Goal: Task Accomplishment & Management: Use online tool/utility

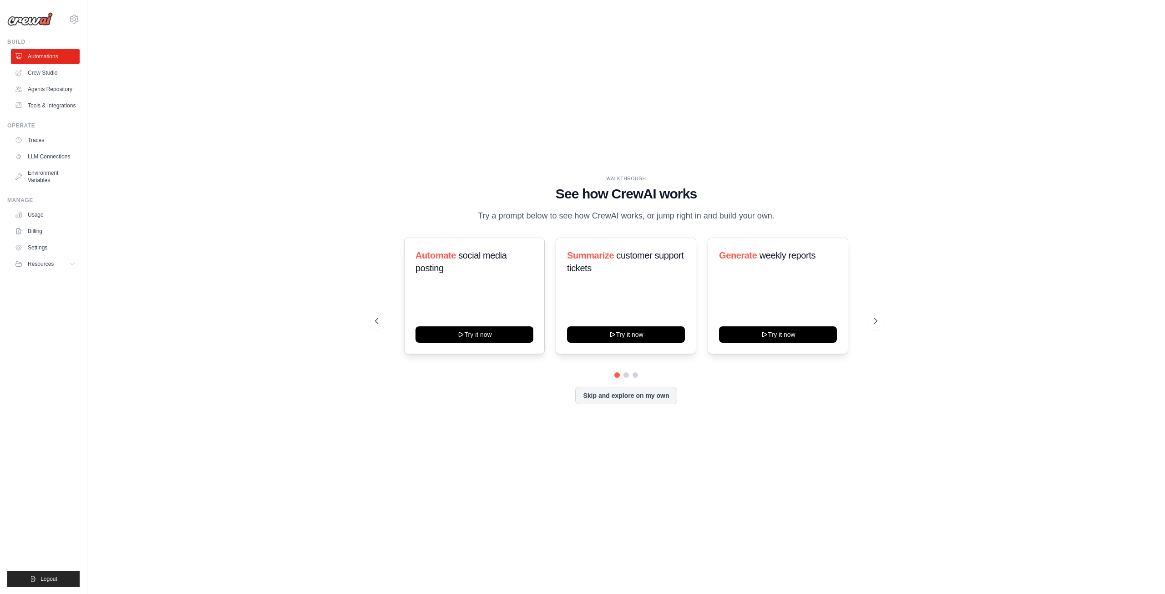
click at [238, 280] on div "WALKTHROUGH See how CrewAI works Try a prompt below to see how CrewAI works, or…" at bounding box center [626, 297] width 1048 height 576
click at [513, 338] on button "Try it now" at bounding box center [474, 333] width 118 height 16
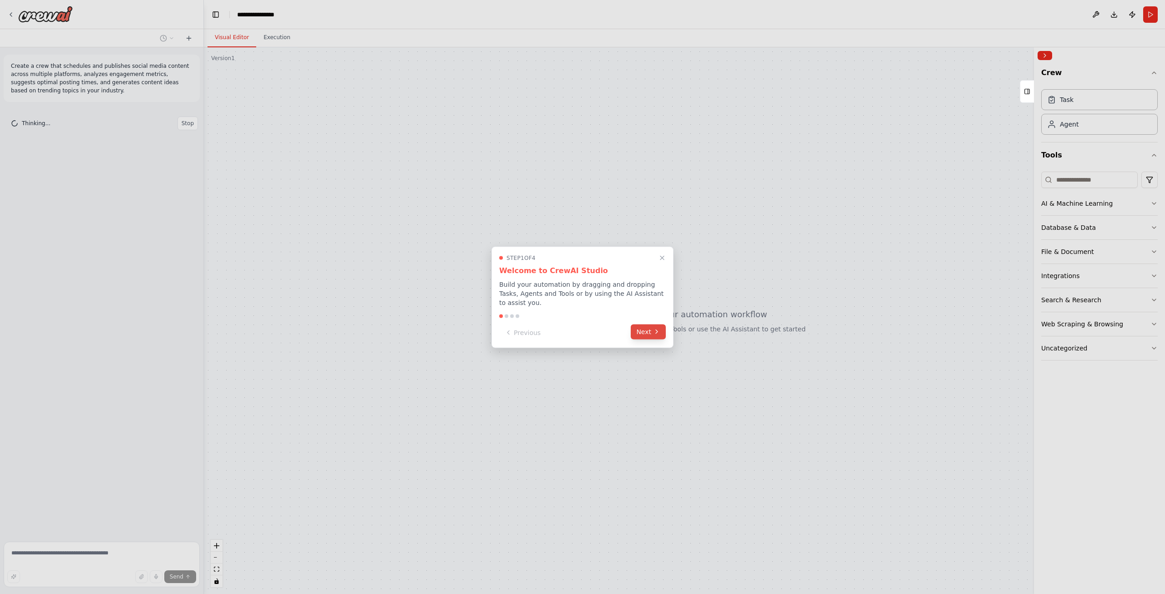
click at [649, 327] on button "Next" at bounding box center [648, 331] width 35 height 15
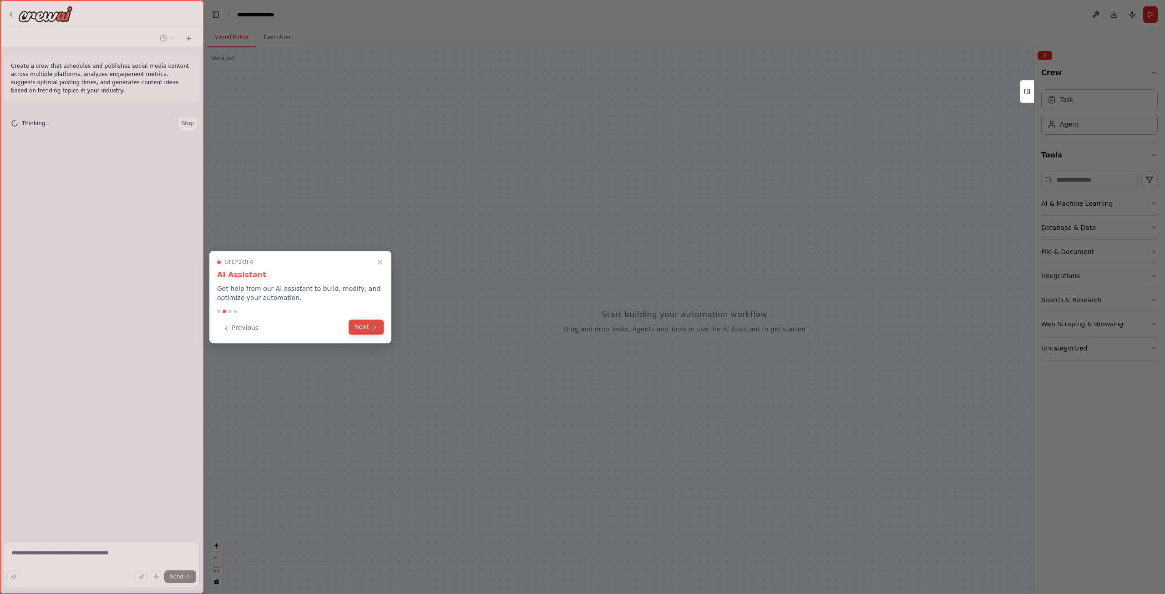
click at [368, 329] on button "Next" at bounding box center [366, 326] width 35 height 15
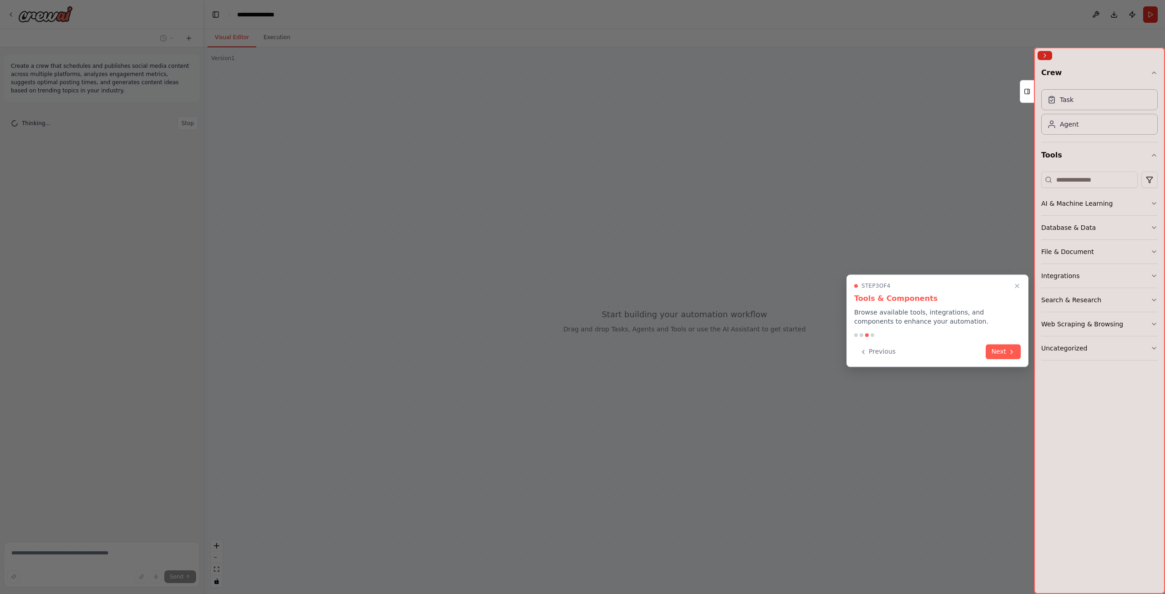
click at [994, 348] on button "Next" at bounding box center [1003, 351] width 35 height 15
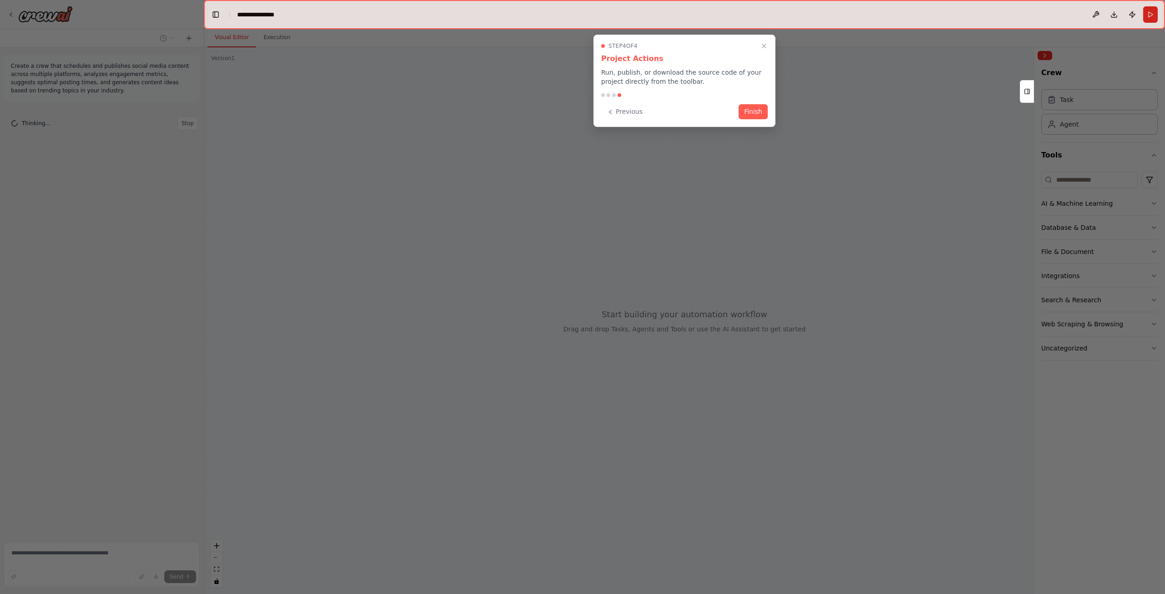
click at [745, 114] on button "Finish" at bounding box center [752, 111] width 29 height 15
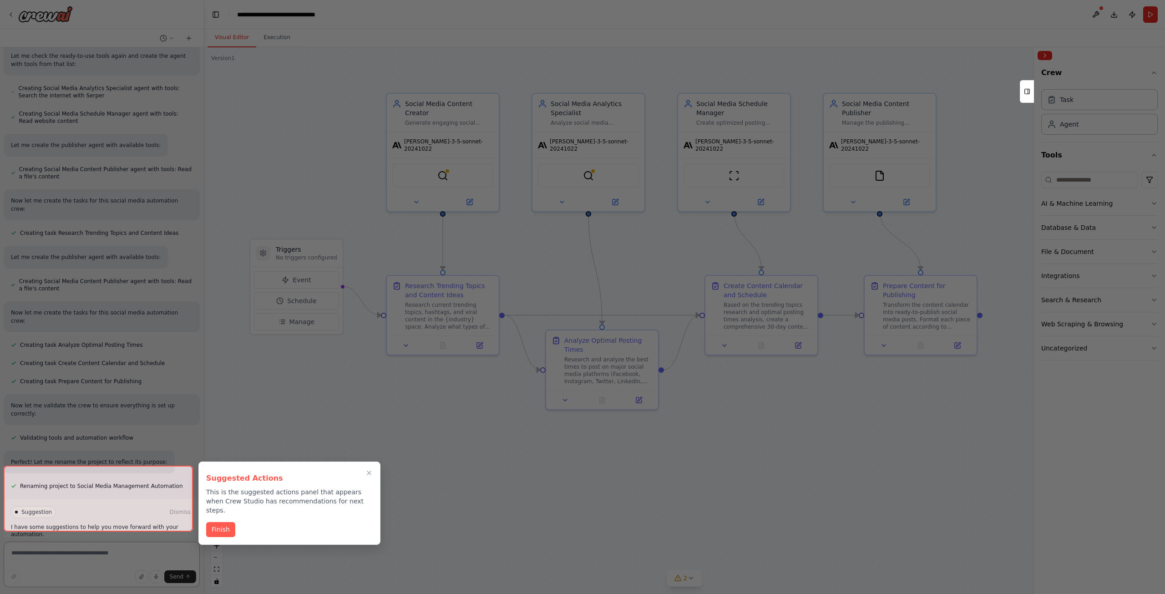
scroll to position [677, 0]
click at [102, 516] on div at bounding box center [98, 498] width 189 height 66
click at [216, 521] on button "Finish" at bounding box center [220, 528] width 29 height 15
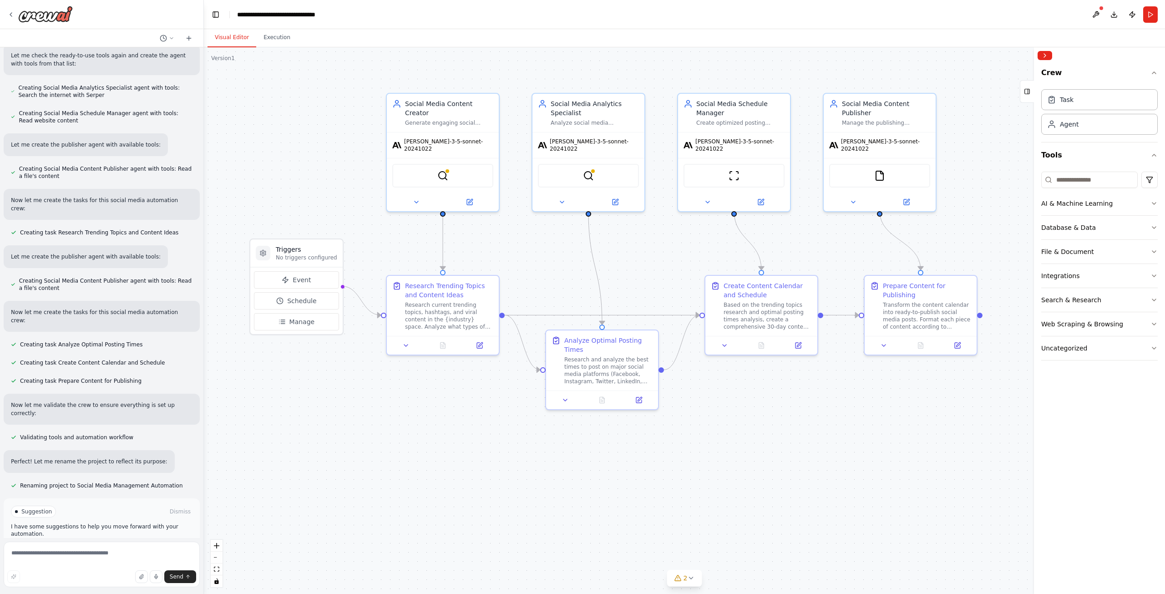
click at [104, 546] on span "Run Automation" at bounding box center [106, 549] width 44 height 7
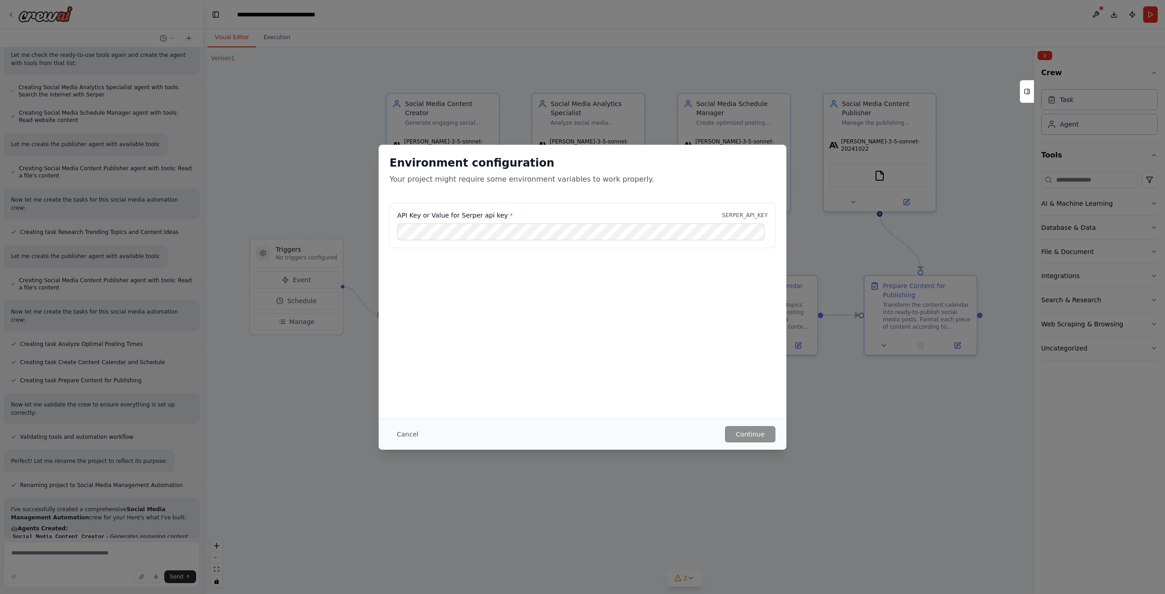
click at [437, 484] on div "Environment configuration Your project might require some environment variables…" at bounding box center [582, 297] width 1165 height 594
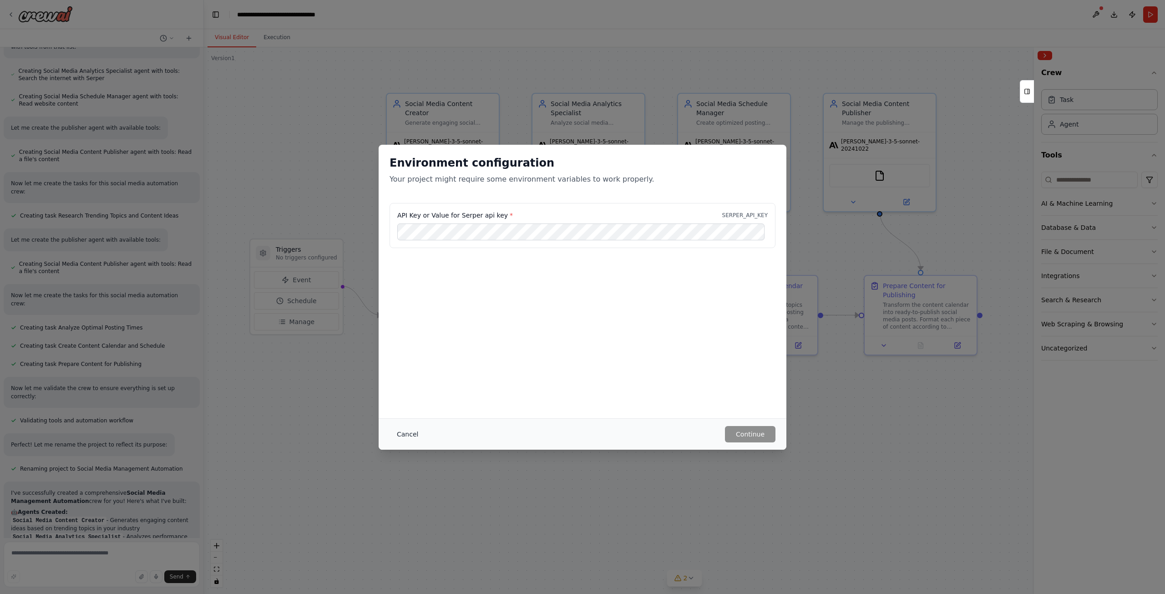
click at [400, 438] on button "Cancel" at bounding box center [407, 434] width 36 height 16
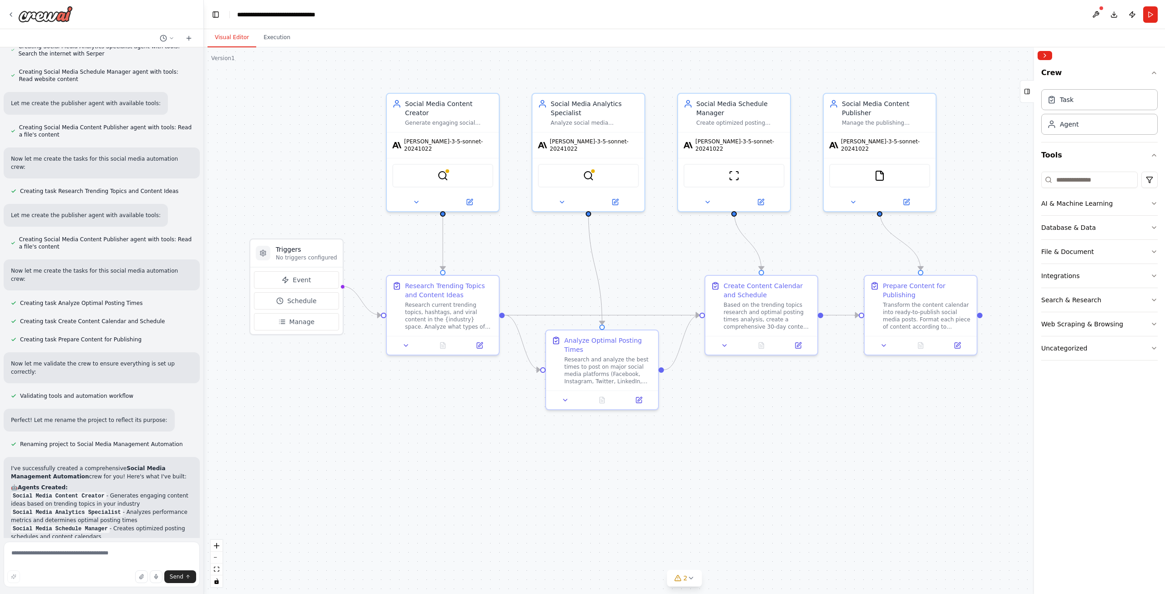
scroll to position [727, 0]
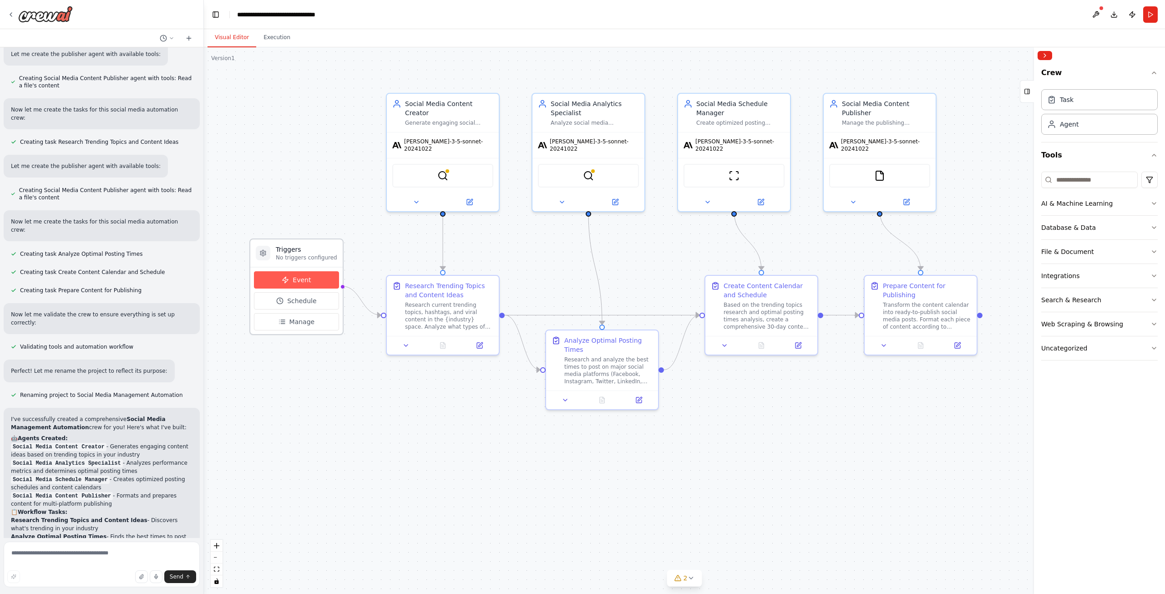
click at [288, 279] on icon at bounding box center [285, 280] width 5 height 6
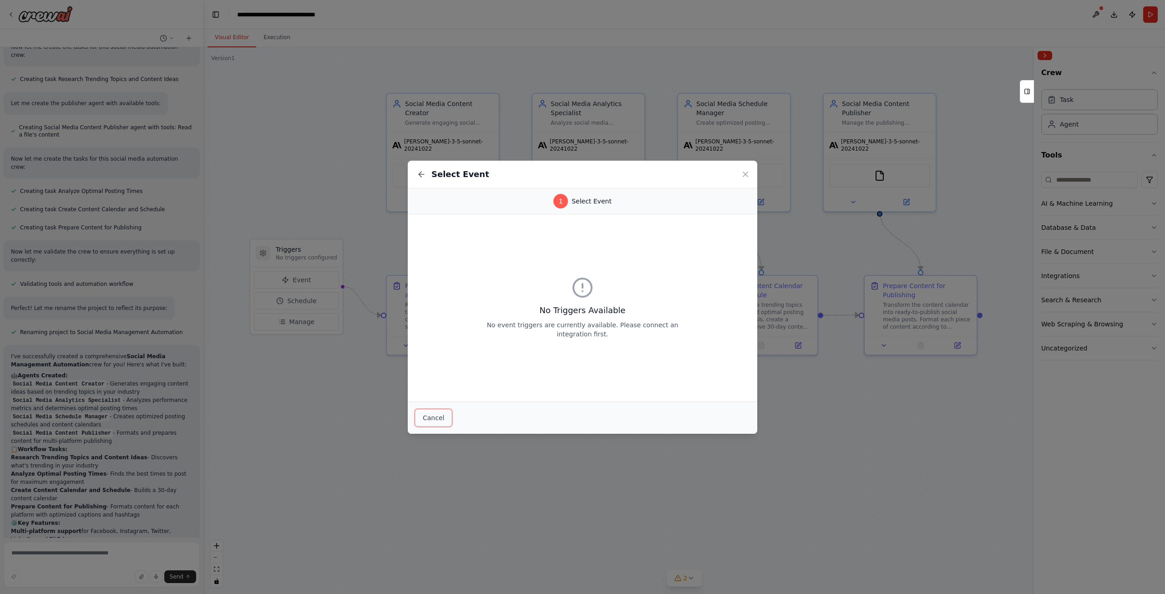
click at [430, 419] on button "Cancel" at bounding box center [433, 417] width 37 height 17
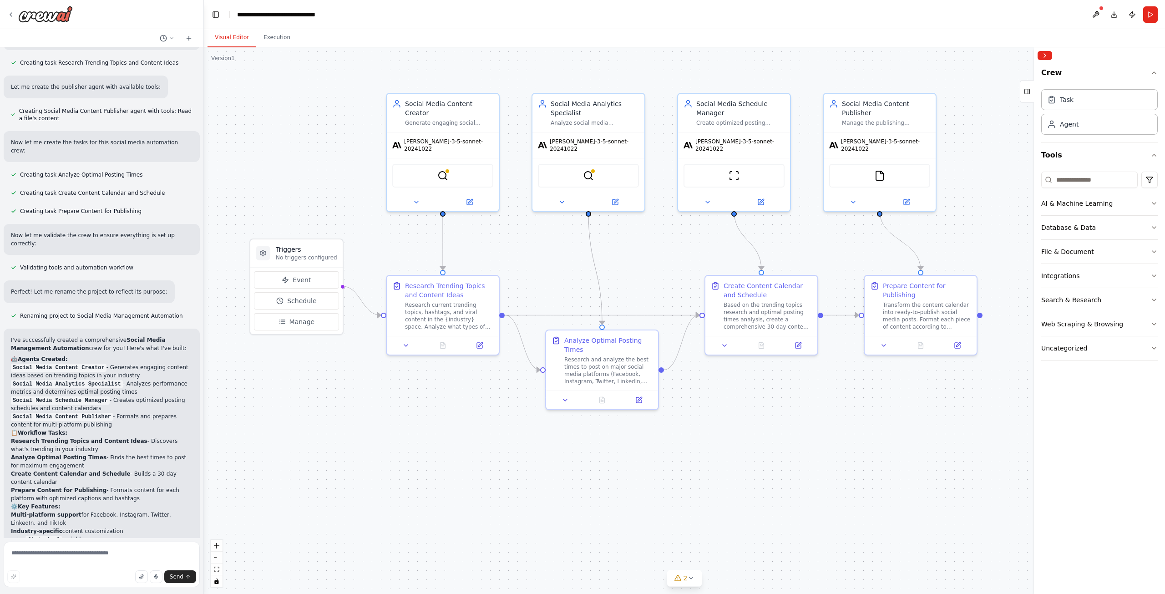
click at [430, 419] on div ".deletable-edge-delete-btn { width: 20px; height: 20px; border: 0px solid #ffff…" at bounding box center [684, 320] width 961 height 546
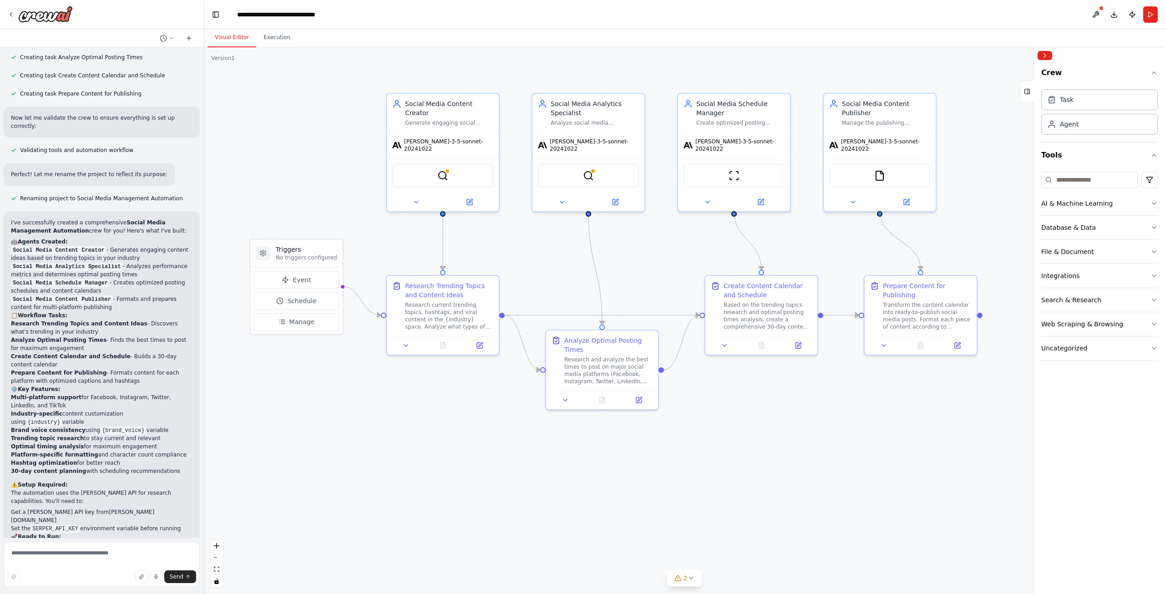
scroll to position [984, 0]
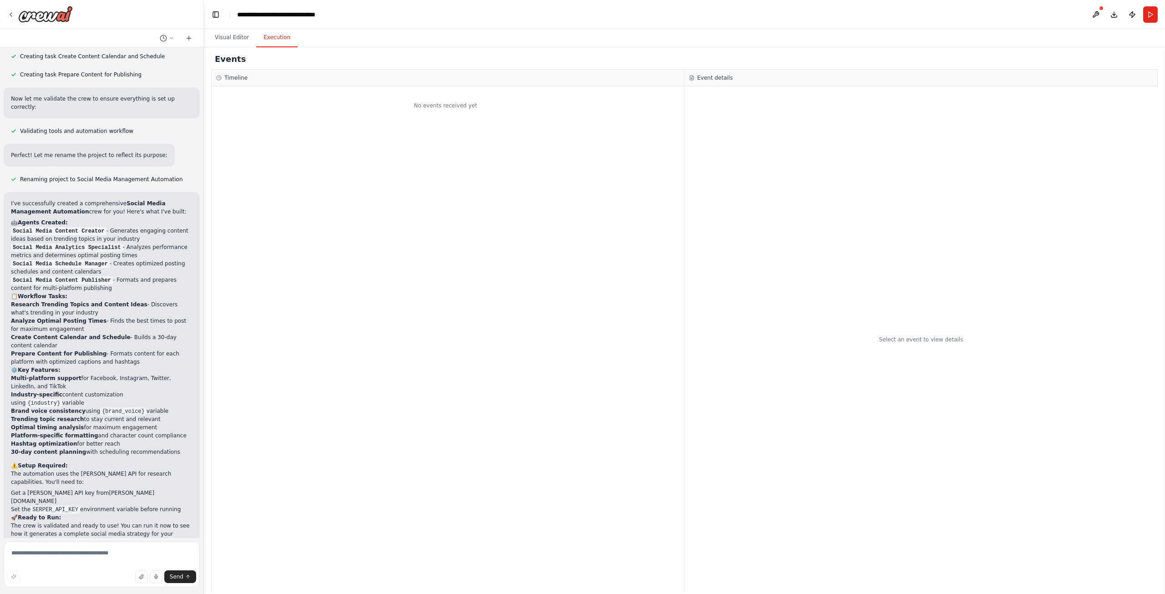
click at [268, 38] on button "Execution" at bounding box center [276, 37] width 41 height 19
click at [227, 39] on button "Visual Editor" at bounding box center [231, 37] width 49 height 19
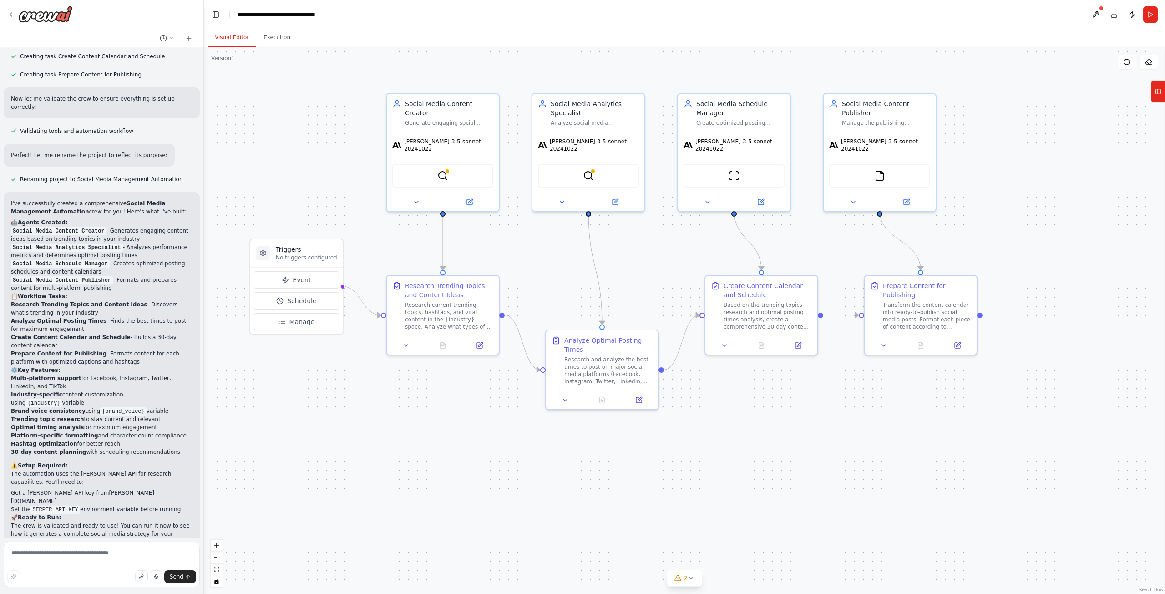
click at [712, 433] on div ".deletable-edge-delete-btn { width: 20px; height: 20px; border: 0px solid #ffff…" at bounding box center [684, 320] width 961 height 546
click at [605, 367] on div "Research and analyze the best times to post on major social media platforms (Fa…" at bounding box center [613, 368] width 88 height 29
click at [571, 122] on div "Analyze social media performance metrics, identify trends, and provide actionab…" at bounding box center [595, 120] width 88 height 7
click at [1155, 92] on icon at bounding box center [1158, 91] width 6 height 15
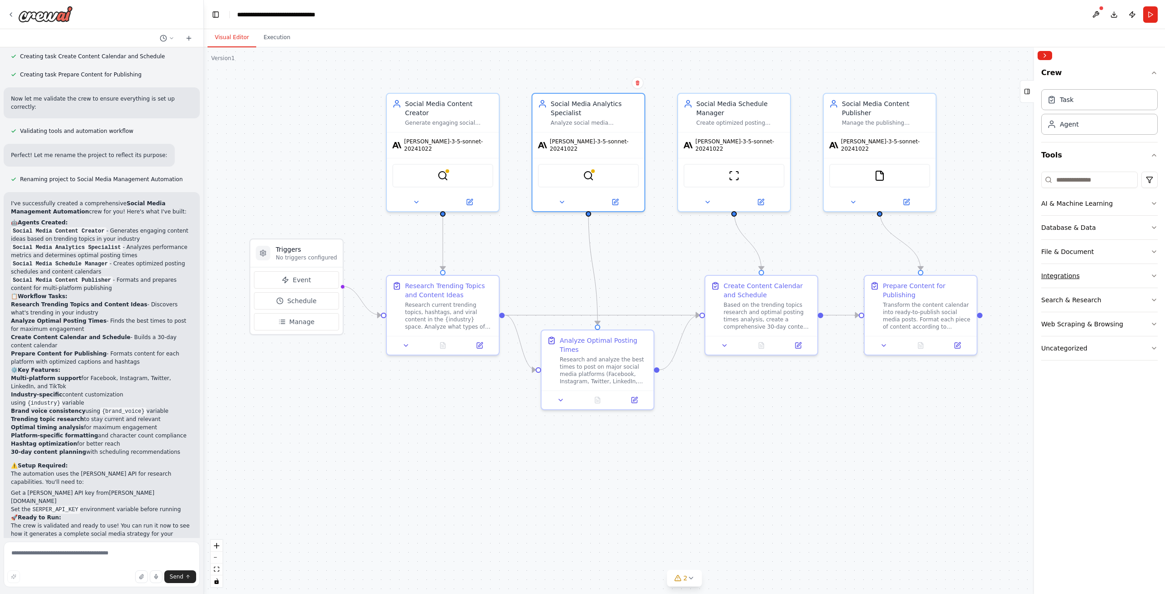
click at [1082, 273] on button "Integrations" at bounding box center [1099, 276] width 116 height 24
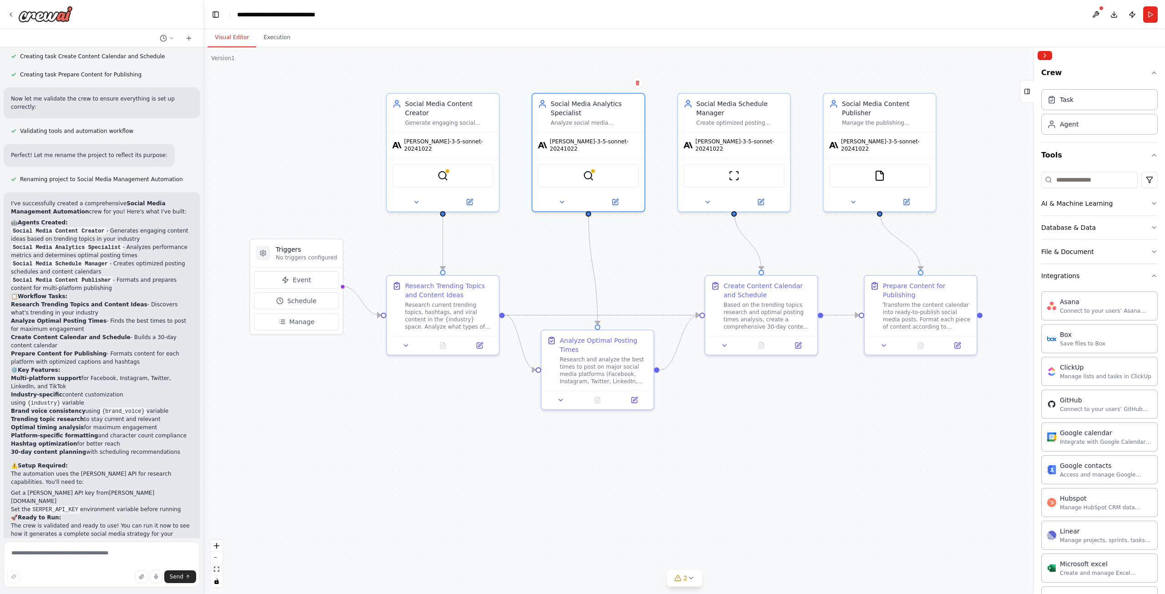
scroll to position [338, 0]
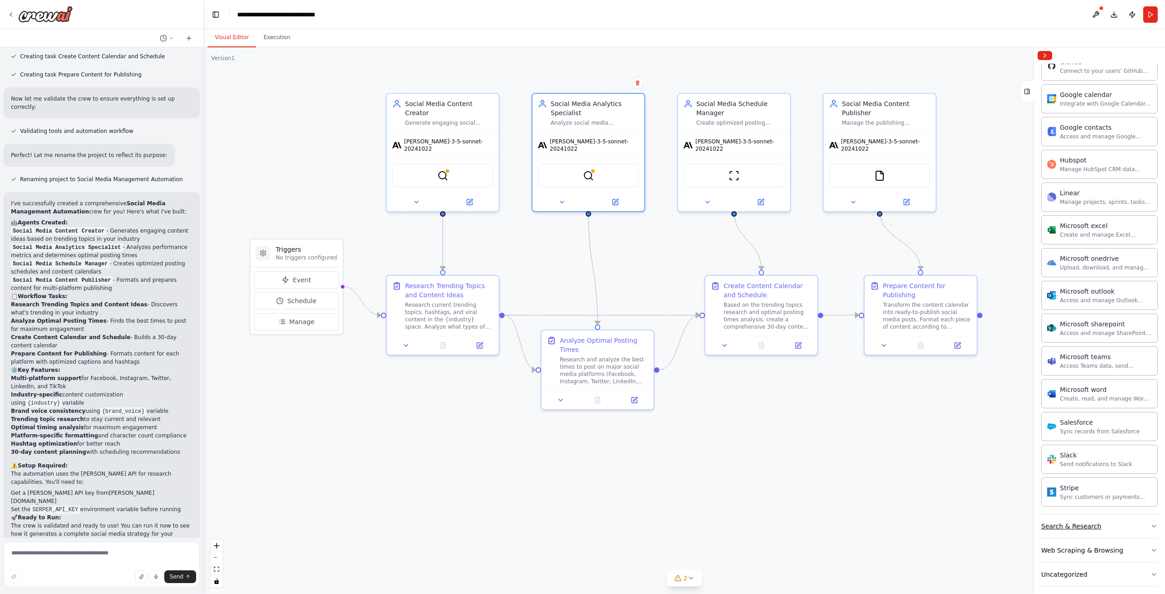
click at [1112, 519] on button "Search & Research" at bounding box center [1099, 526] width 116 height 24
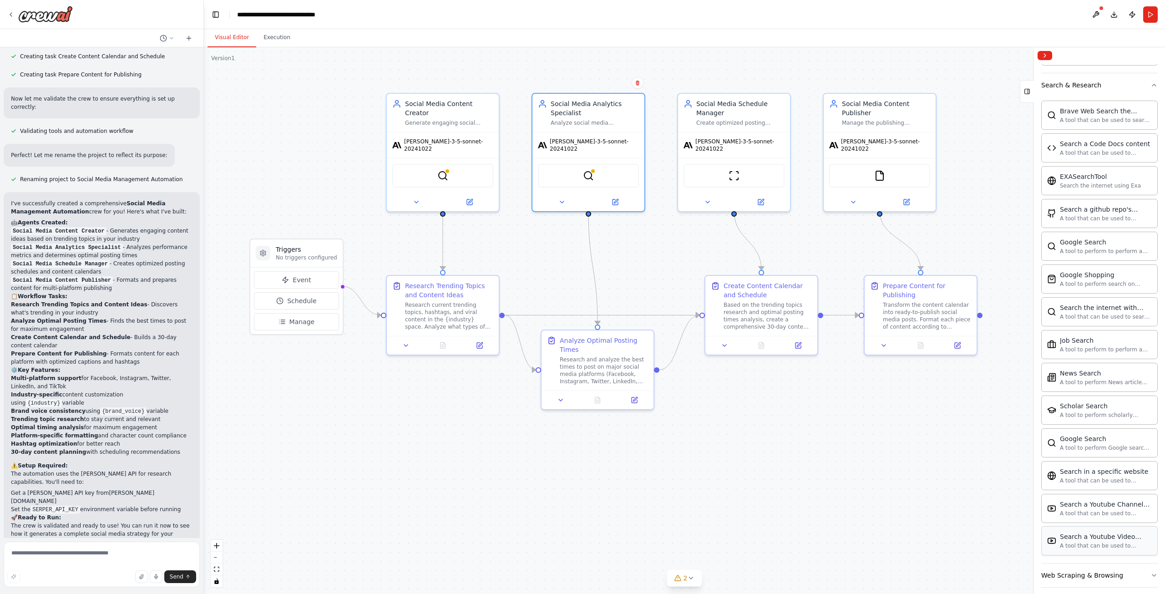
scroll to position [800, 0]
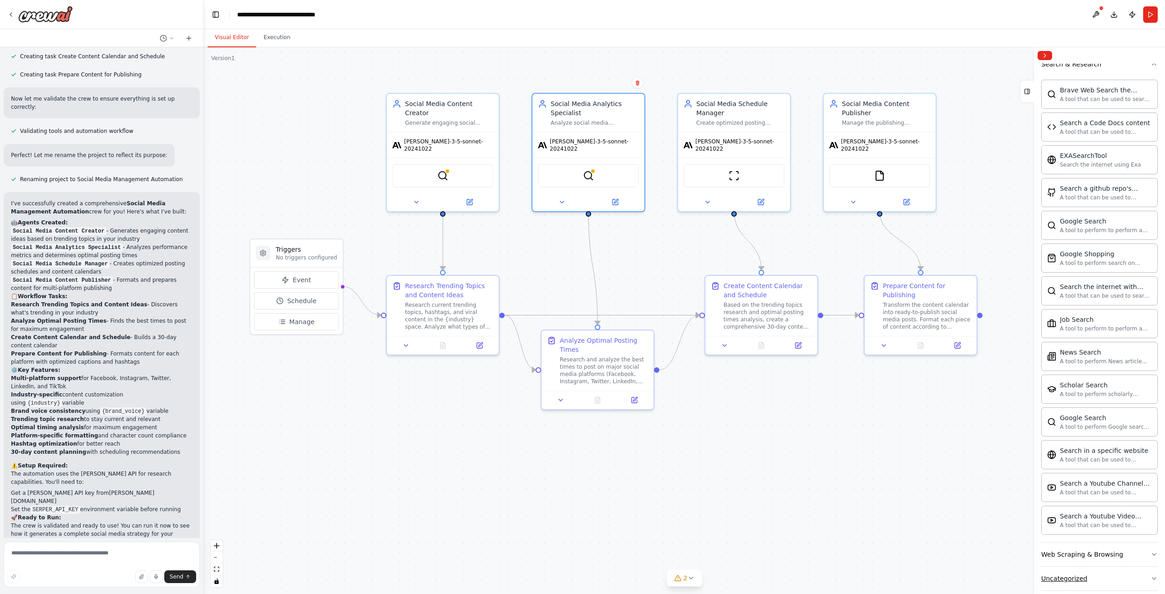
click at [1095, 571] on button "Uncategorized" at bounding box center [1099, 578] width 116 height 24
click at [1090, 542] on button "Web Scraping & Browsing" at bounding box center [1099, 554] width 116 height 24
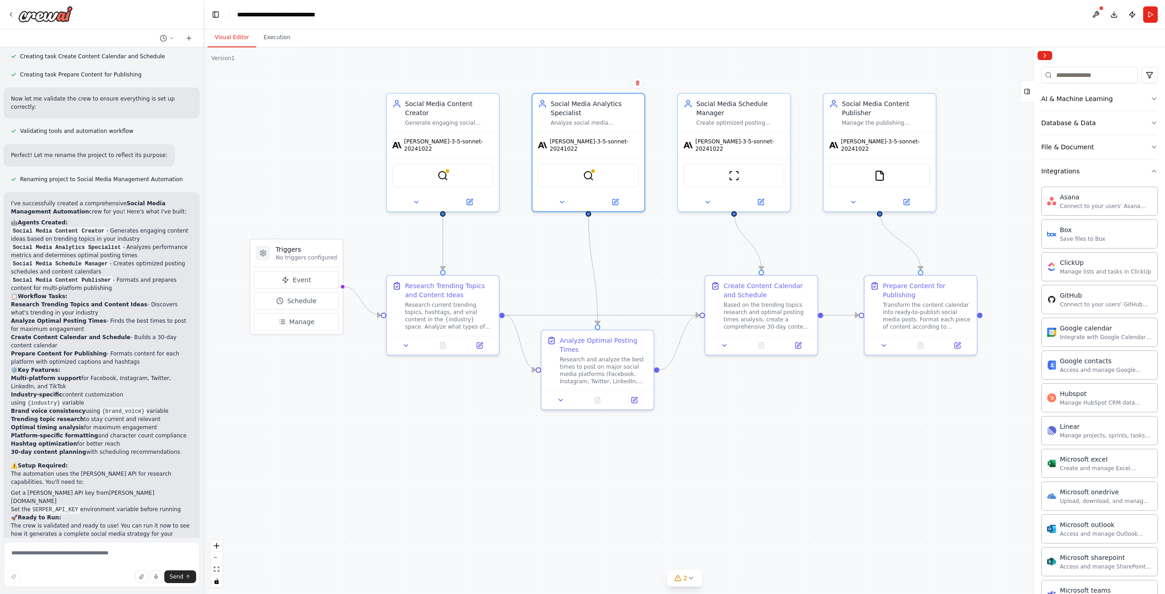
scroll to position [0, 0]
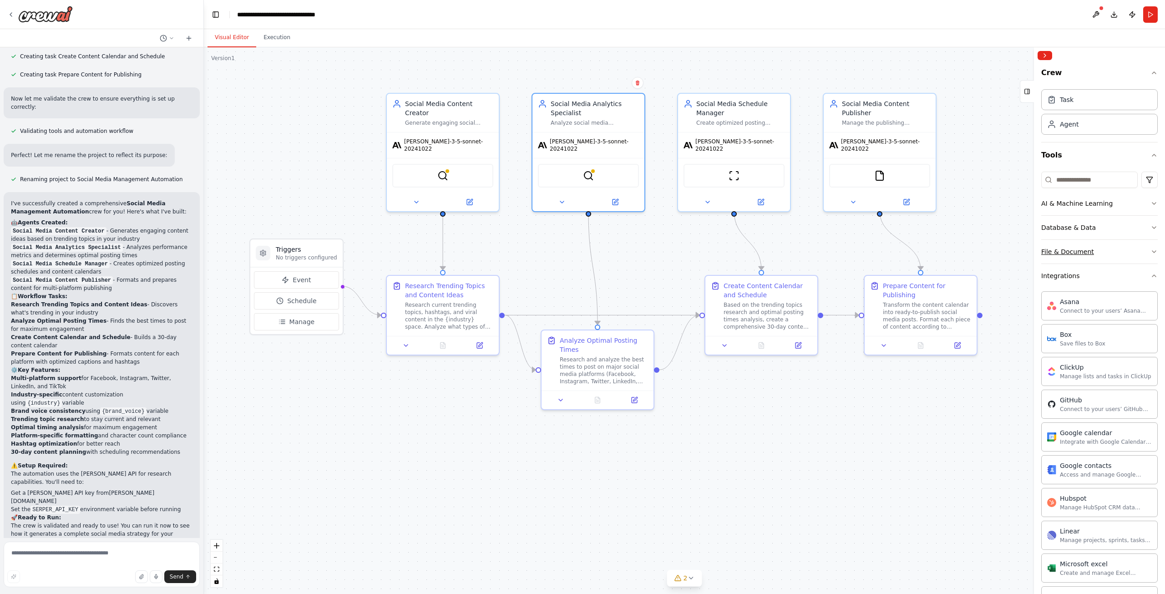
click at [1074, 247] on div "File & Document" at bounding box center [1067, 251] width 53 height 9
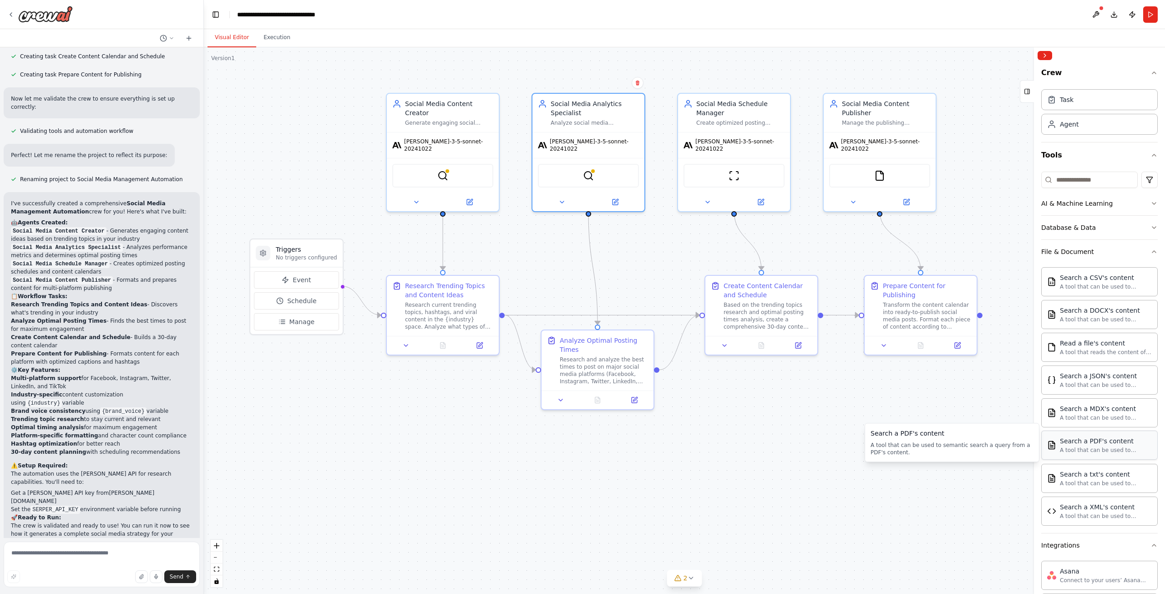
click at [1102, 450] on div "A tool that can be used to semantic search a query from a PDF's content." at bounding box center [1106, 449] width 92 height 7
click at [599, 125] on div "Social Media Analytics Specialist Analyze social media performance metrics, ide…" at bounding box center [588, 111] width 112 height 38
click at [472, 131] on div "claude-3-5-sonnet-20241022" at bounding box center [443, 143] width 112 height 25
click at [400, 195] on button at bounding box center [415, 200] width 51 height 11
click at [404, 195] on button at bounding box center [415, 200] width 51 height 11
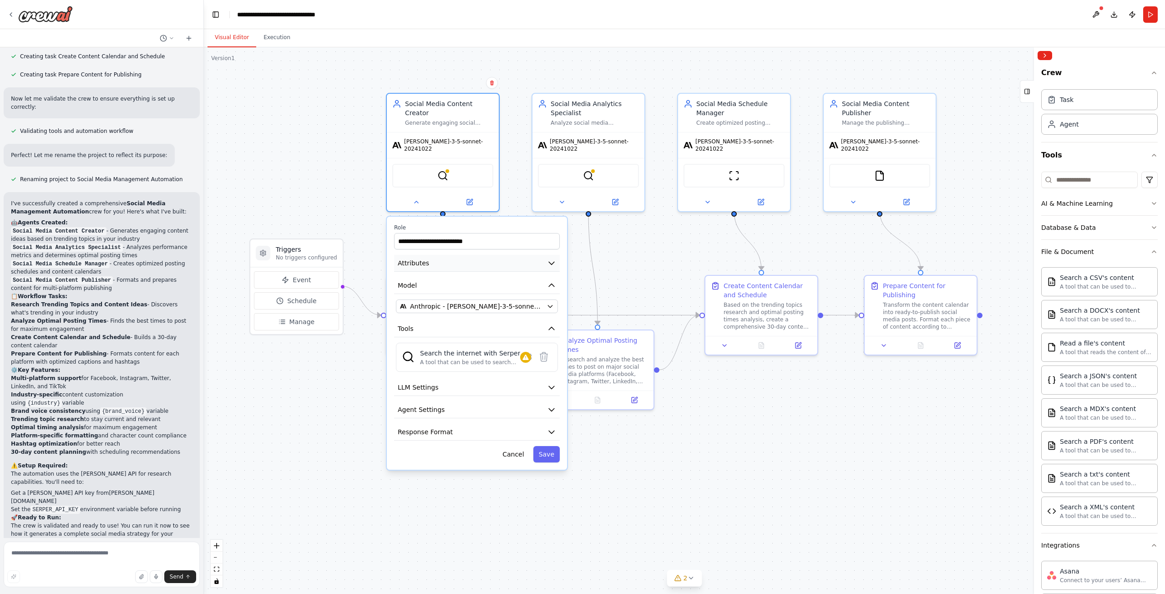
click at [493, 255] on button "Attributes" at bounding box center [477, 263] width 166 height 17
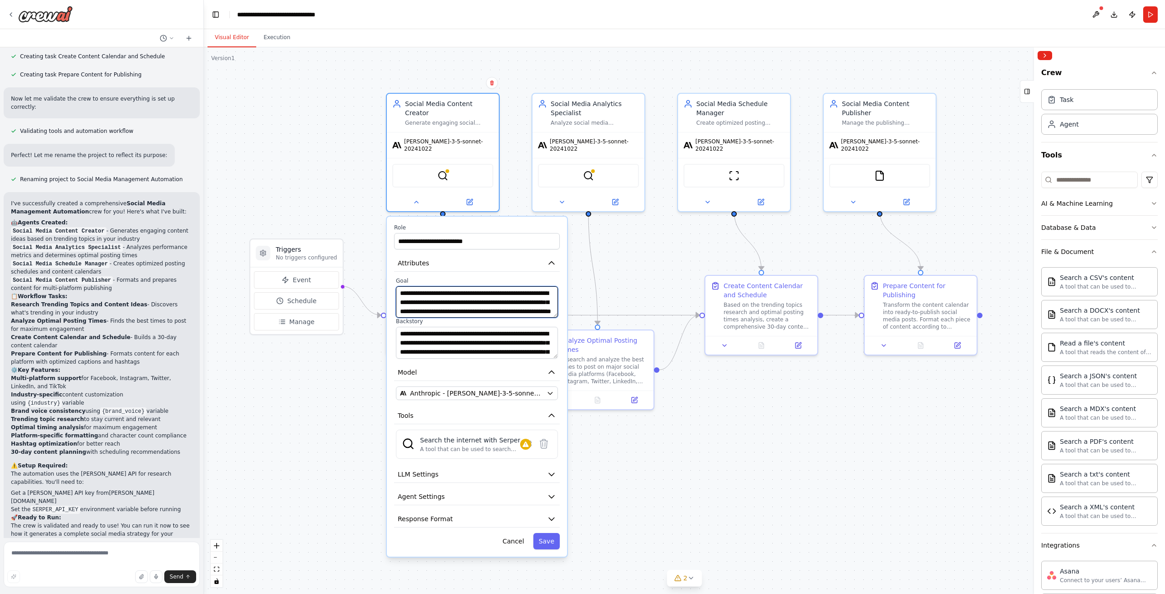
click at [489, 287] on textarea "**********" at bounding box center [477, 301] width 162 height 31
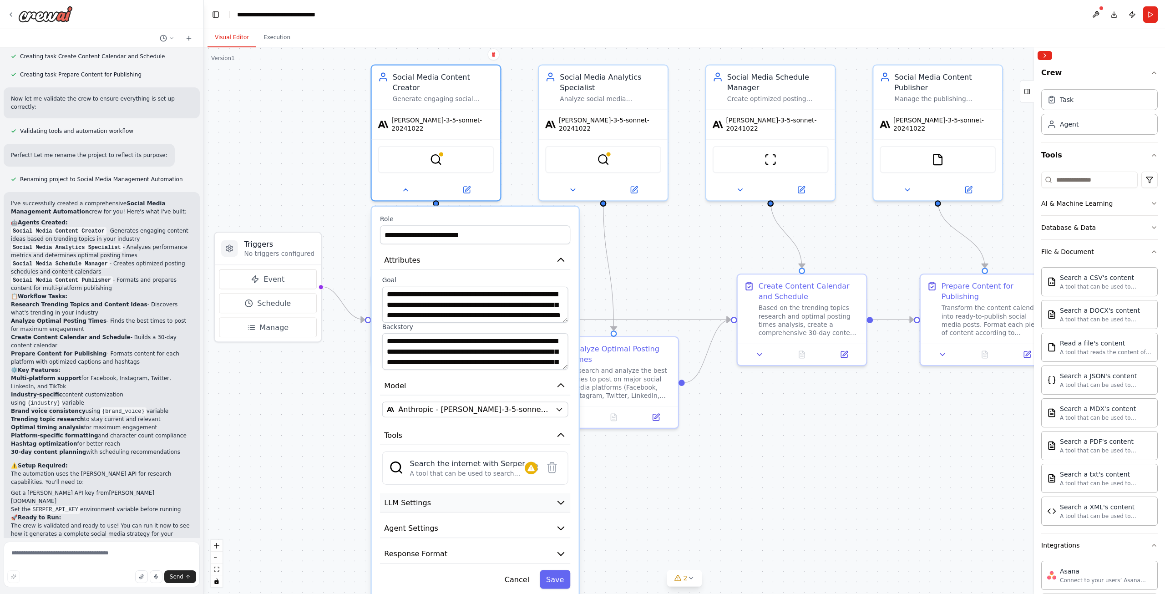
click at [459, 493] on button "LLM Settings" at bounding box center [475, 503] width 190 height 20
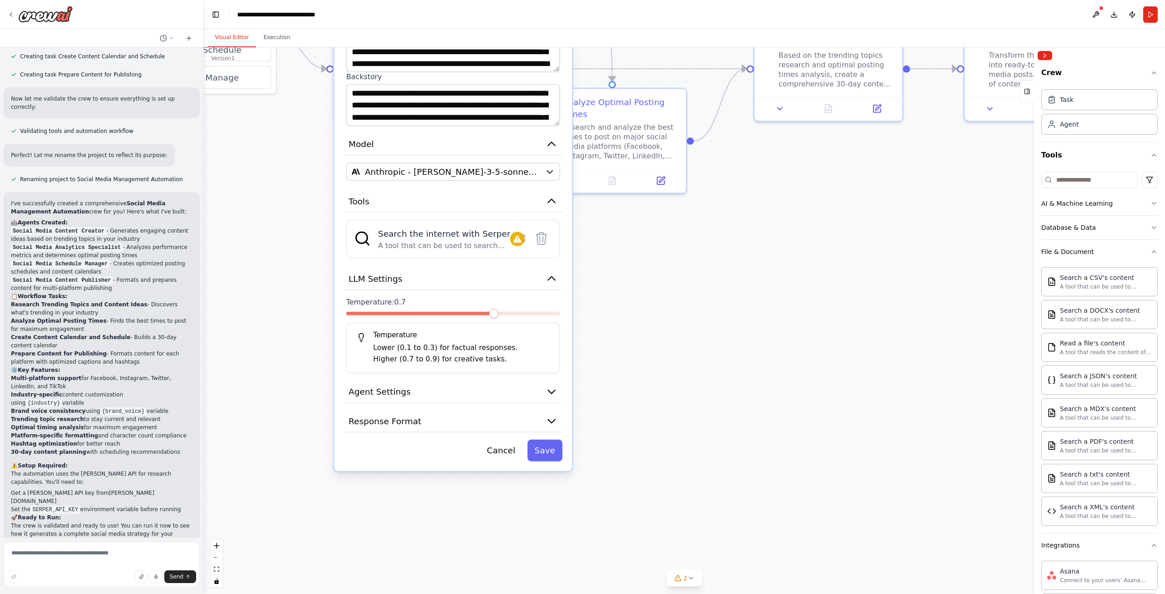
drag, startPoint x: 716, startPoint y: 497, endPoint x: 692, endPoint y: 271, distance: 227.8
click at [692, 271] on div ".deletable-edge-delete-btn { width: 20px; height: 20px; border: 0px solid #ffff…" at bounding box center [684, 320] width 961 height 546
click at [430, 380] on button "Agent Settings" at bounding box center [453, 391] width 218 height 22
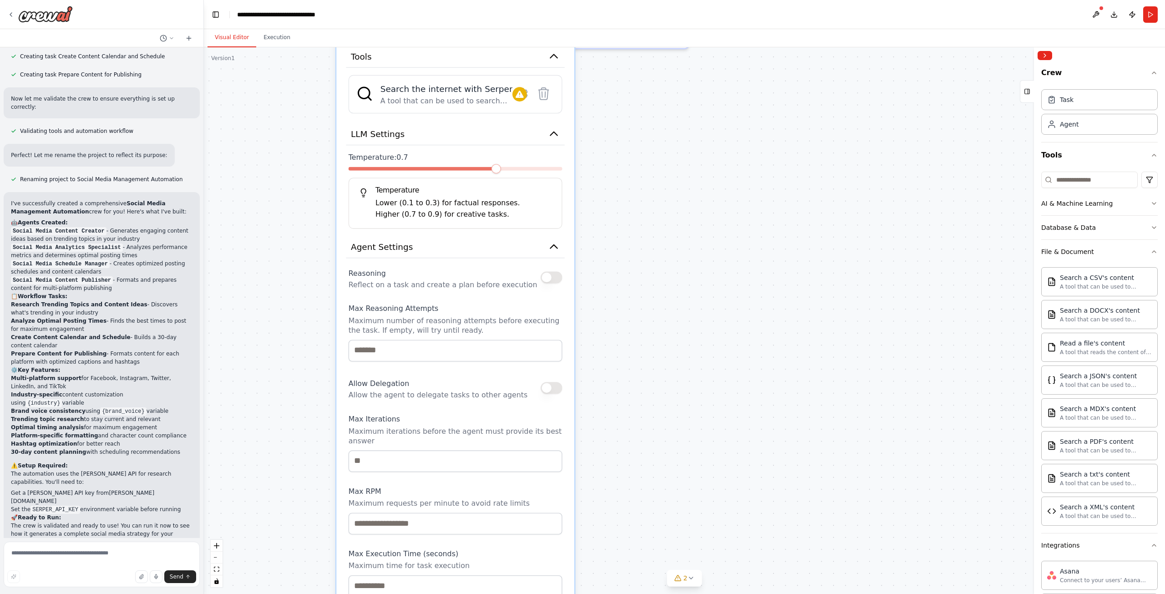
drag, startPoint x: 659, startPoint y: 468, endPoint x: 659, endPoint y: 330, distance: 137.4
click at [659, 330] on div ".deletable-edge-delete-btn { width: 20px; height: 20px; border: 0px solid #ffff…" at bounding box center [684, 320] width 961 height 546
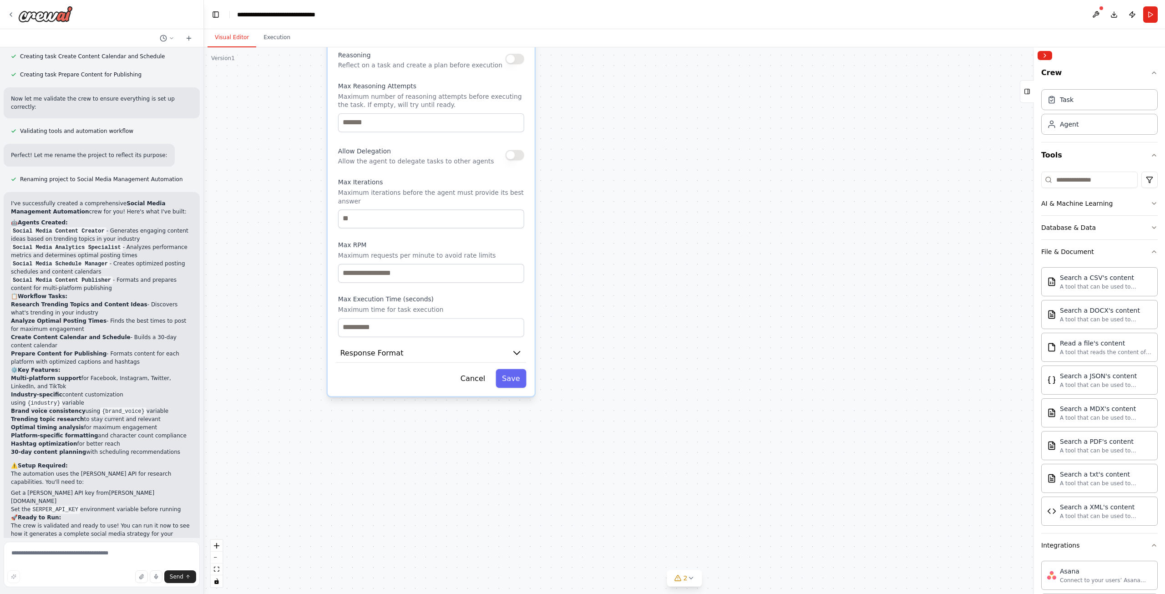
drag, startPoint x: 662, startPoint y: 510, endPoint x: 647, endPoint y: 265, distance: 245.2
click at [647, 265] on div ".deletable-edge-delete-btn { width: 20px; height: 20px; border: 0px solid #ffff…" at bounding box center [684, 320] width 961 height 546
click at [508, 343] on button "Response Format" at bounding box center [431, 353] width 190 height 20
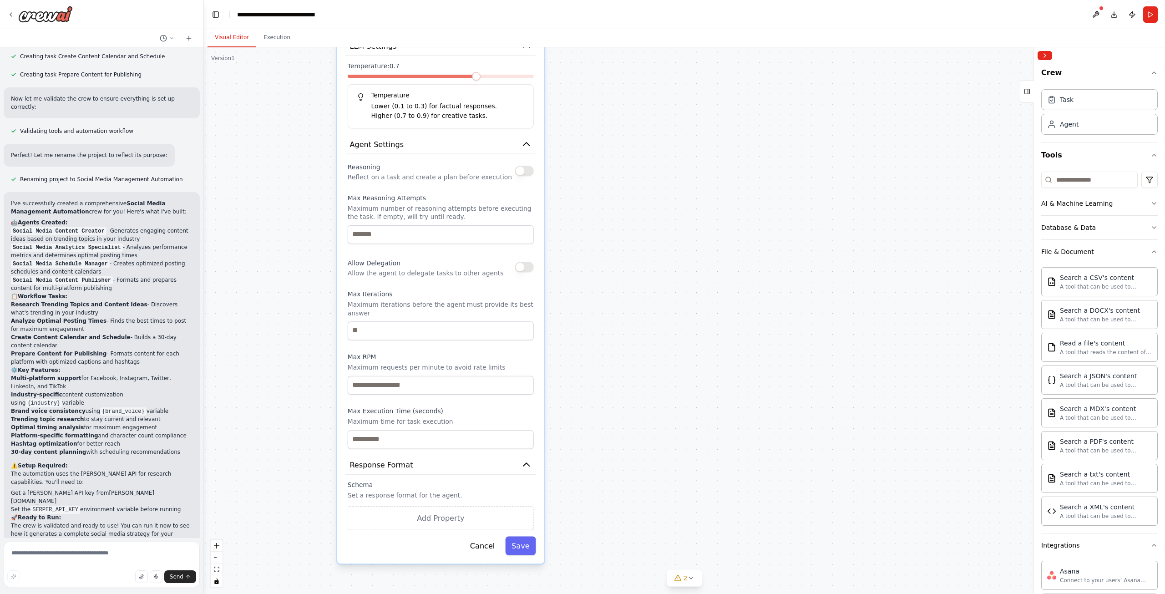
drag, startPoint x: 656, startPoint y: 313, endPoint x: 668, endPoint y: 422, distance: 109.8
click at [667, 444] on div ".deletable-edge-delete-btn { width: 20px; height: 20px; border: 0px solid #ffff…" at bounding box center [684, 320] width 961 height 546
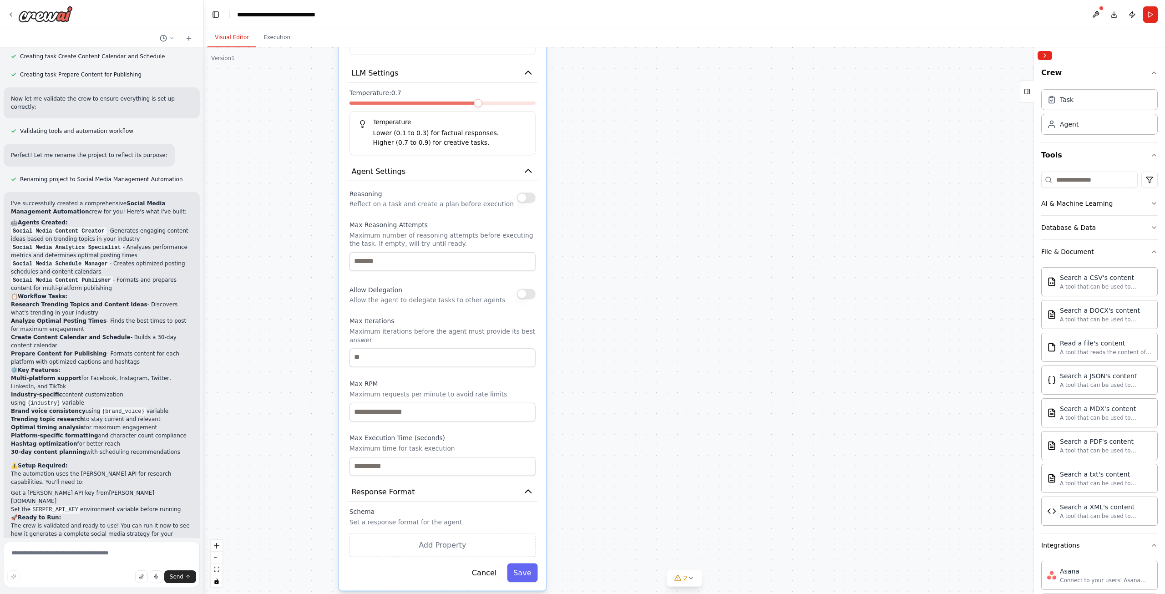
drag, startPoint x: 648, startPoint y: 178, endPoint x: 658, endPoint y: 357, distance: 179.5
click at [658, 357] on div ".deletable-edge-delete-btn { width: 20px; height: 20px; border: 0px solid #ffff…" at bounding box center [684, 320] width 961 height 546
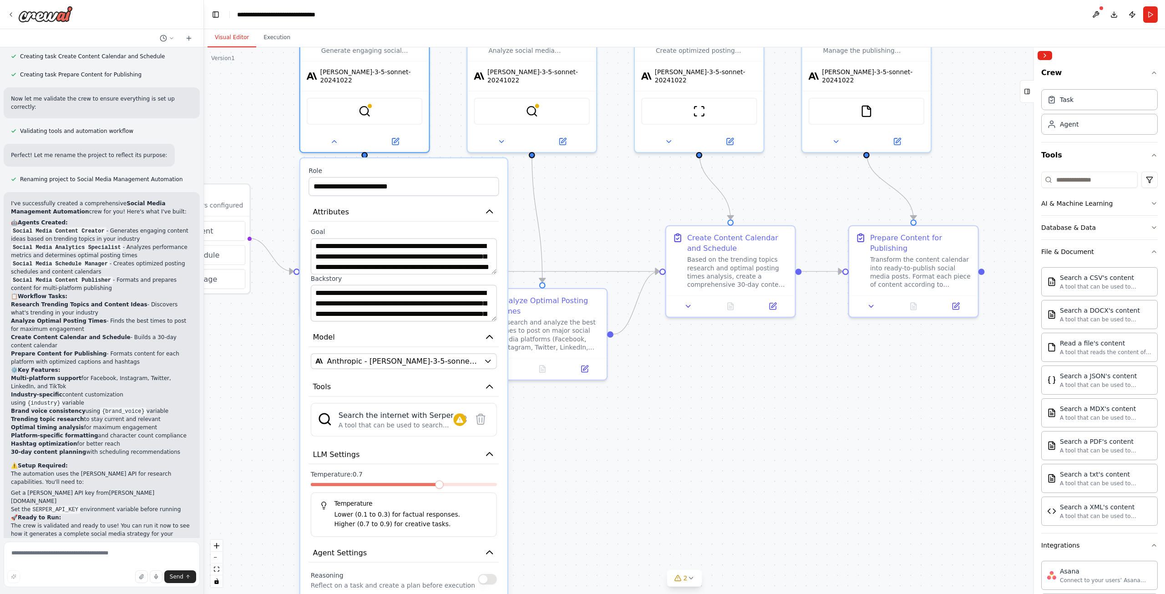
drag, startPoint x: 638, startPoint y: 210, endPoint x: 589, endPoint y: 412, distance: 207.8
click at [589, 412] on div ".deletable-edge-delete-btn { width: 20px; height: 20px; border: 0px solid #ffff…" at bounding box center [684, 320] width 961 height 546
click at [723, 442] on div ".deletable-edge-delete-btn { width: 20px; height: 20px; border: 0px solid #ffff…" at bounding box center [684, 320] width 961 height 546
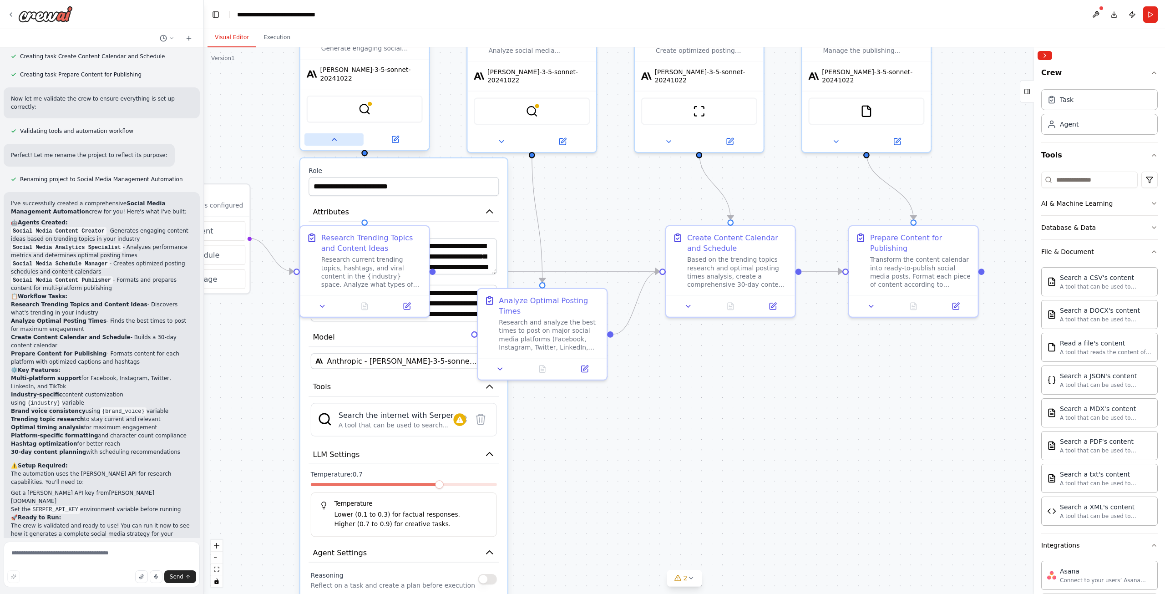
click at [339, 133] on button at bounding box center [333, 139] width 59 height 13
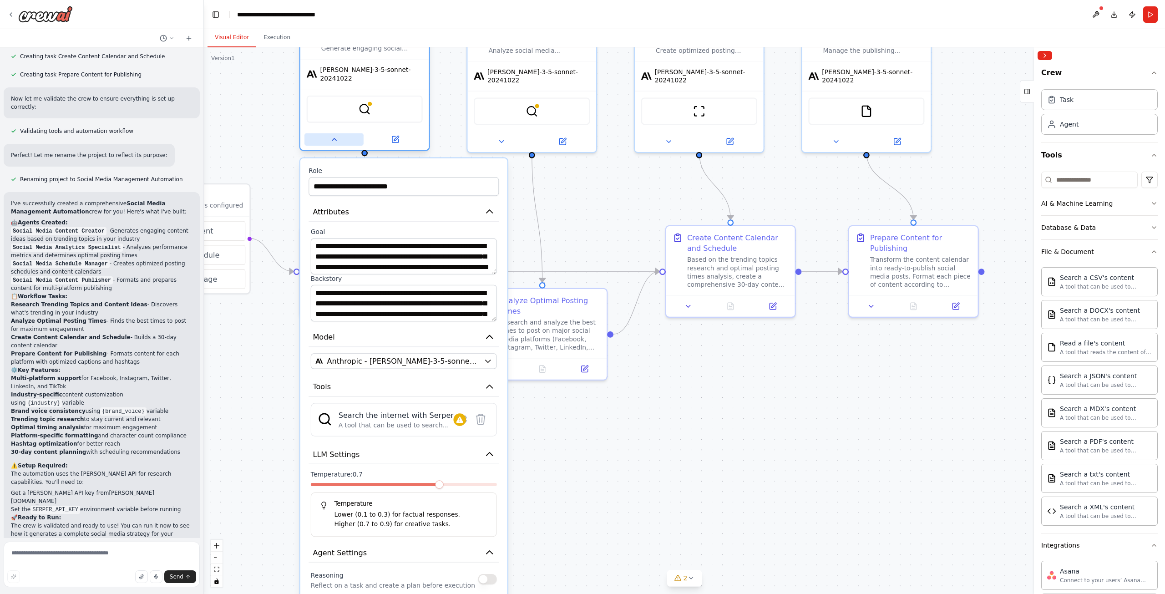
click at [339, 133] on button at bounding box center [333, 139] width 59 height 13
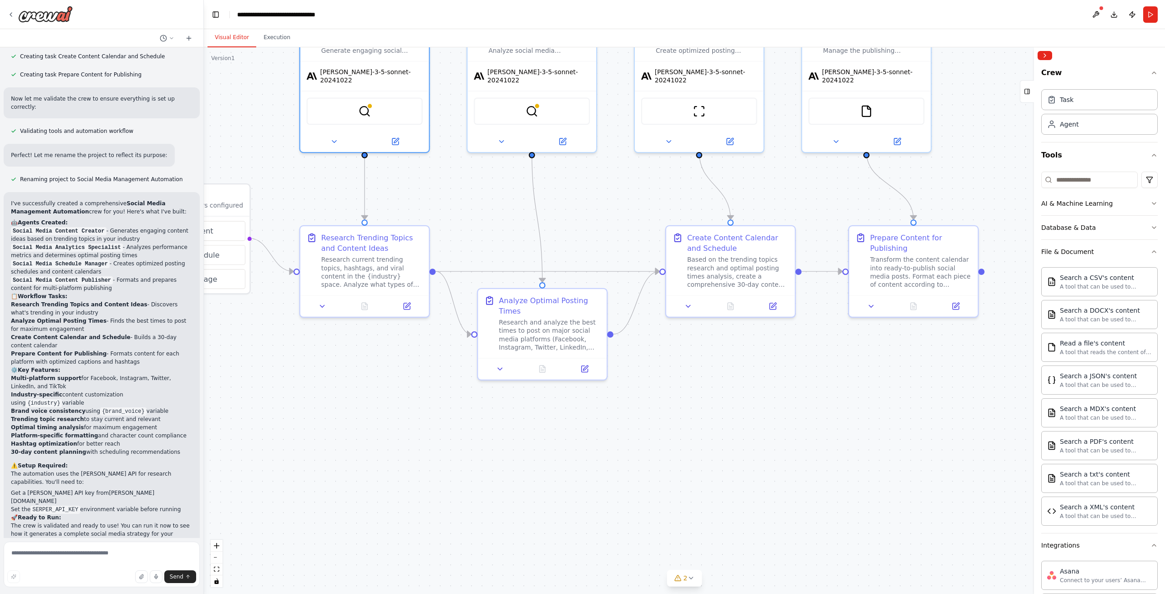
click at [373, 466] on div ".deletable-edge-delete-btn { width: 20px; height: 20px; border: 0px solid #ffff…" at bounding box center [684, 320] width 961 height 546
click at [355, 262] on div "Research current trending topics, hashtags, and viral content in the {industry}…" at bounding box center [371, 270] width 101 height 34
click at [326, 309] on button at bounding box center [322, 304] width 36 height 13
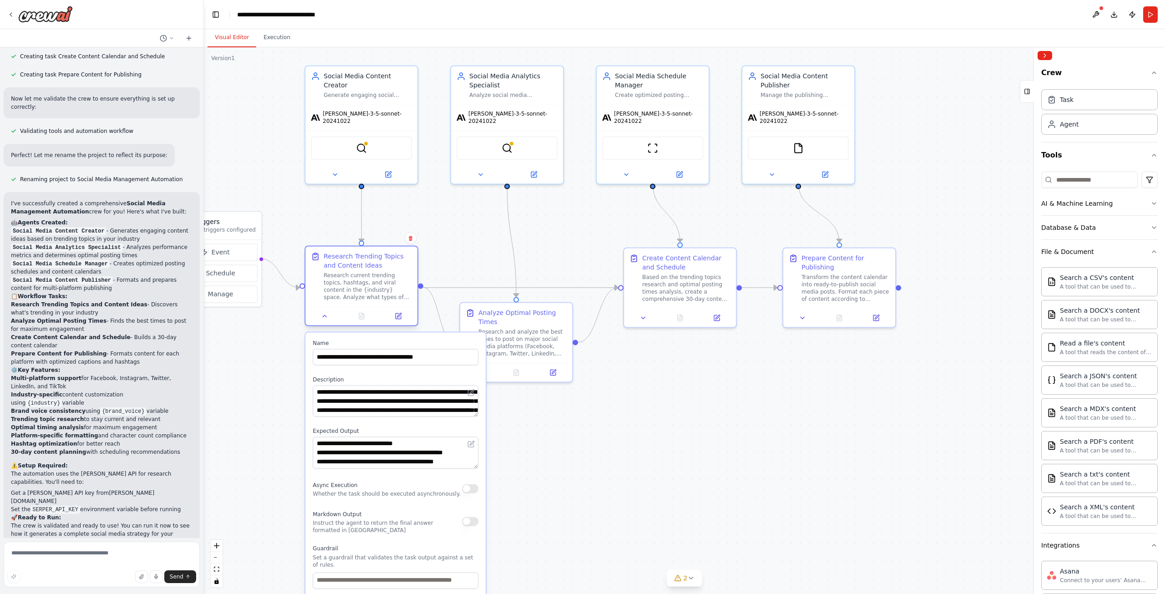
click at [335, 273] on div "Research current trending topics, hashtags, and viral content in the {industry}…" at bounding box center [367, 286] width 88 height 29
click at [191, 37] on icon at bounding box center [188, 38] width 7 height 7
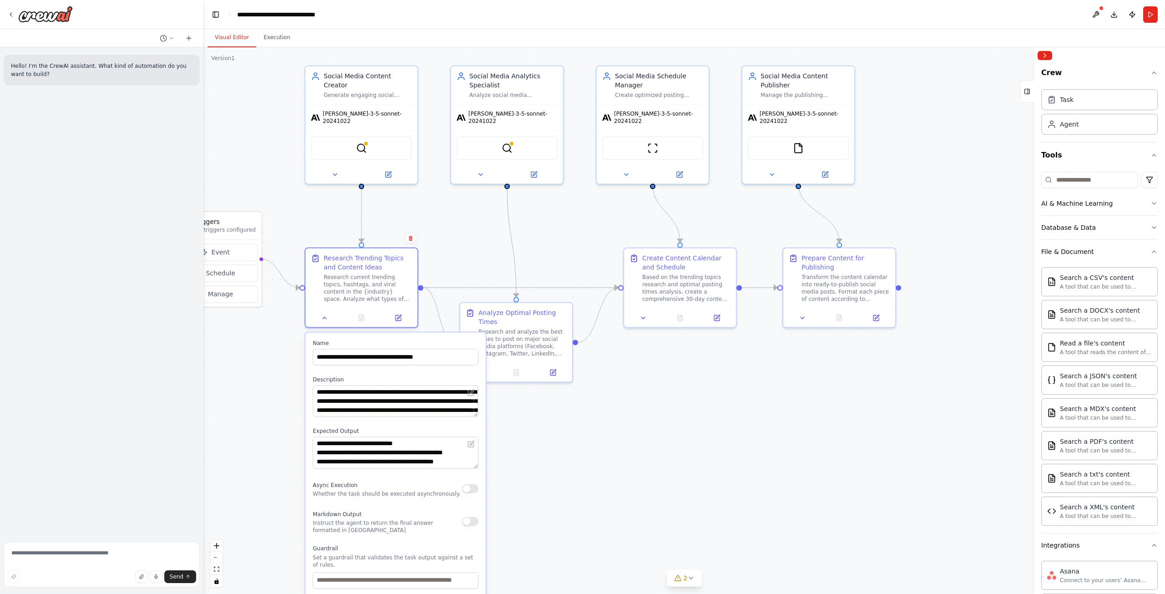
click at [144, 65] on p "Hello! I'm the CrewAI assistant. What kind of automation do you want to build?" at bounding box center [102, 70] width 182 height 16
click at [213, 11] on button "Toggle Left Sidebar" at bounding box center [215, 14] width 13 height 13
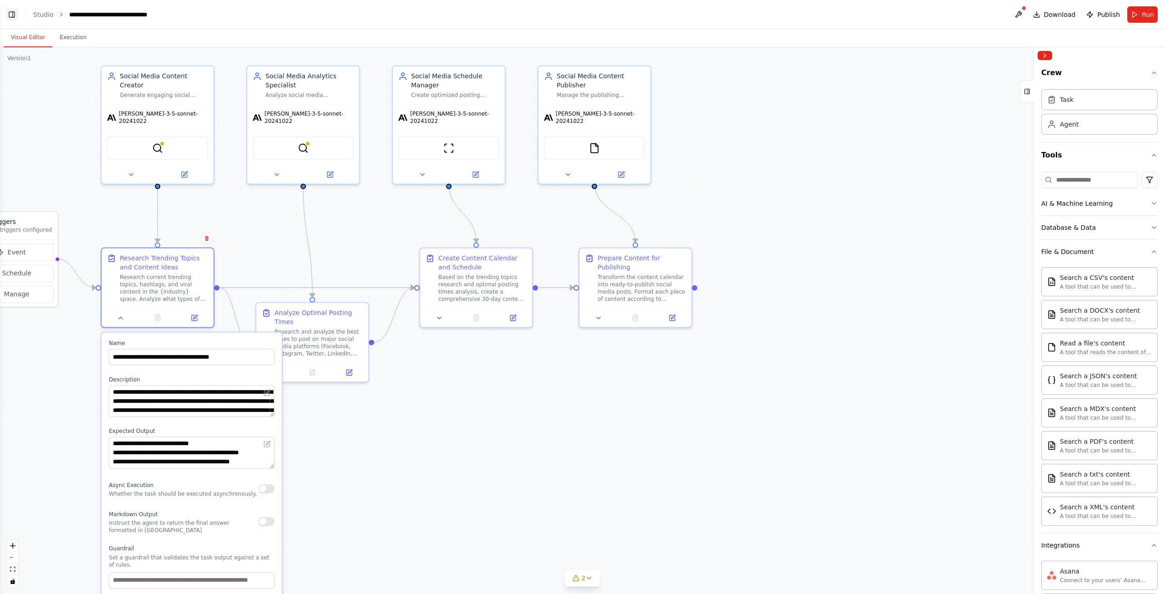
click at [10, 11] on button "Toggle Left Sidebar" at bounding box center [11, 14] width 13 height 13
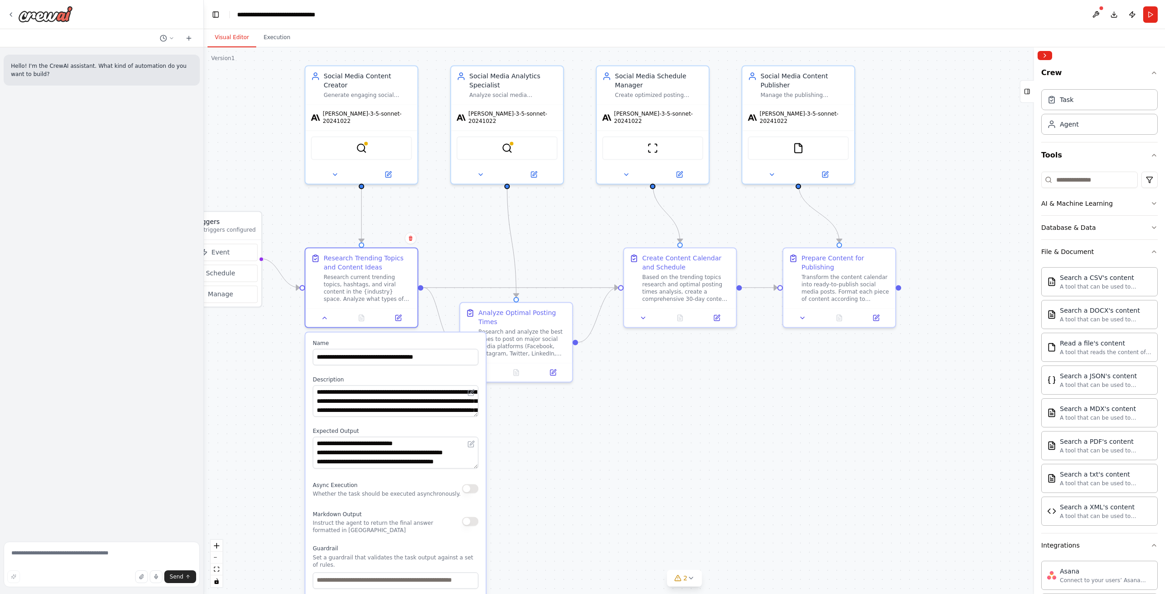
click at [686, 420] on div ".deletable-edge-delete-btn { width: 20px; height: 20px; border: 0px solid #ffff…" at bounding box center [684, 320] width 961 height 546
click at [10, 15] on icon at bounding box center [10, 14] width 7 height 7
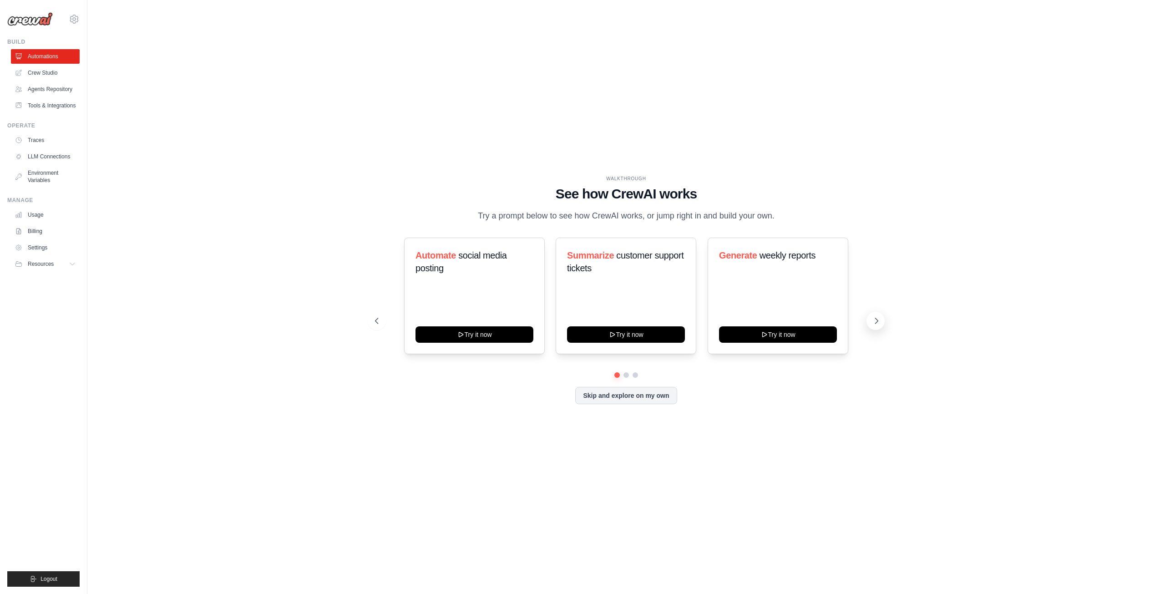
click at [874, 325] on icon at bounding box center [876, 320] width 9 height 9
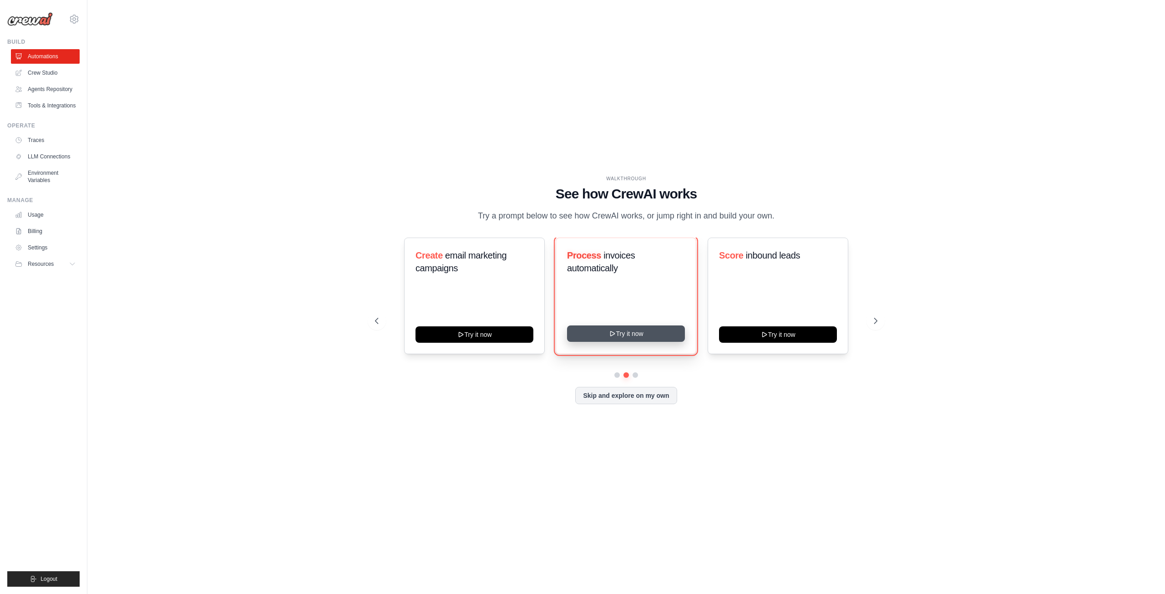
click at [625, 337] on button "Try it now" at bounding box center [626, 333] width 118 height 16
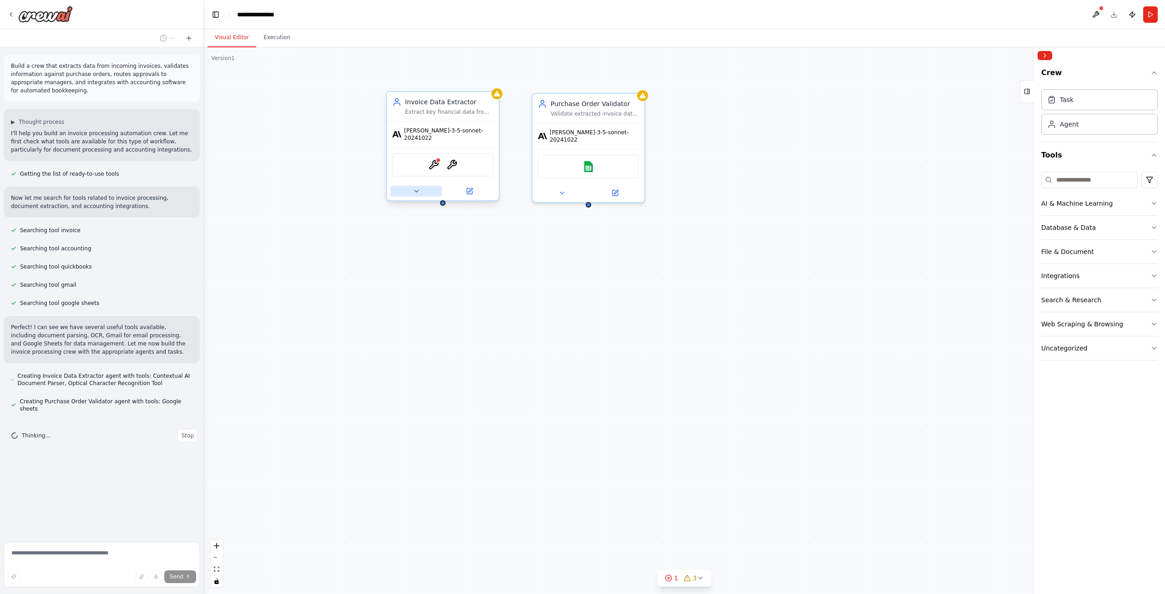
click at [414, 191] on button at bounding box center [415, 191] width 51 height 11
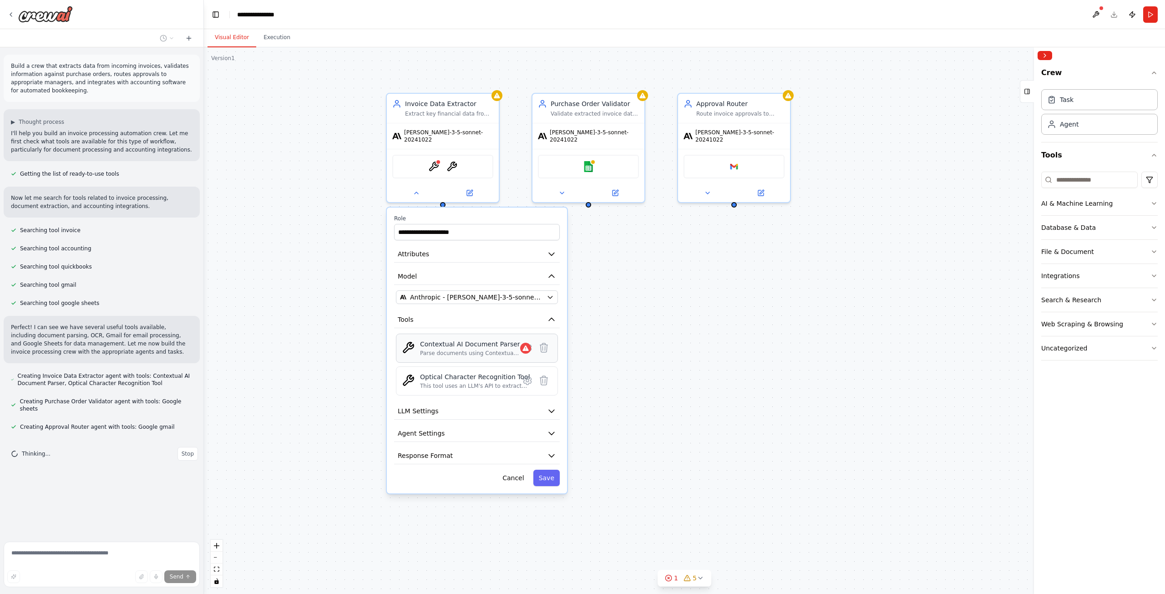
click at [457, 342] on div "Contextual AI Document Parser Parse documents using Contextual AI's advanced do…" at bounding box center [470, 347] width 100 height 17
click at [516, 347] on div "Contextual AI Document Parser Parse documents using Contextual AI's advanced do…" at bounding box center [477, 347] width 150 height 17
click at [528, 346] on icon at bounding box center [527, 347] width 3 height 3
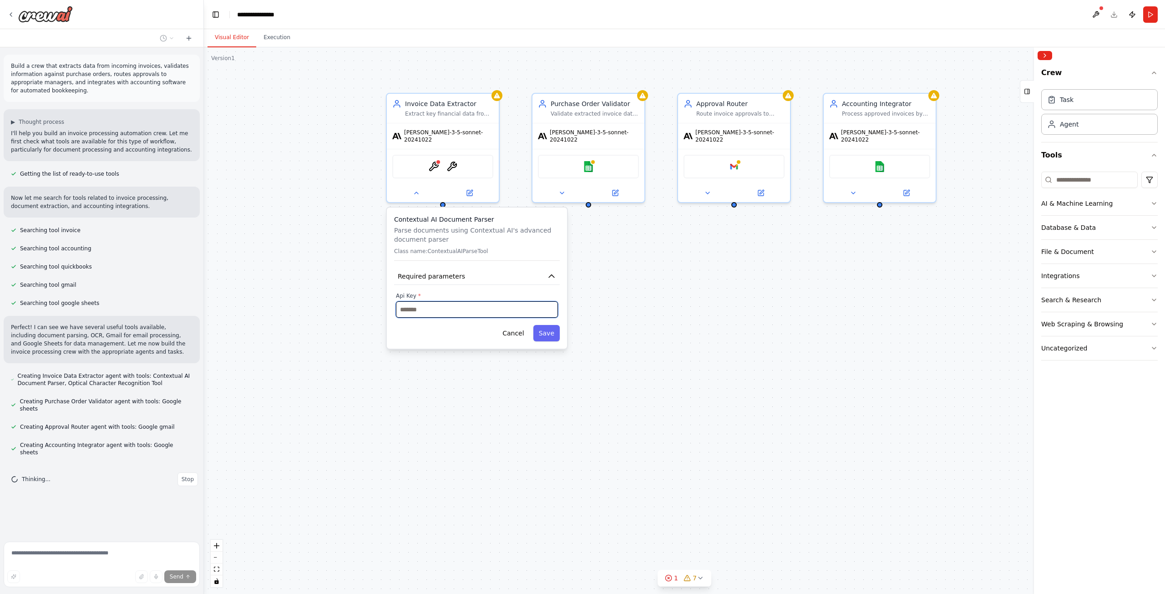
click at [421, 303] on input "text" at bounding box center [477, 309] width 162 height 16
click at [321, 296] on div "**********" at bounding box center [684, 320] width 961 height 546
click at [452, 162] on img at bounding box center [451, 164] width 11 height 11
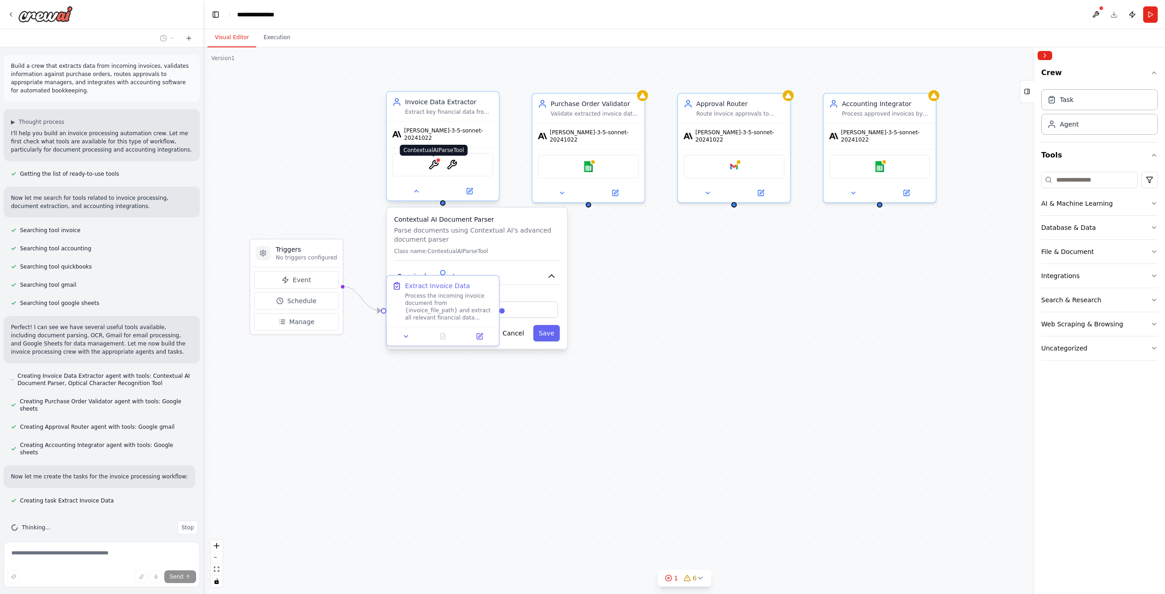
click at [435, 159] on img at bounding box center [433, 164] width 11 height 11
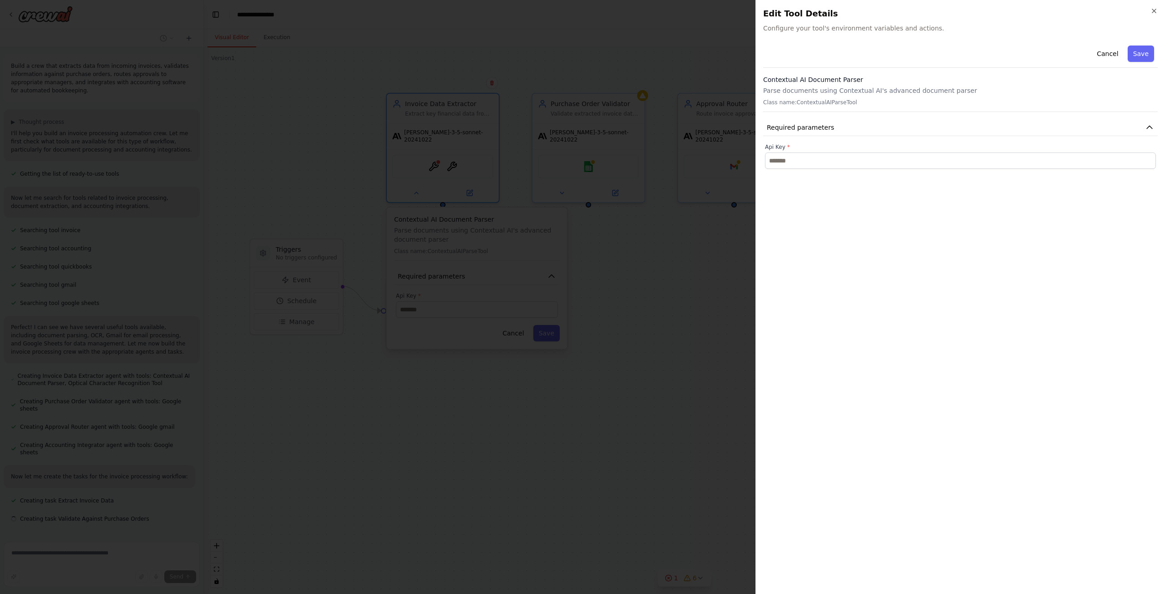
scroll to position [13, 0]
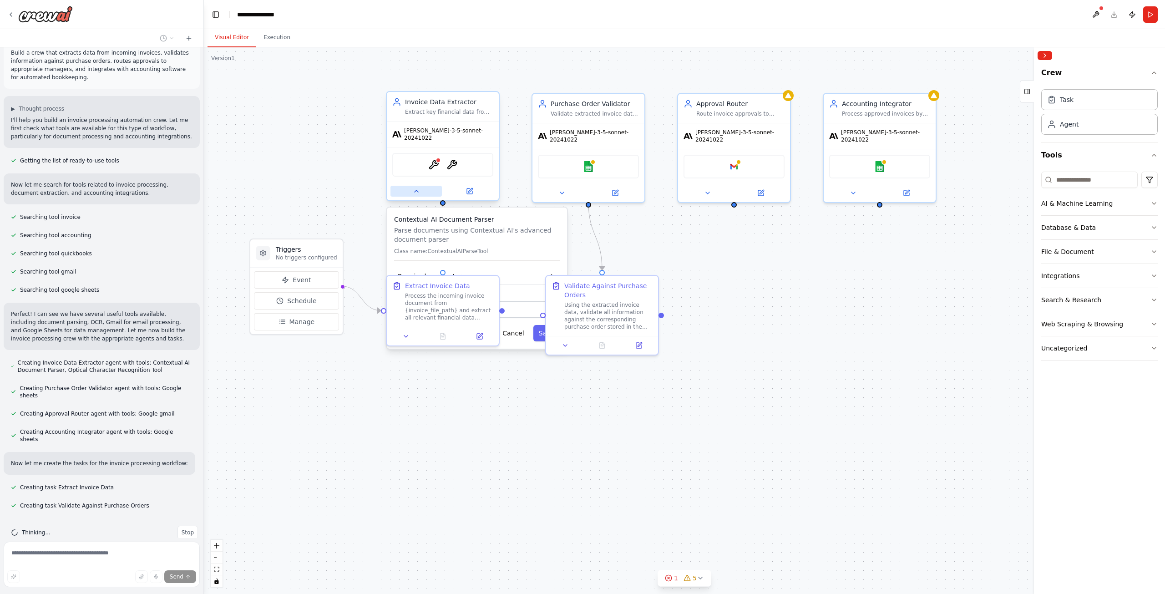
click at [420, 187] on icon at bounding box center [416, 190] width 7 height 7
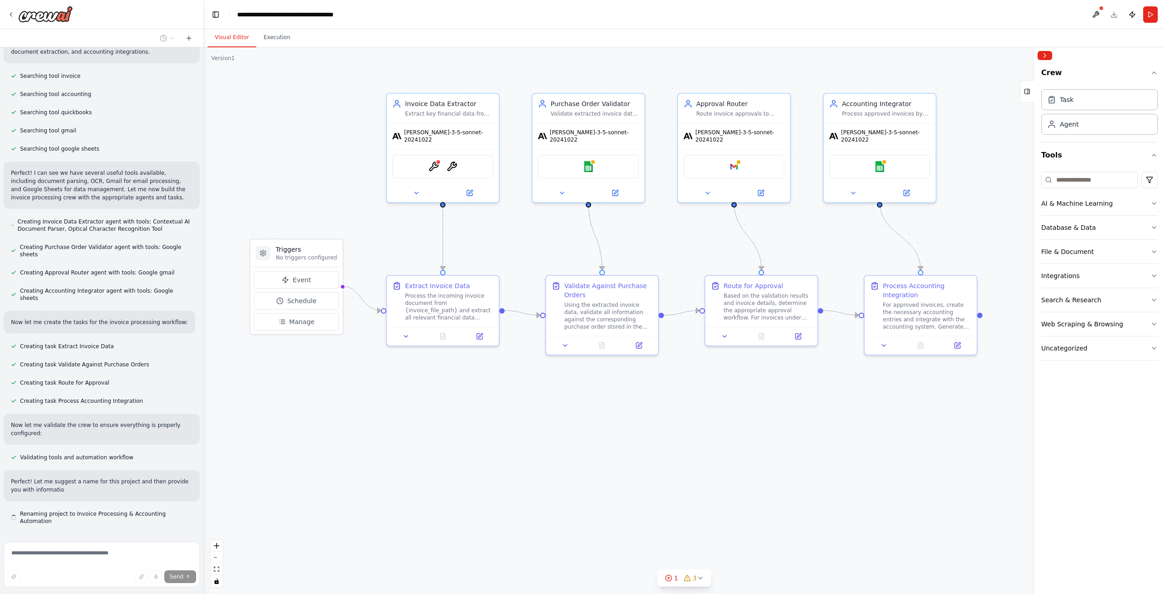
scroll to position [162, 0]
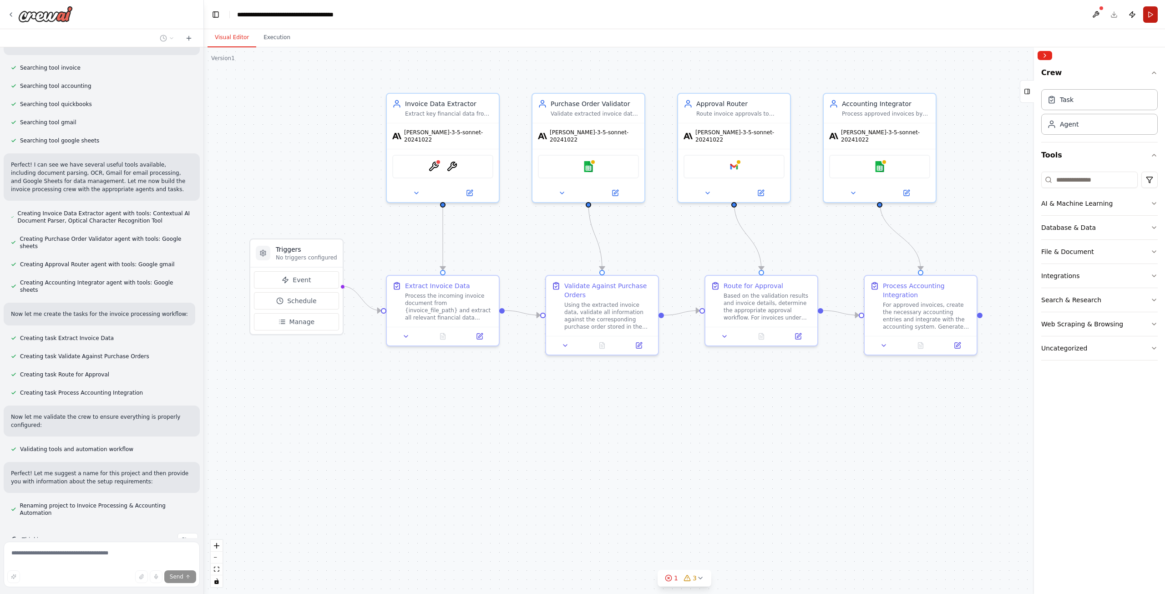
click at [1149, 16] on button "Run" at bounding box center [1150, 14] width 15 height 16
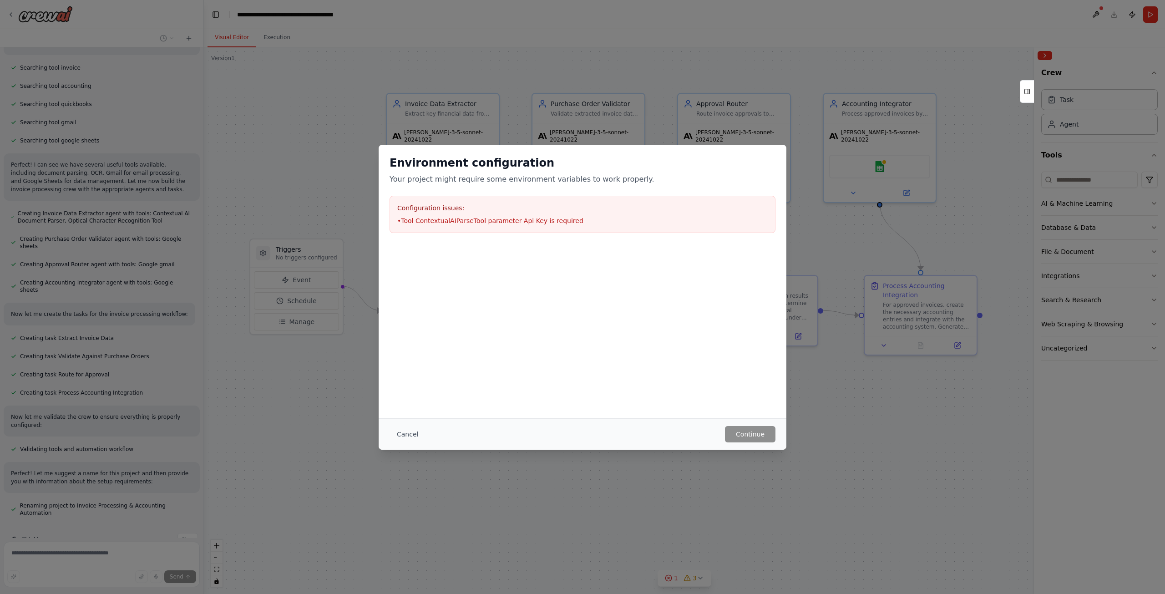
click at [406, 428] on button "Cancel" at bounding box center [407, 434] width 36 height 16
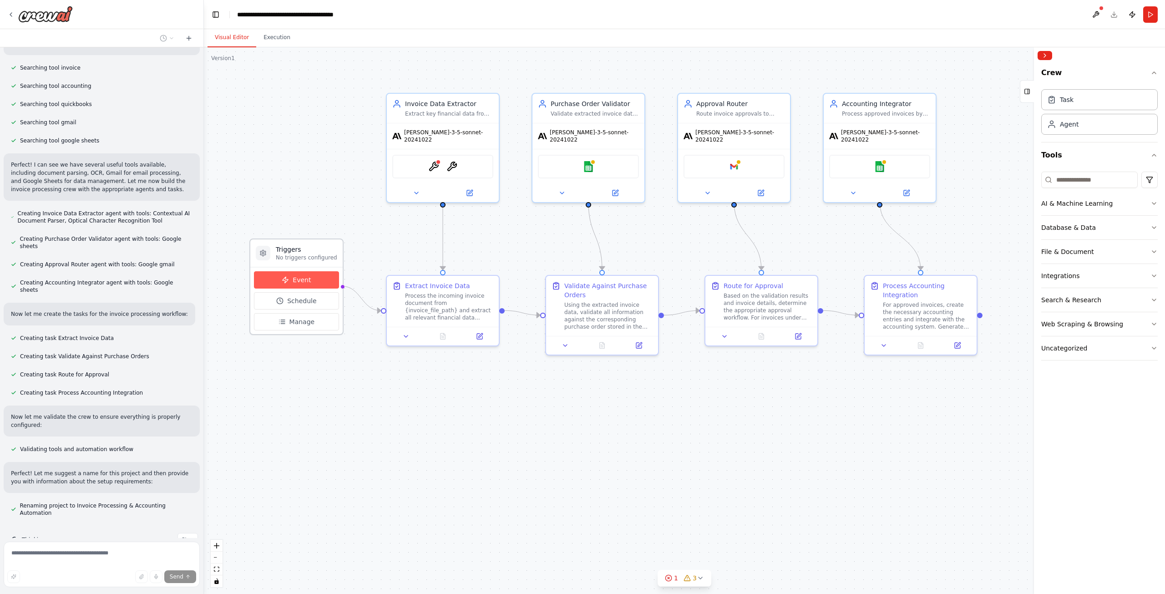
click at [314, 274] on button "Event" at bounding box center [296, 279] width 85 height 17
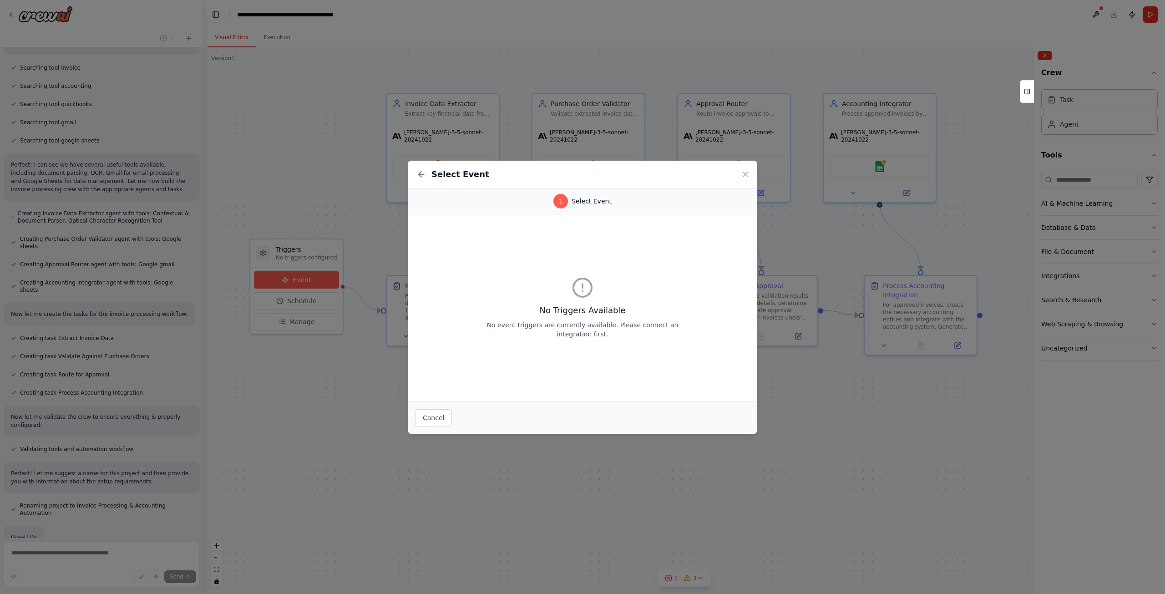
scroll to position [192, 0]
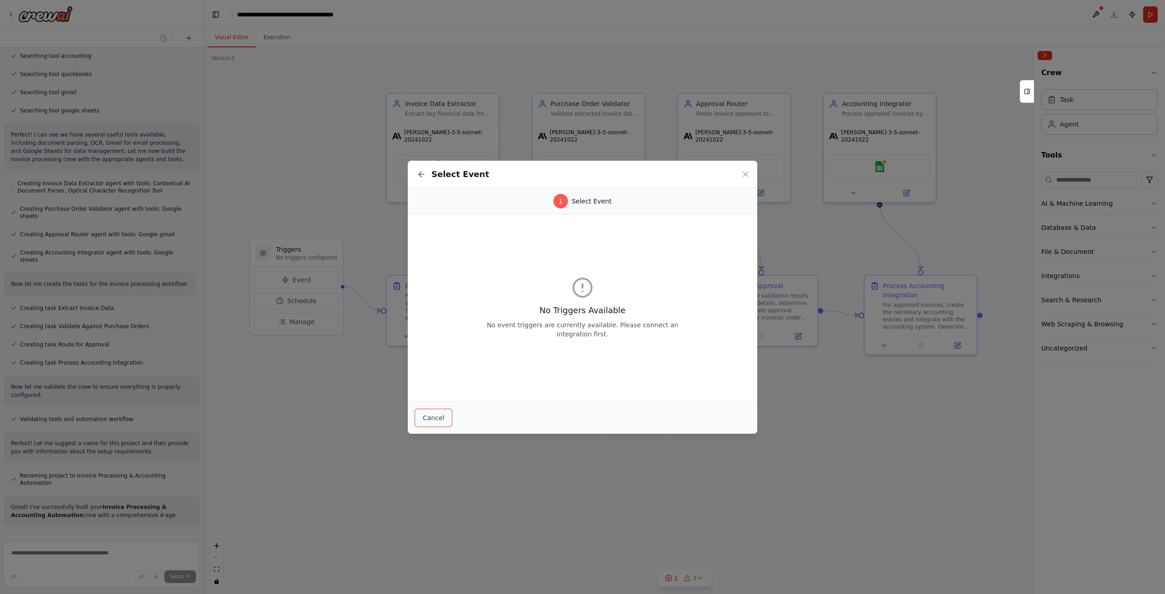
click at [430, 414] on button "Cancel" at bounding box center [433, 417] width 37 height 17
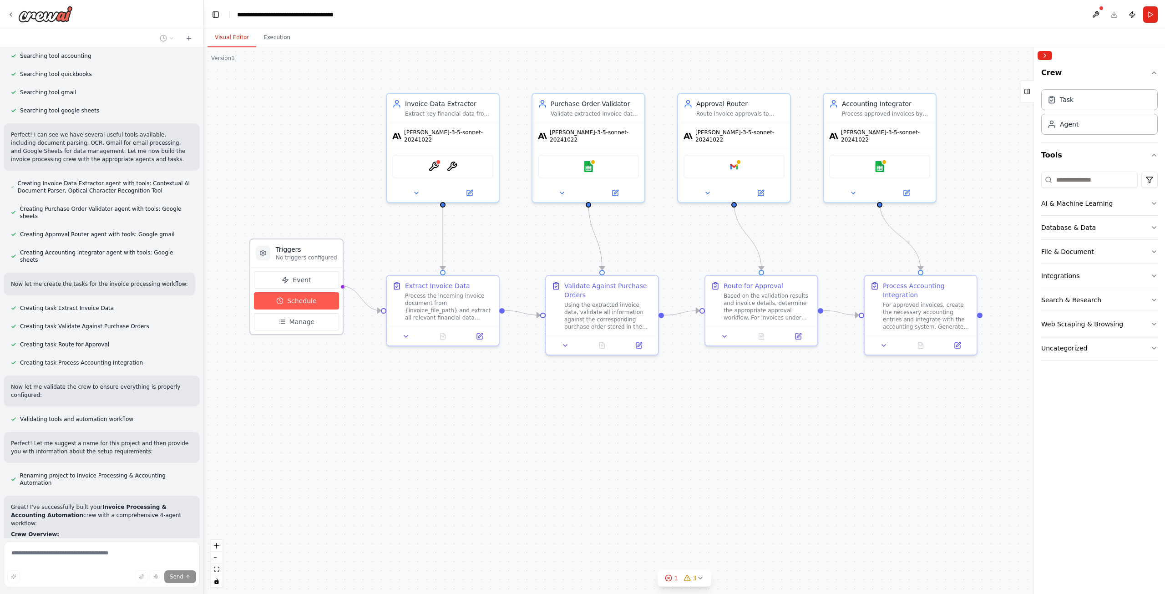
click at [299, 300] on span "Schedule" at bounding box center [301, 300] width 29 height 9
click at [300, 299] on span "Schedule" at bounding box center [301, 300] width 29 height 9
select select "******"
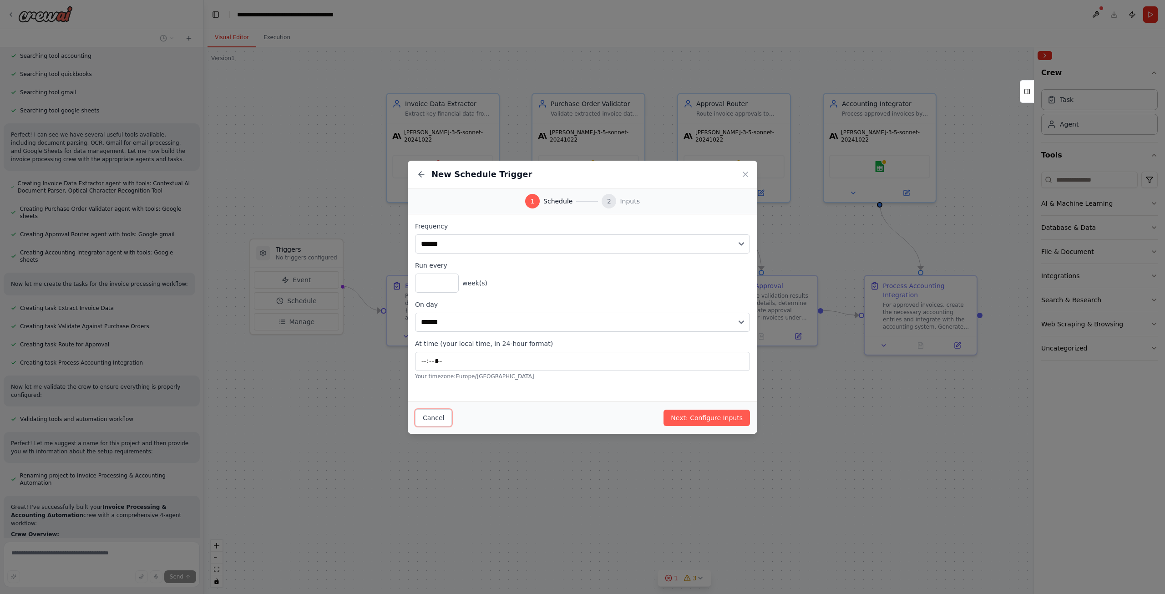
click at [428, 412] on button "Cancel" at bounding box center [433, 417] width 37 height 17
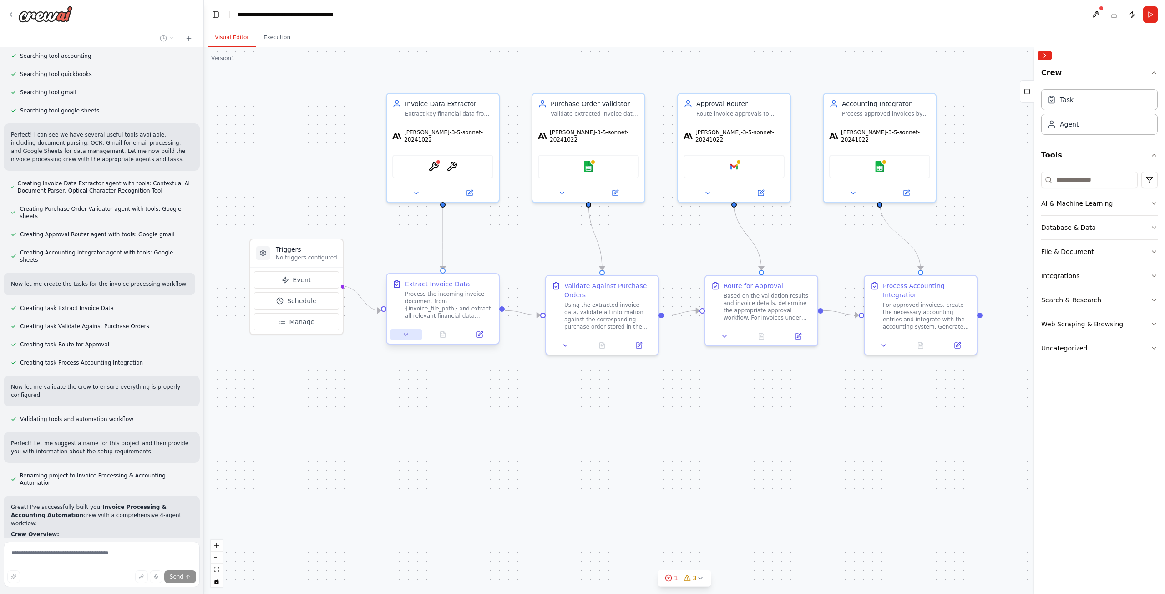
click at [409, 338] on button at bounding box center [405, 334] width 31 height 11
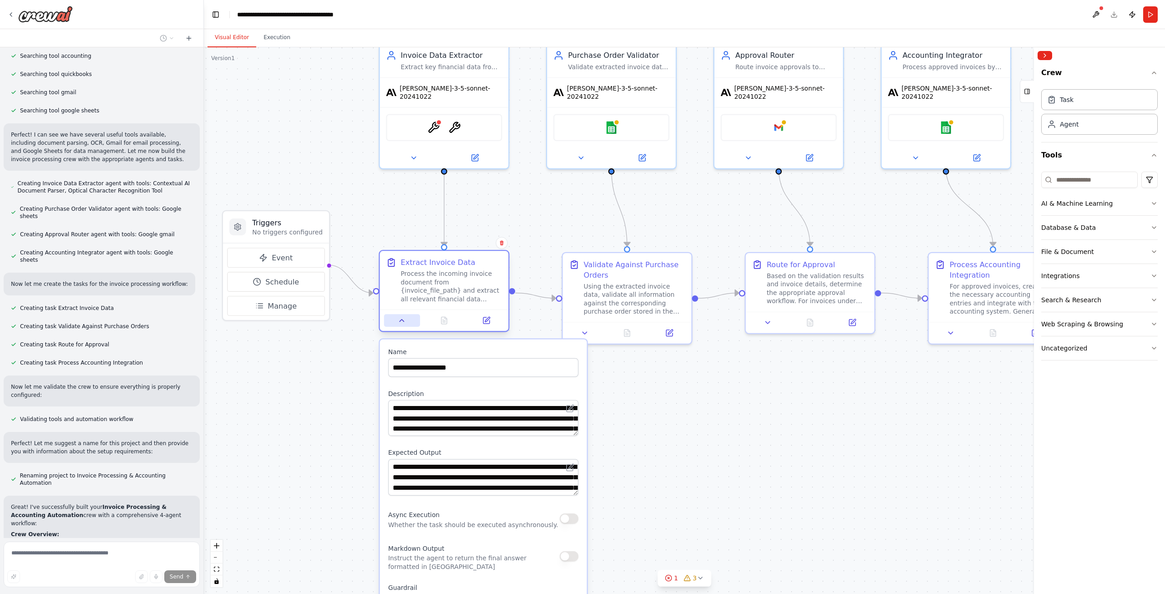
click at [406, 318] on icon at bounding box center [402, 320] width 8 height 8
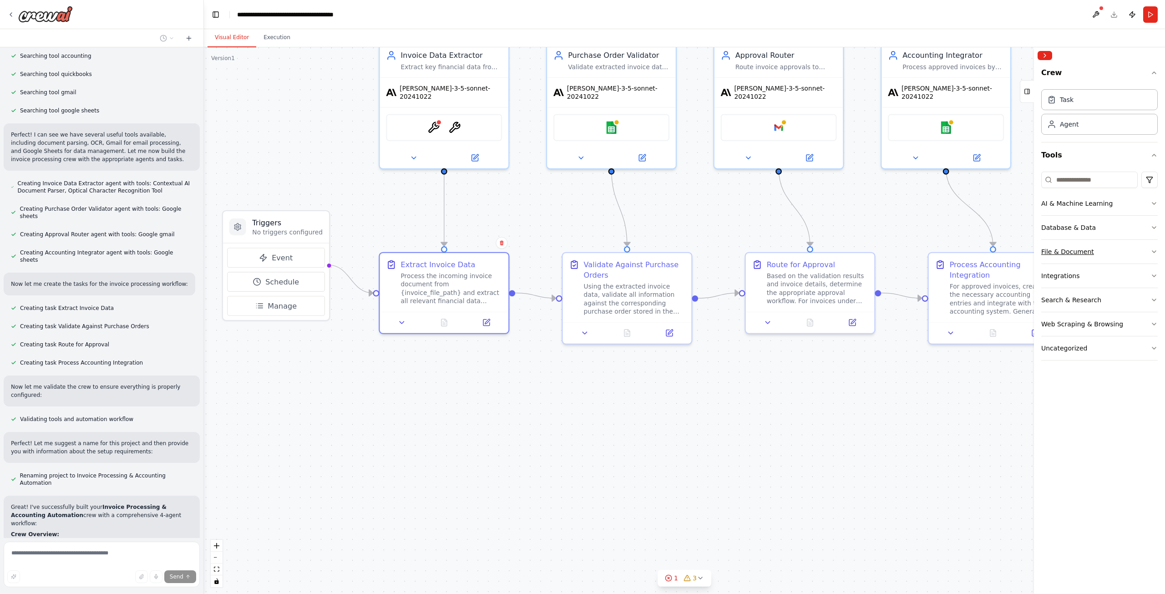
click at [1122, 243] on button "File & Document" at bounding box center [1099, 252] width 116 height 24
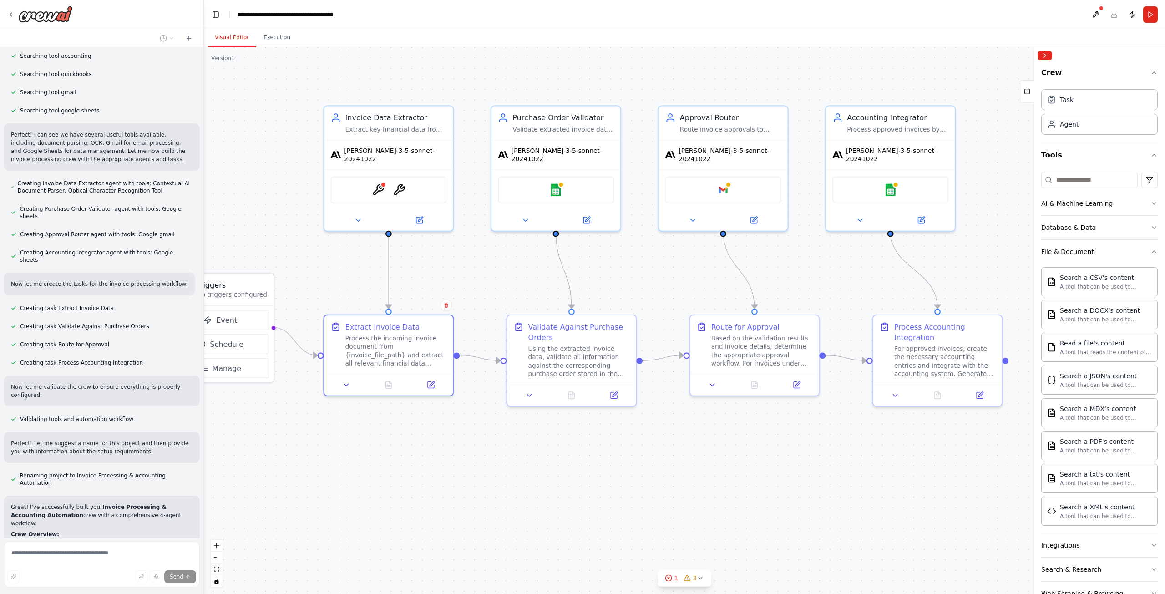
drag, startPoint x: 454, startPoint y: 388, endPoint x: 399, endPoint y: 450, distance: 83.5
click at [399, 450] on div ".deletable-edge-delete-btn { width: 20px; height: 20px; border: 0px solid #ffff…" at bounding box center [684, 320] width 961 height 546
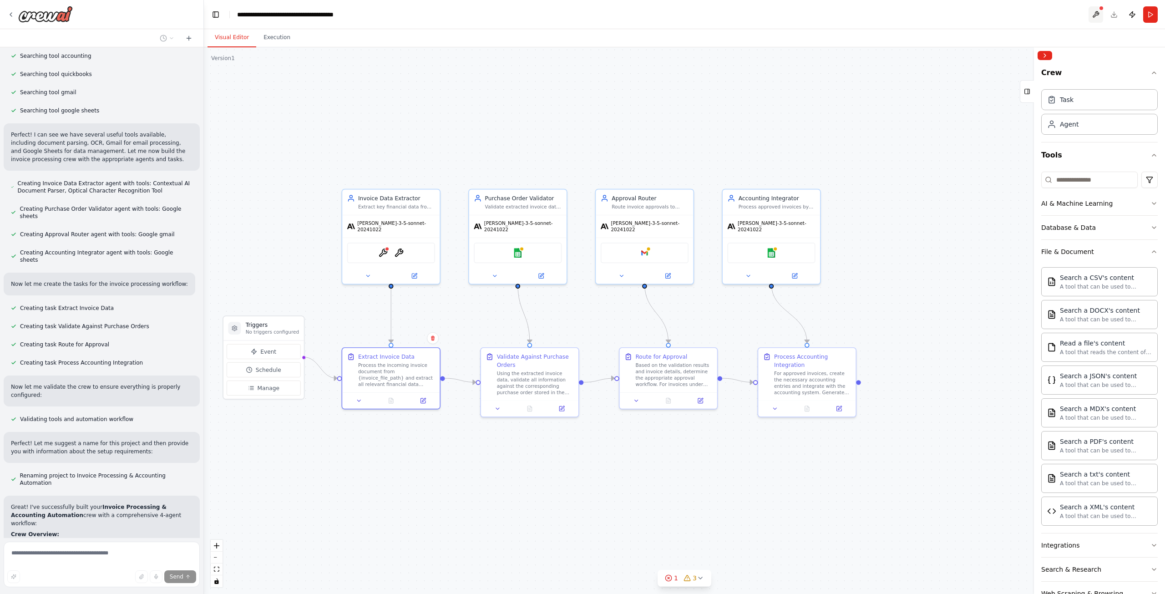
click at [1097, 12] on button at bounding box center [1095, 14] width 15 height 16
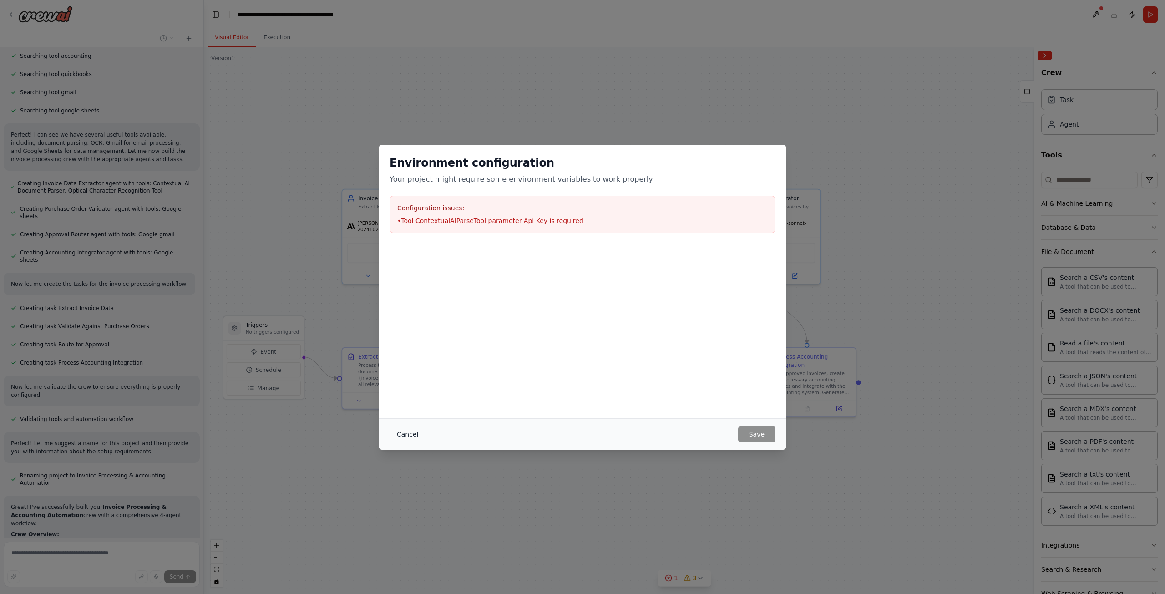
click at [400, 437] on button "Cancel" at bounding box center [407, 434] width 36 height 16
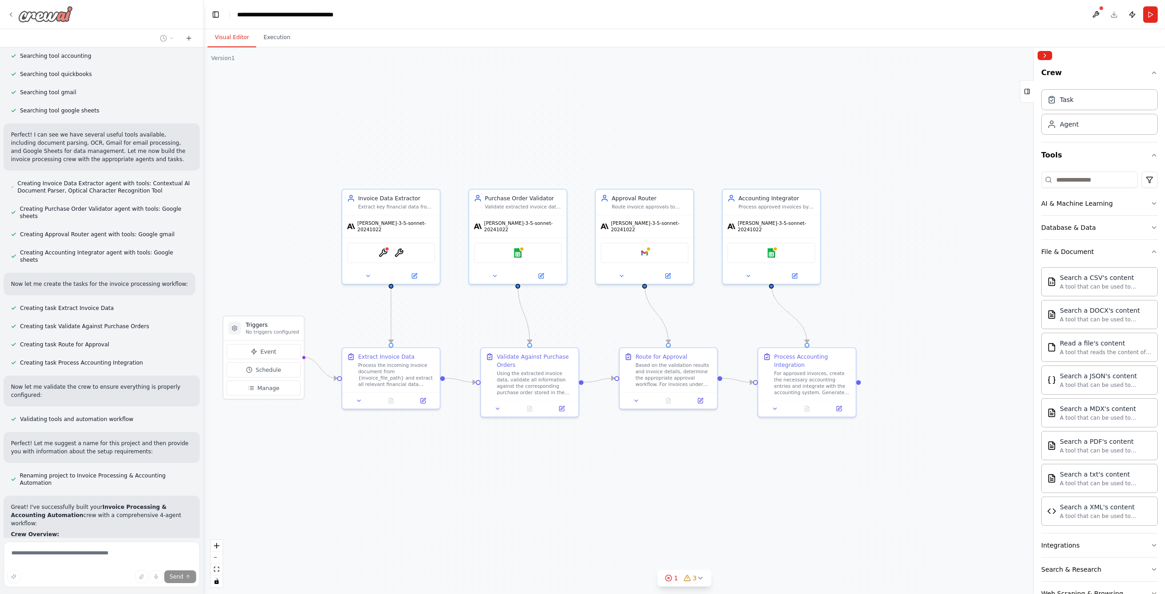
click at [10, 14] on icon at bounding box center [10, 14] width 7 height 7
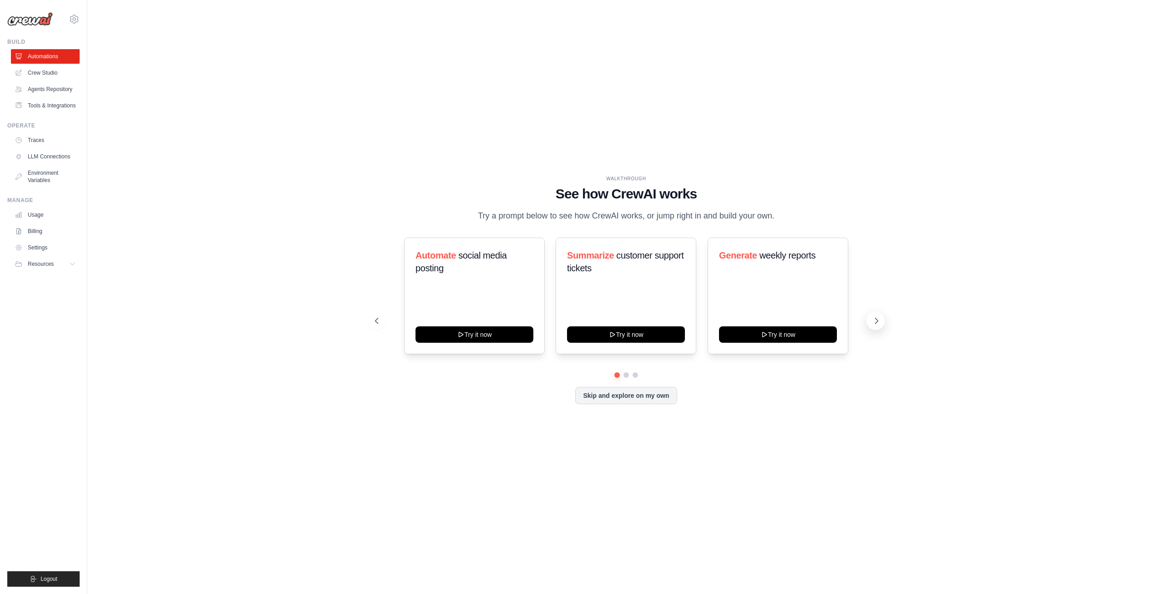
click at [879, 325] on icon at bounding box center [876, 320] width 9 height 9
click at [634, 402] on button "Skip and explore on my own" at bounding box center [625, 394] width 101 height 17
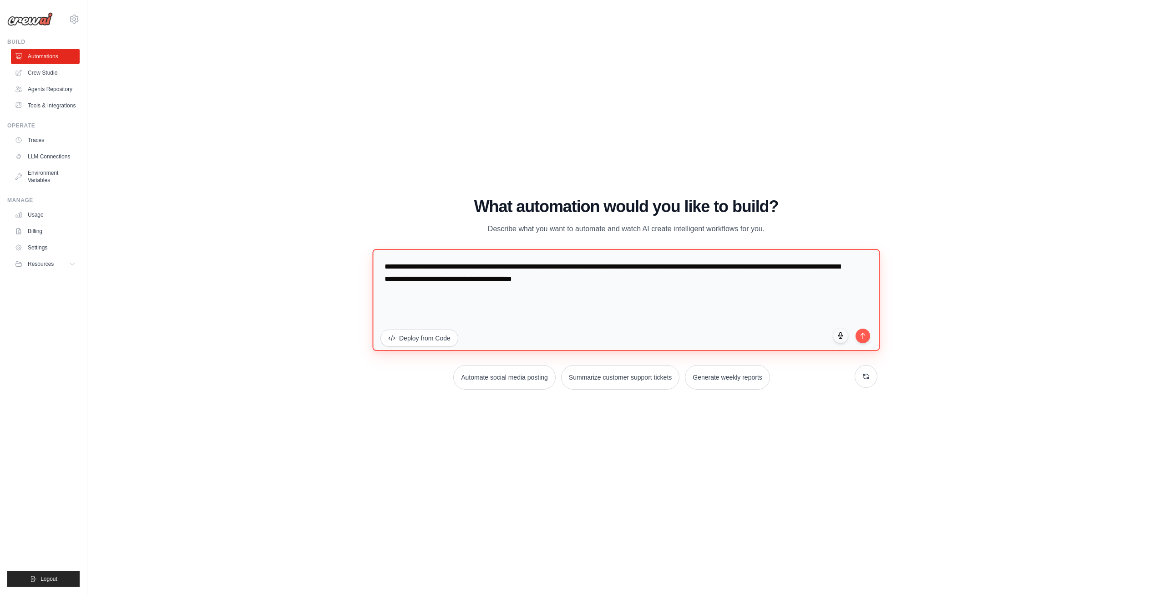
click at [615, 284] on textarea "**********" at bounding box center [625, 299] width 507 height 102
drag, startPoint x: 717, startPoint y: 286, endPoint x: 148, endPoint y: 226, distance: 571.9
click at [148, 226] on div "WALKTHROUGH See how CrewAI works Try a prompt below to see how CrewAI works, or…" at bounding box center [626, 297] width 1048 height 576
type textarea "**********"
click at [863, 333] on icon "submit" at bounding box center [863, 333] width 8 height 8
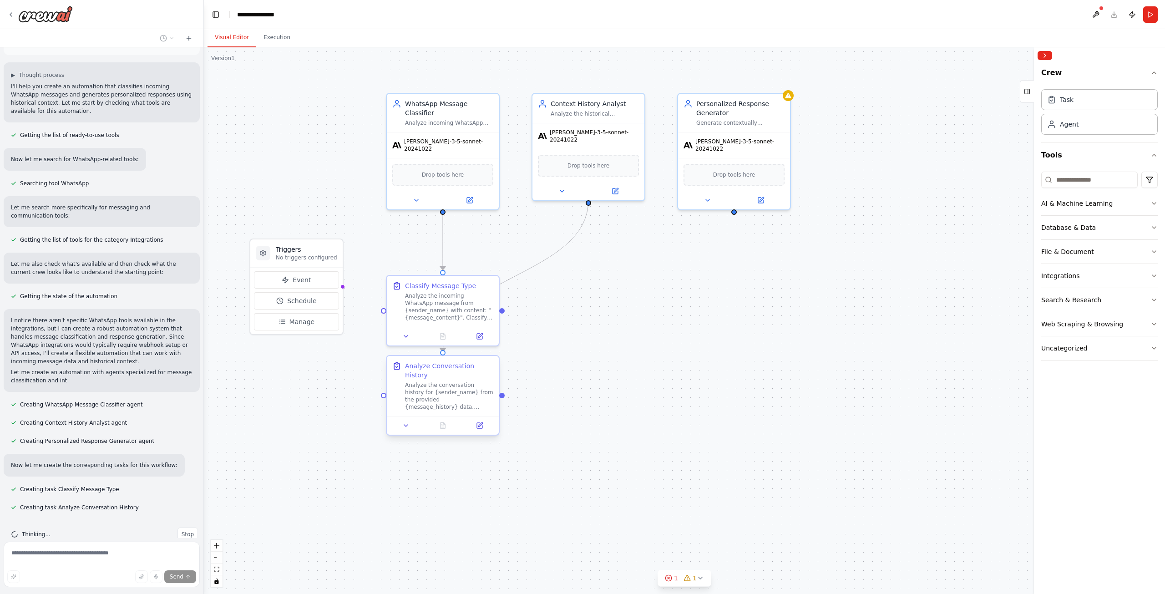
scroll to position [47, 0]
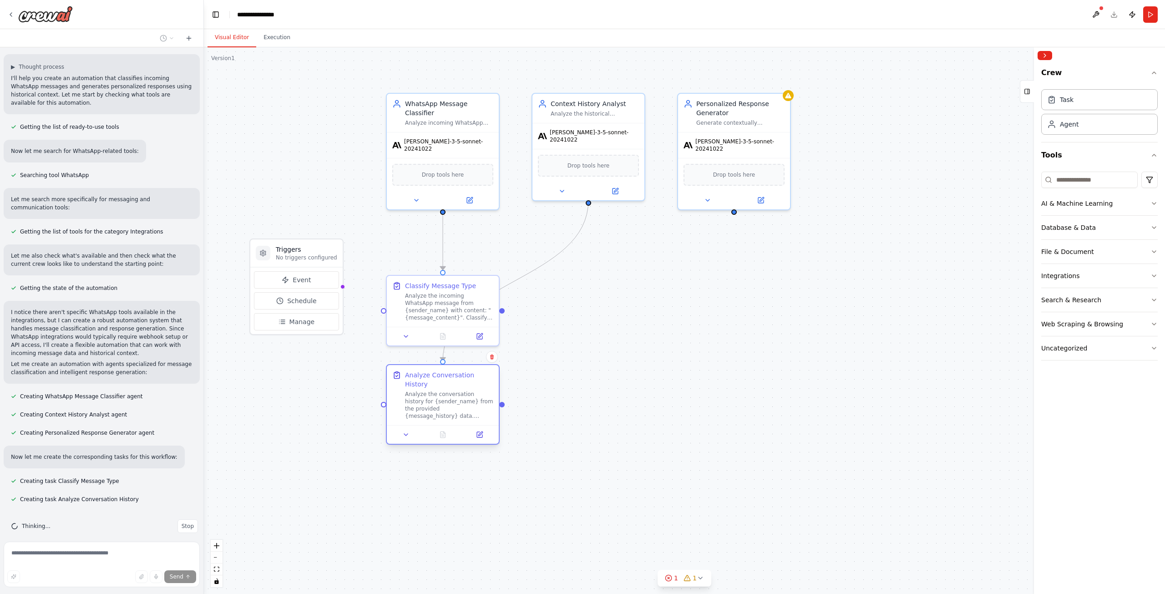
drag, startPoint x: 447, startPoint y: 377, endPoint x: 448, endPoint y: 391, distance: 13.7
click at [448, 391] on div "Analyze the conversation history for {sender_name} from the provided {message_h…" at bounding box center [449, 404] width 88 height 29
click at [461, 390] on div "Analyze the conversation history for {sender_name} from the provided {message_h…" at bounding box center [449, 404] width 88 height 29
drag, startPoint x: 459, startPoint y: 402, endPoint x: 632, endPoint y: 312, distance: 195.4
click at [632, 312] on div "Analyze the conversation history for {sender_name} from the provided {message_h…" at bounding box center [613, 313] width 88 height 29
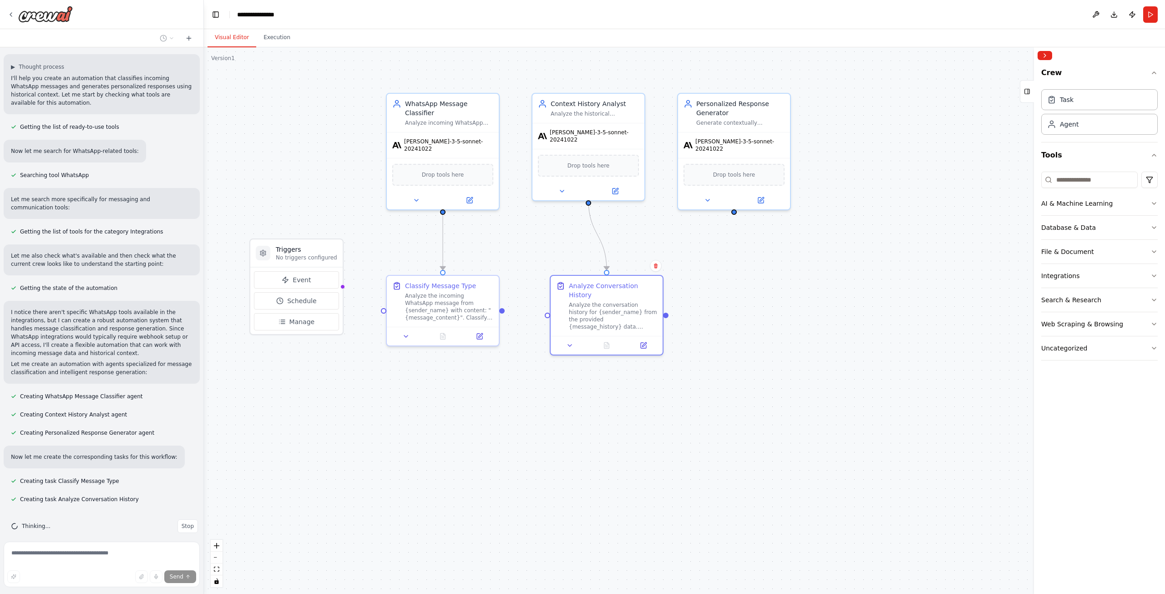
click at [576, 435] on div ".deletable-edge-delete-btn { width: 20px; height: 20px; border: 0px solid #ffff…" at bounding box center [684, 320] width 961 height 546
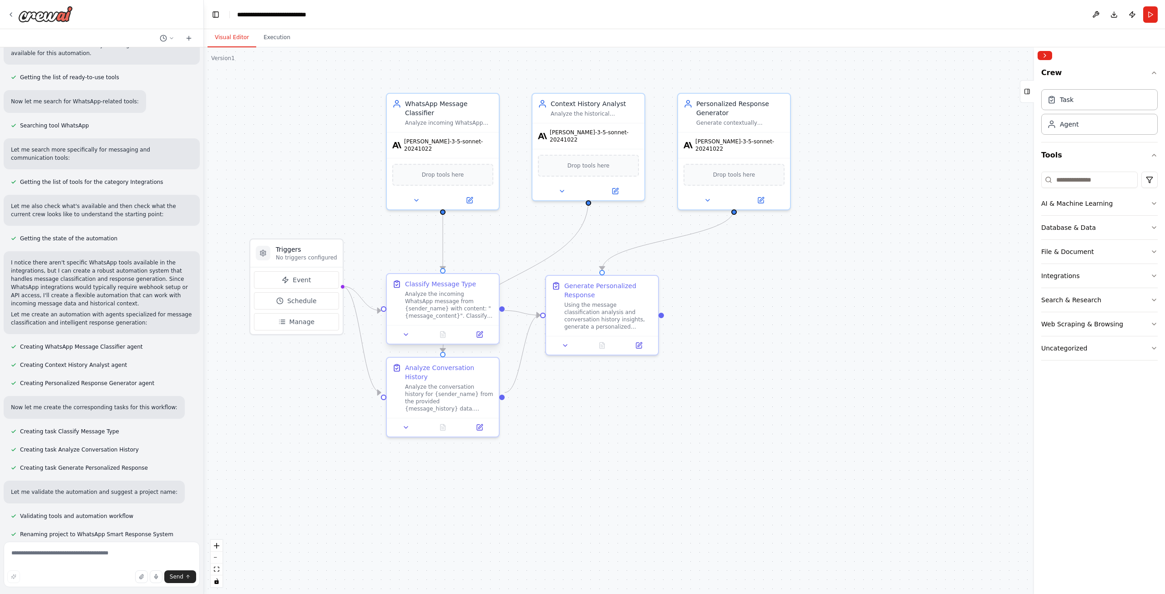
scroll to position [118, 0]
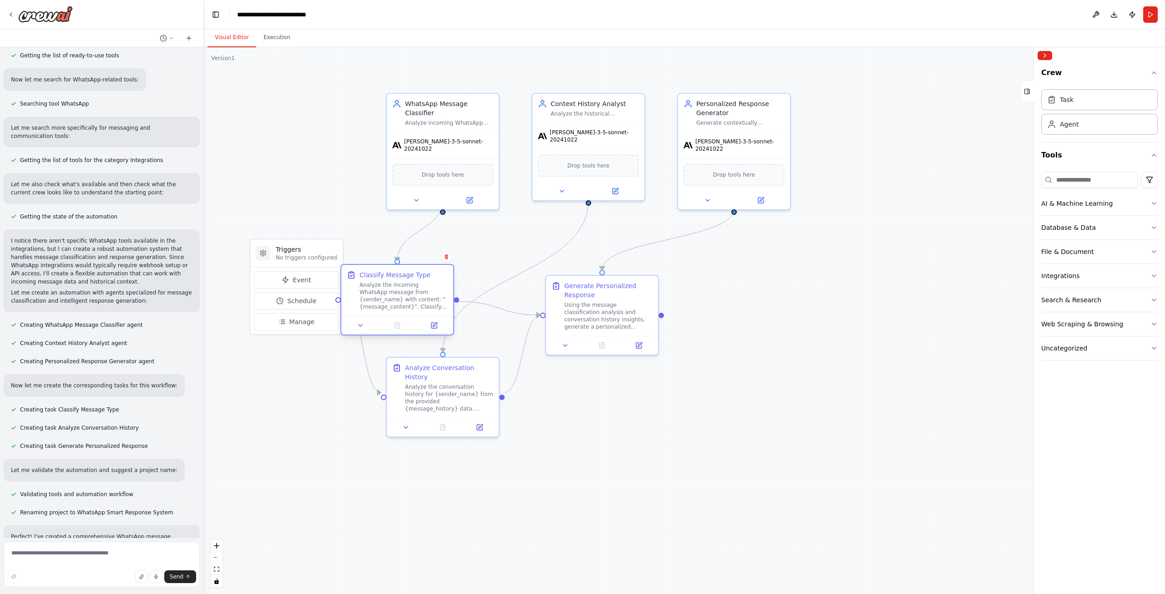
drag, startPoint x: 439, startPoint y: 294, endPoint x: 379, endPoint y: 275, distance: 62.0
click at [379, 275] on div "Classify Message Type Analyze the incoming WhatsApp message from {sender_name} …" at bounding box center [403, 290] width 88 height 40
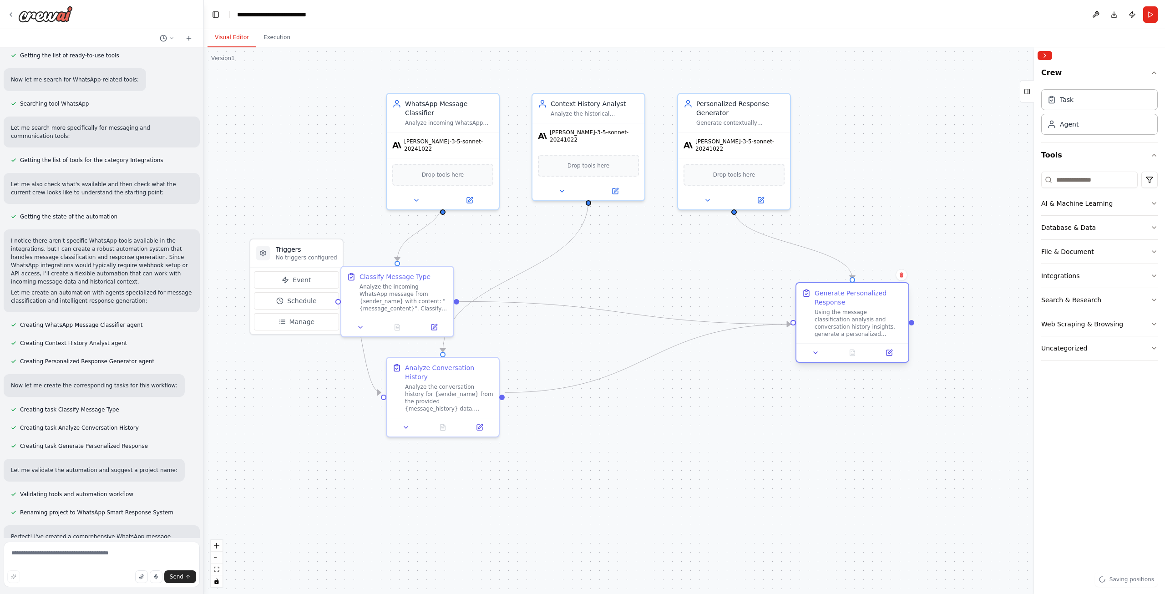
drag, startPoint x: 607, startPoint y: 306, endPoint x: 859, endPoint y: 312, distance: 252.1
click at [859, 312] on div "Using the message classification analysis and conversation history insights, ge…" at bounding box center [858, 322] width 88 height 29
drag, startPoint x: 461, startPoint y: 385, endPoint x: 635, endPoint y: 409, distance: 175.4
click at [635, 409] on div "Analyze the conversation history for {sender_name} from the provided {message_h…" at bounding box center [613, 423] width 88 height 29
click at [347, 434] on div ".deletable-edge-delete-btn { width: 20px; height: 20px; border: 0px solid #ffff…" at bounding box center [684, 320] width 961 height 546
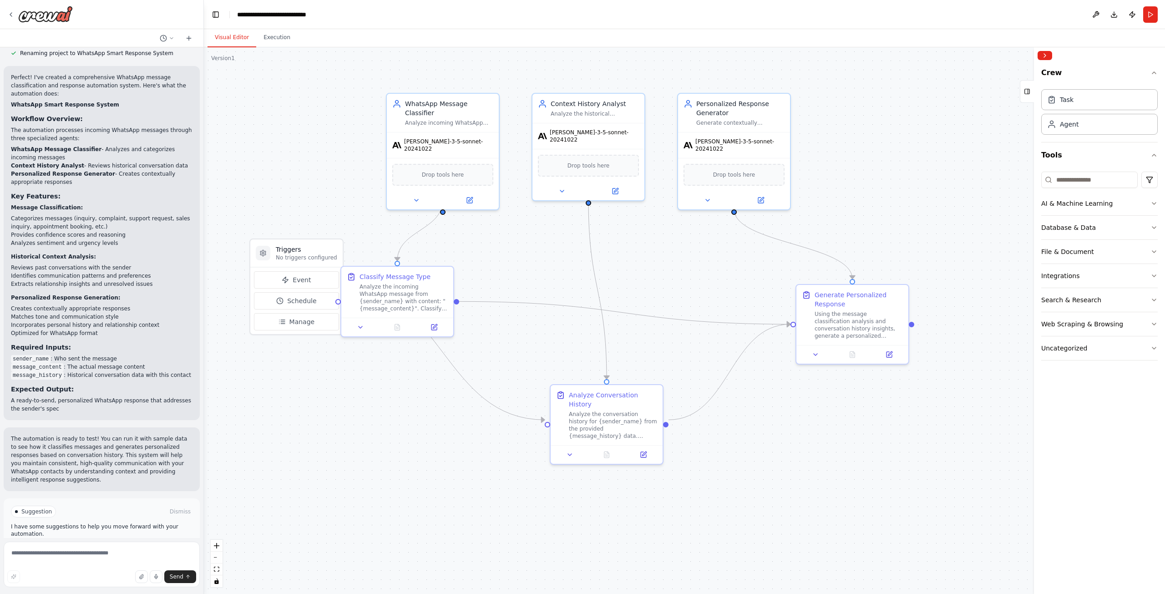
scroll to position [586, 0]
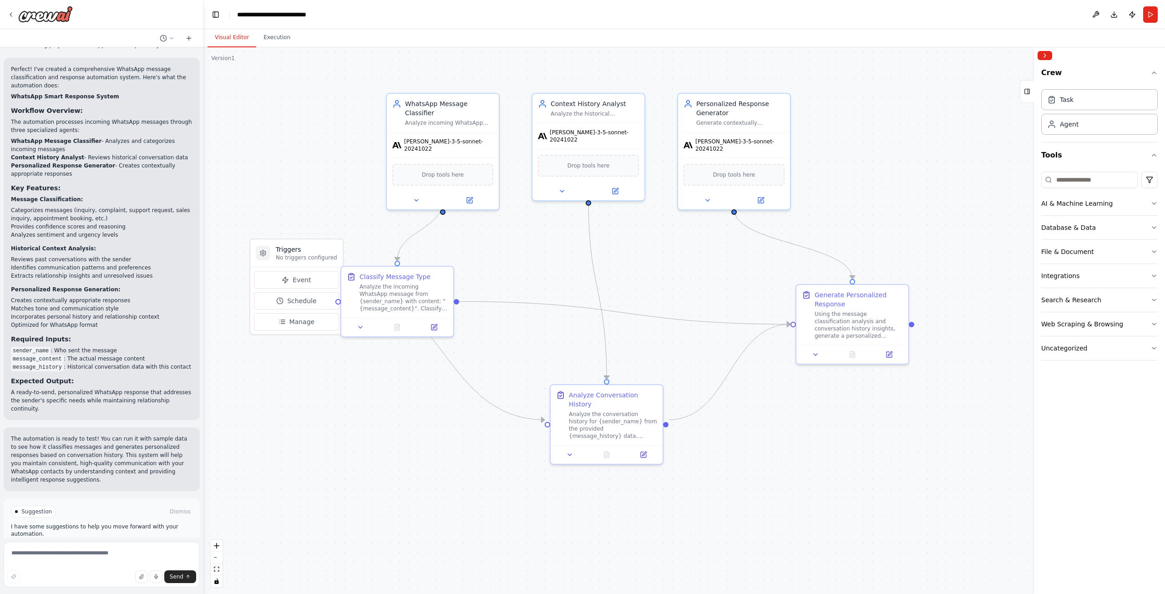
click at [108, 546] on span "Run Automation" at bounding box center [106, 549] width 44 height 7
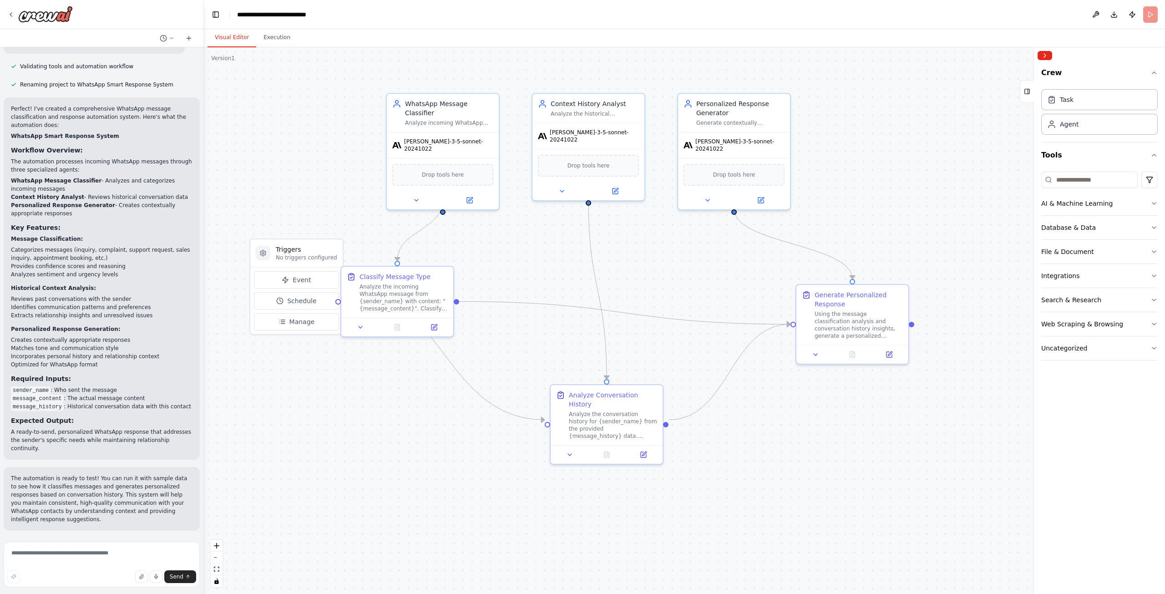
scroll to position [512, 0]
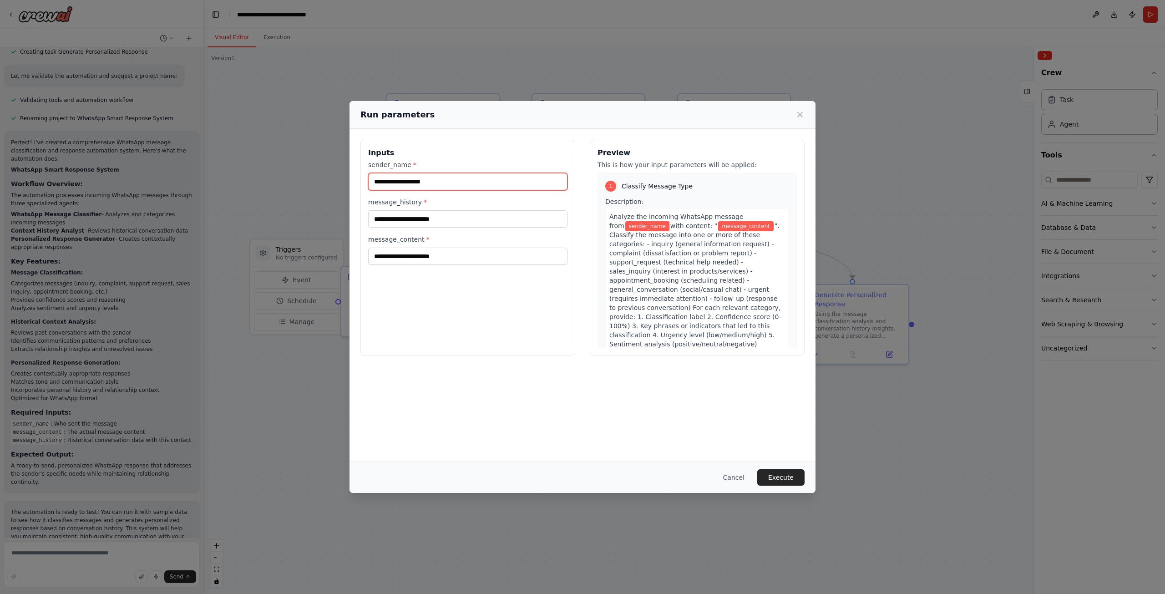
click at [410, 187] on input "sender_name *" at bounding box center [467, 181] width 199 height 17
type input "****"
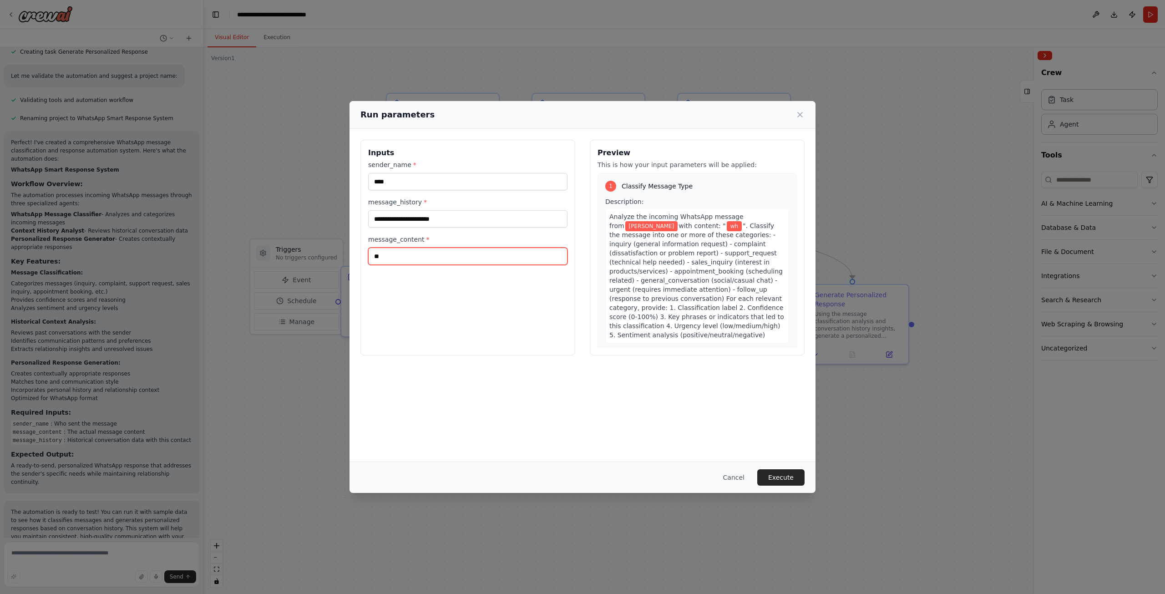
type input "*"
type input "**********"
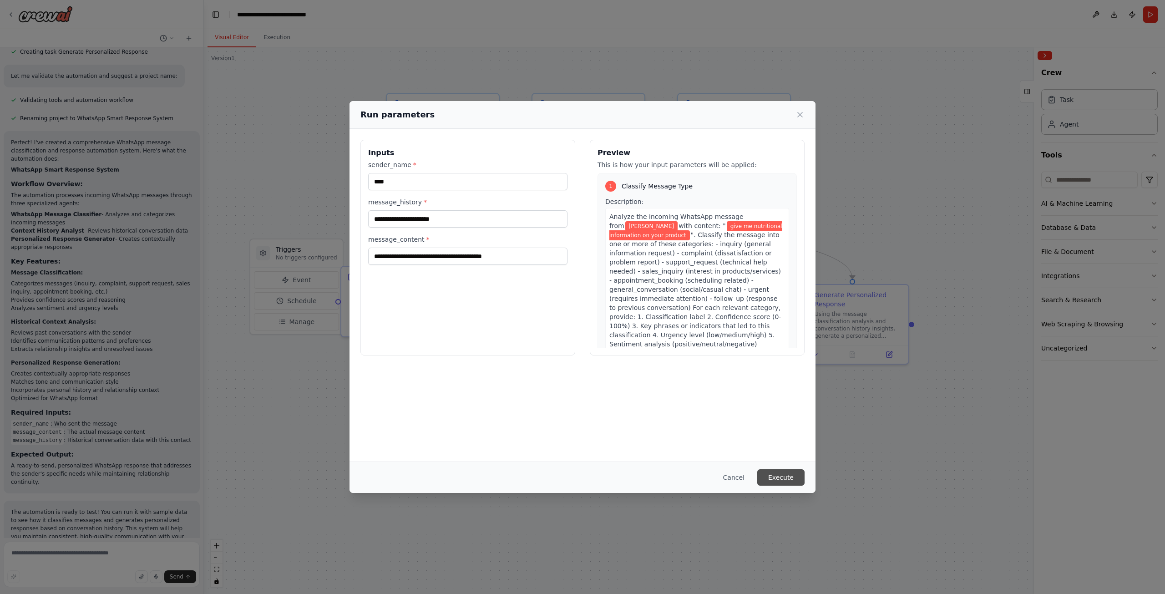
click at [783, 485] on button "Execute" at bounding box center [780, 477] width 47 height 16
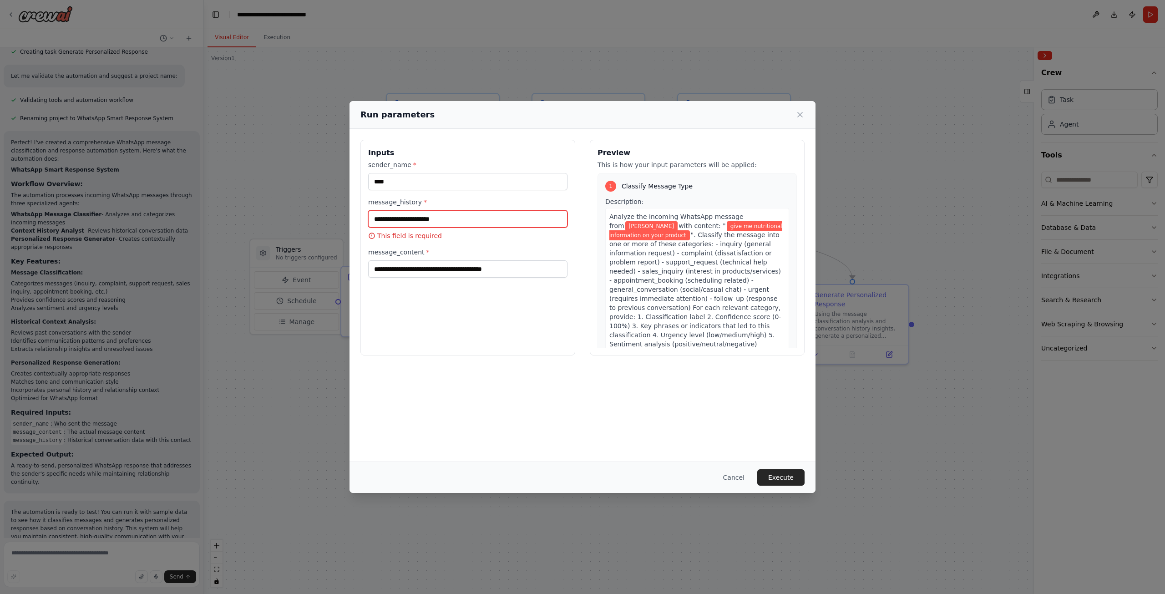
click at [430, 218] on input "message_history *" at bounding box center [467, 218] width 199 height 17
type input "****"
click at [787, 491] on div "Cancel Execute" at bounding box center [582, 476] width 466 height 31
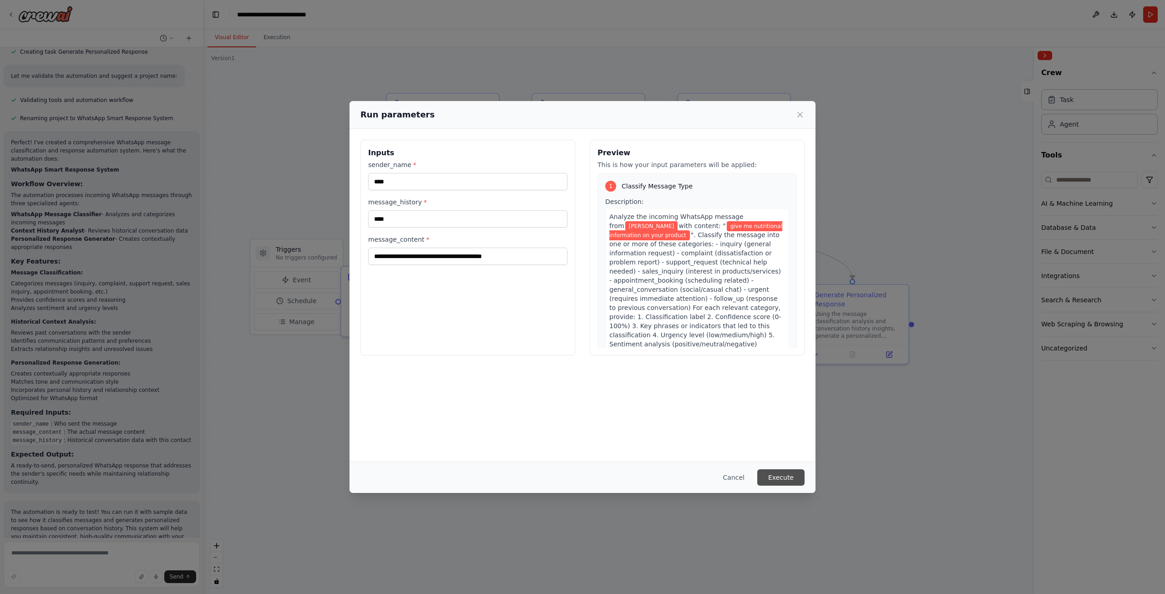
click at [785, 481] on button "Execute" at bounding box center [780, 477] width 47 height 16
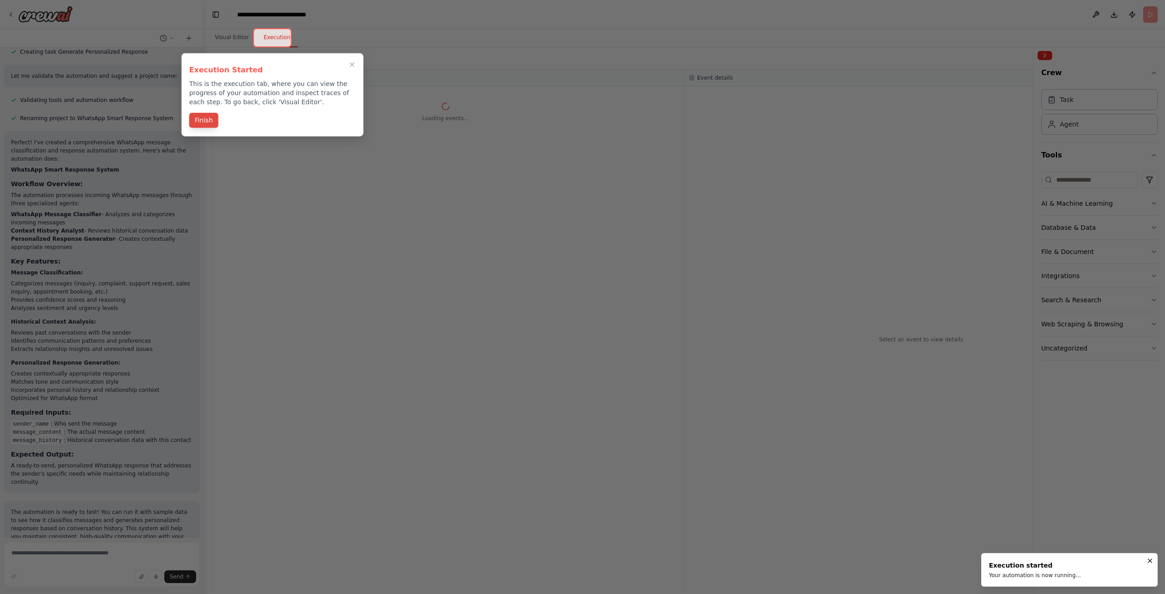
click at [201, 121] on button "Finish" at bounding box center [203, 120] width 29 height 15
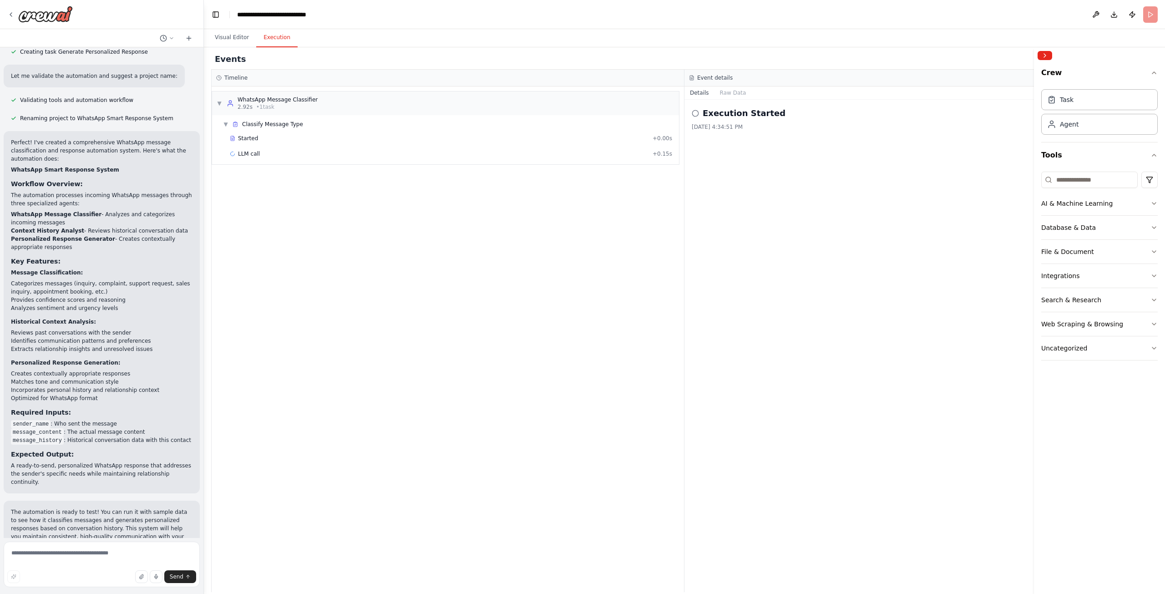
scroll to position [586, 0]
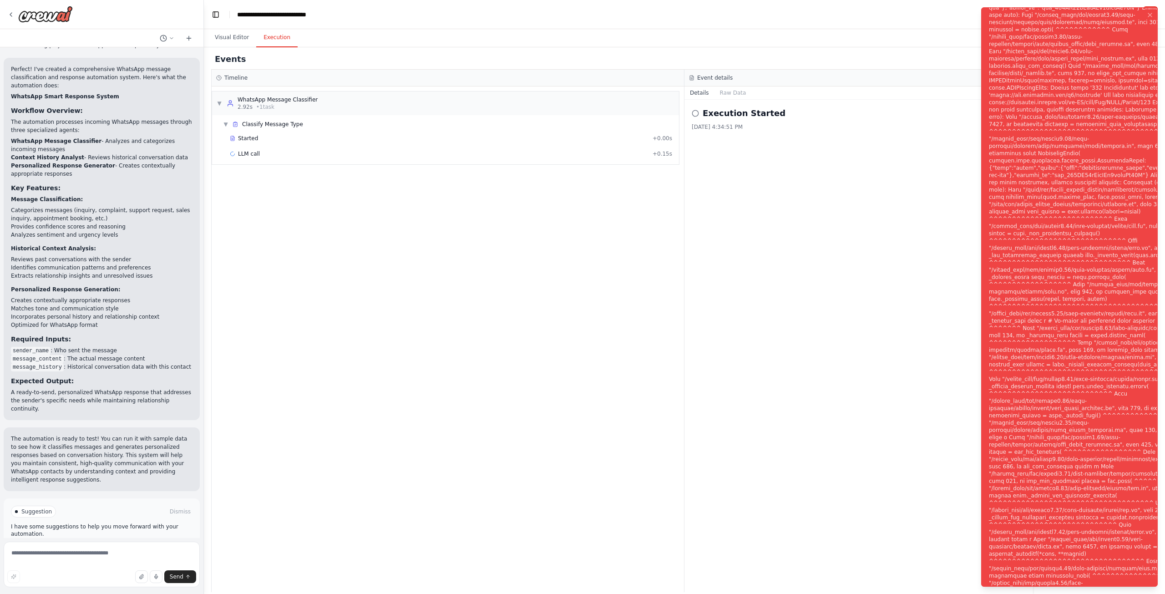
click at [780, 246] on div "Execution Started 10/15/2025, 4:34:51 PM" at bounding box center [920, 346] width 473 height 492
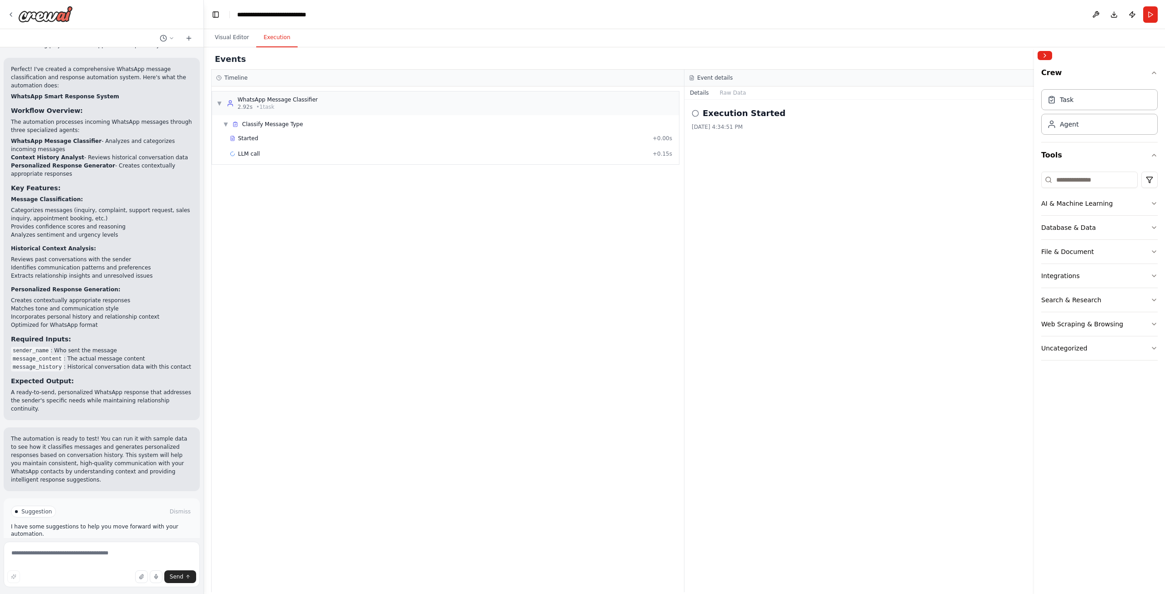
click at [286, 202] on div "▼ WhatsApp Message Classifier 2.92s • 1 task ▼ Classify Message Type Started + …" at bounding box center [448, 338] width 472 height 505
click at [227, 40] on button "Visual Editor" at bounding box center [231, 37] width 49 height 19
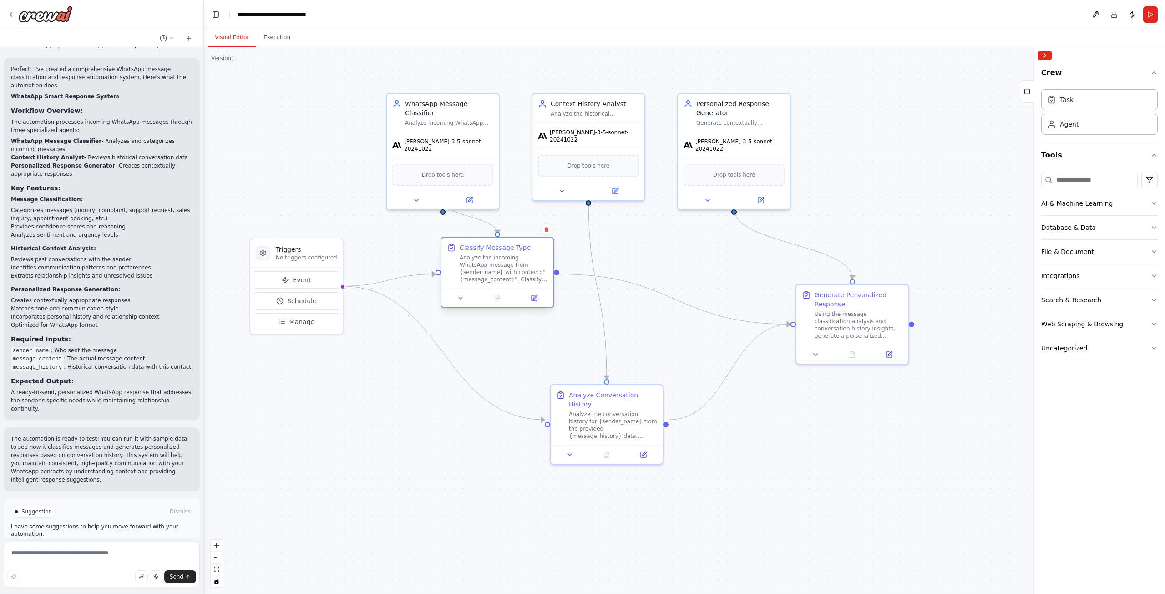
drag, startPoint x: 377, startPoint y: 274, endPoint x: 488, endPoint y: 254, distance: 112.8
click at [488, 254] on div "Classify Message Type Analyze the incoming WhatsApp message from {sender_name} …" at bounding box center [504, 263] width 88 height 40
drag, startPoint x: 613, startPoint y: 410, endPoint x: 592, endPoint y: 493, distance: 85.5
click at [592, 493] on div "Analyze the conversation history for {sender_name} from the provided {message_h…" at bounding box center [595, 504] width 88 height 29
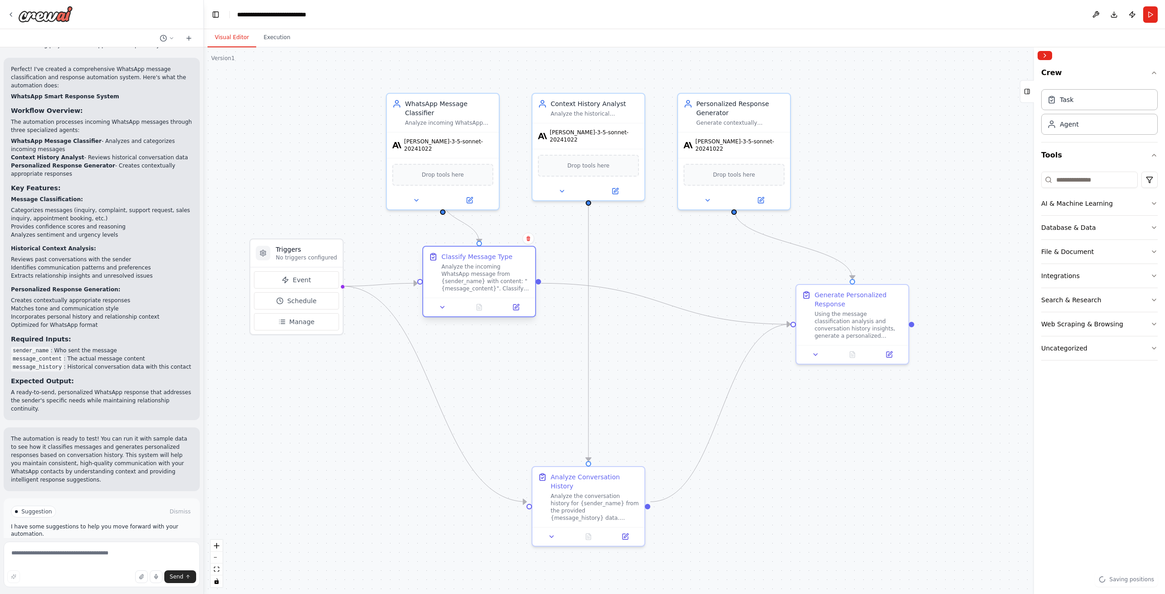
drag, startPoint x: 499, startPoint y: 298, endPoint x: 490, endPoint y: 299, distance: 8.7
click at [490, 299] on div "Classify Message Type Analyze the incoming WhatsApp message from {sender_name} …" at bounding box center [479, 281] width 114 height 71
drag, startPoint x: 611, startPoint y: 158, endPoint x: 617, endPoint y: 370, distance: 212.1
click at [617, 374] on div "Drop tools here" at bounding box center [597, 390] width 112 height 33
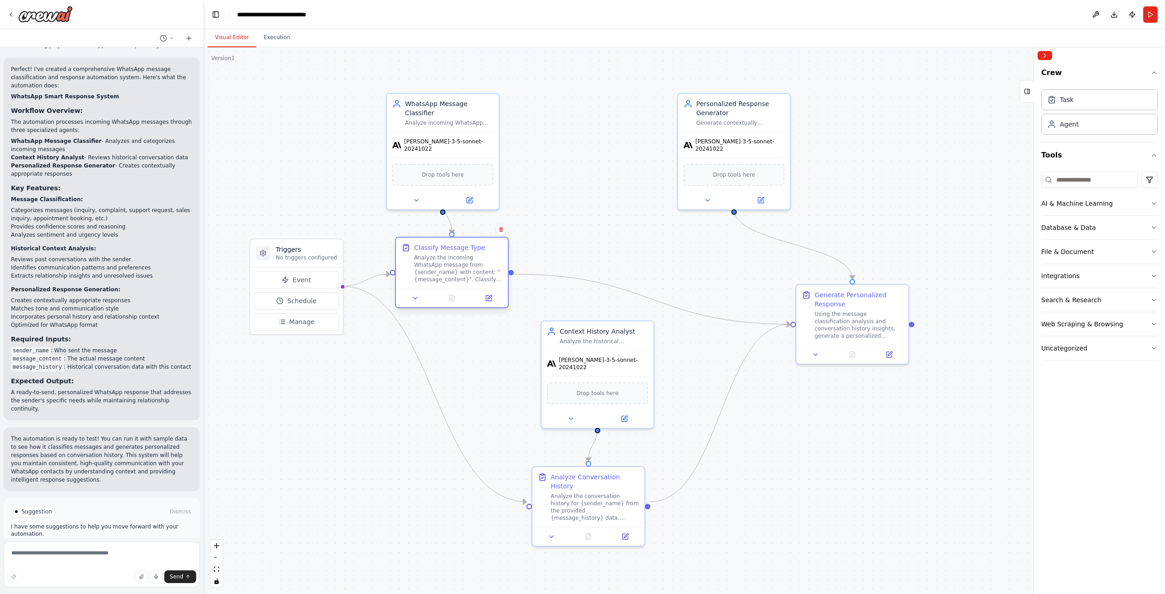
drag, startPoint x: 493, startPoint y: 277, endPoint x: 468, endPoint y: 263, distance: 28.9
click at [468, 263] on div "Analyze the incoming WhatsApp message from {sender_name} with content: "{messag…" at bounding box center [458, 268] width 88 height 29
drag, startPoint x: 601, startPoint y: 493, endPoint x: 628, endPoint y: 510, distance: 31.7
click at [628, 510] on div "Analyze the conversation history for {sender_name} from the provided {message_h…" at bounding box center [622, 523] width 88 height 29
click at [308, 94] on div ".deletable-edge-delete-btn { width: 20px; height: 20px; border: 0px solid #ffff…" at bounding box center [684, 320] width 961 height 546
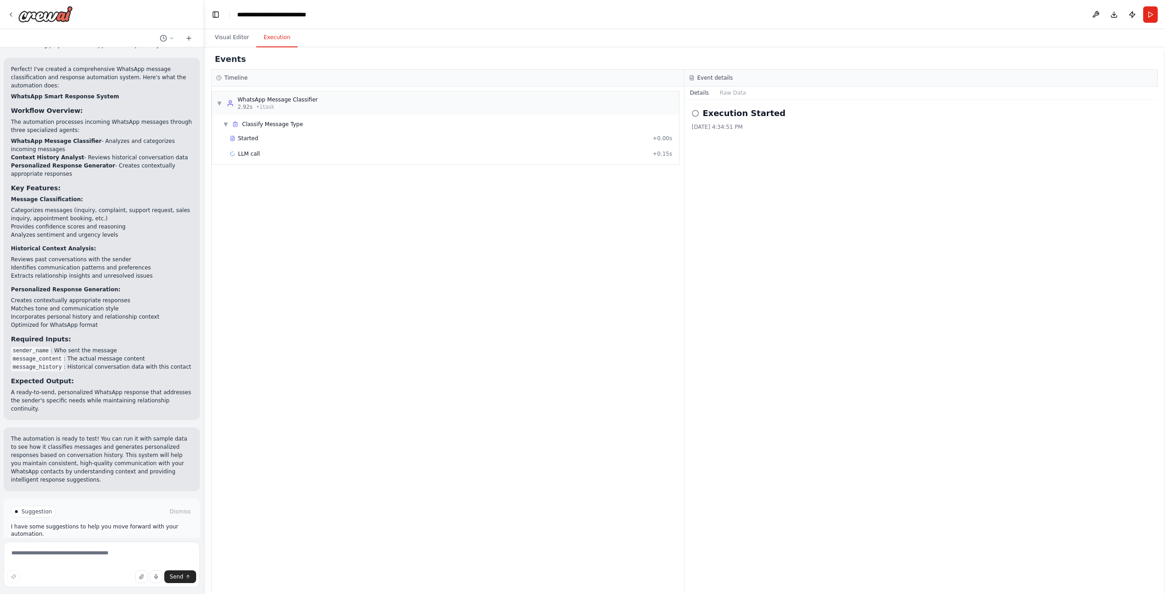
click at [284, 47] on button "Execution" at bounding box center [276, 37] width 41 height 19
click at [273, 152] on div "LLM call + 0.15s" at bounding box center [451, 153] width 442 height 7
click at [273, 142] on div "Started + 0.00s" at bounding box center [451, 138] width 449 height 14
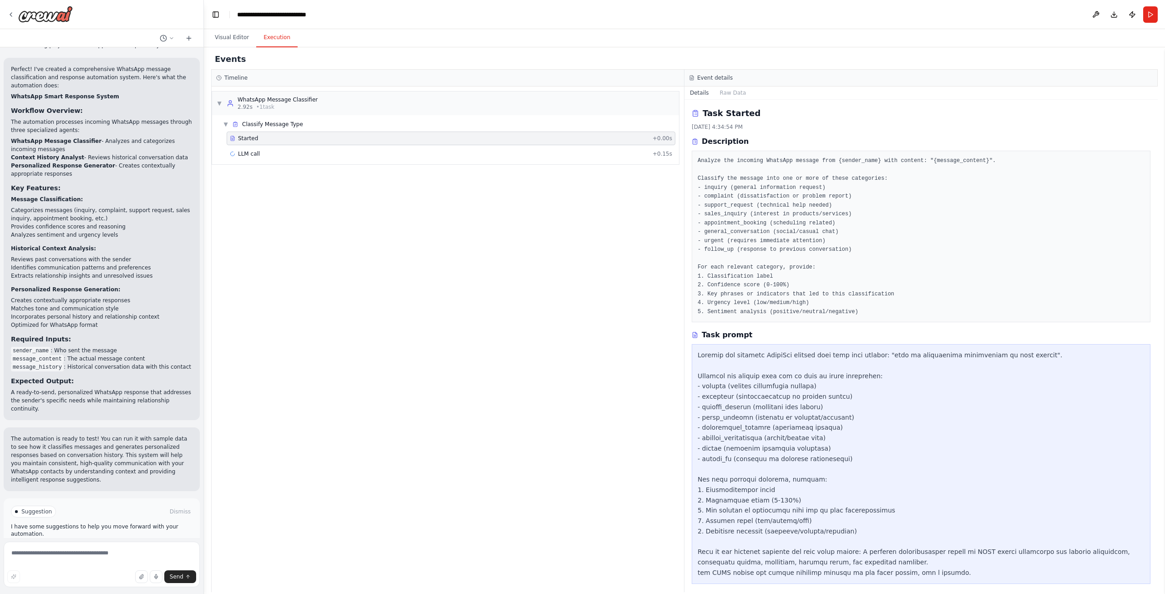
scroll to position [5, 0]
click at [248, 152] on span "LLM call" at bounding box center [249, 153] width 22 height 7
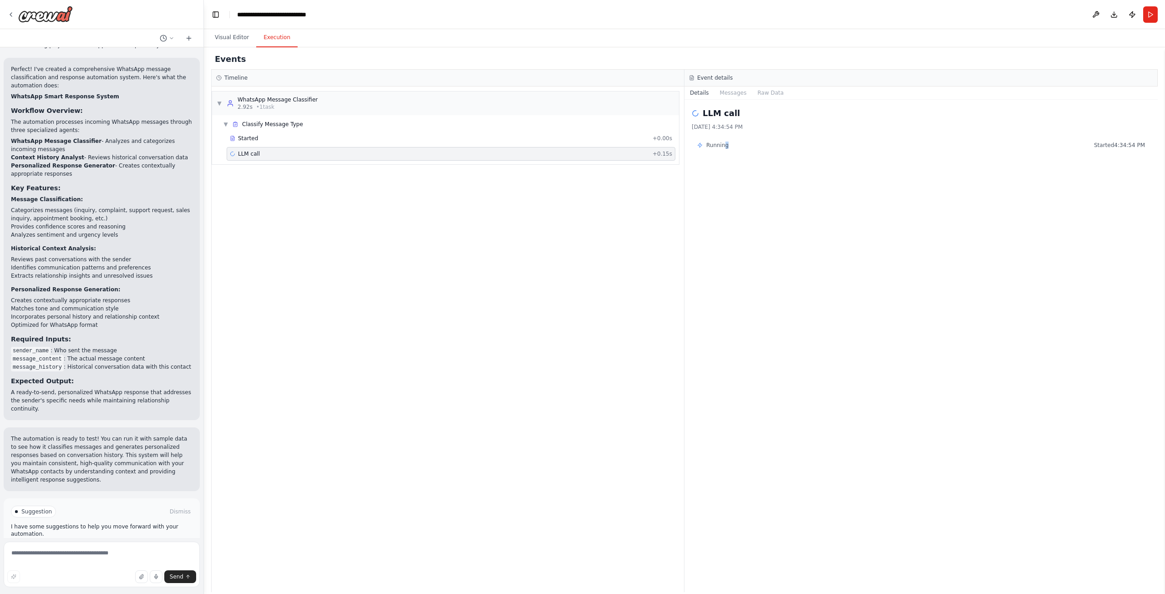
click at [725, 142] on div "Running Started 4:34:54 PM" at bounding box center [921, 145] width 448 height 7
click at [728, 88] on button "Messages" at bounding box center [733, 92] width 38 height 13
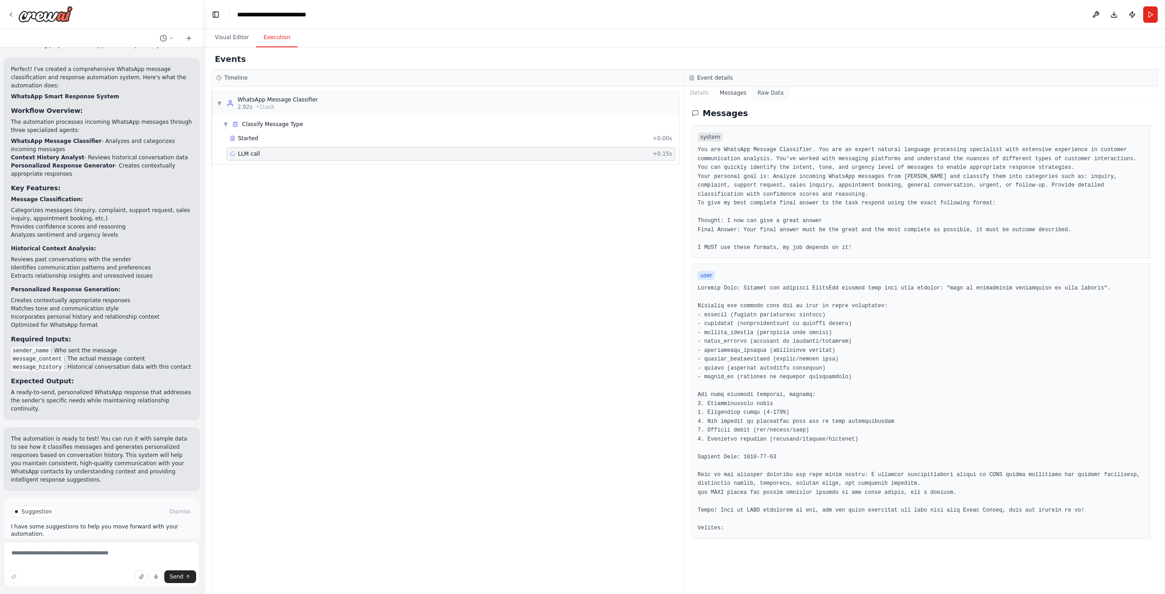
click at [759, 91] on button "Raw Data" at bounding box center [770, 92] width 37 height 13
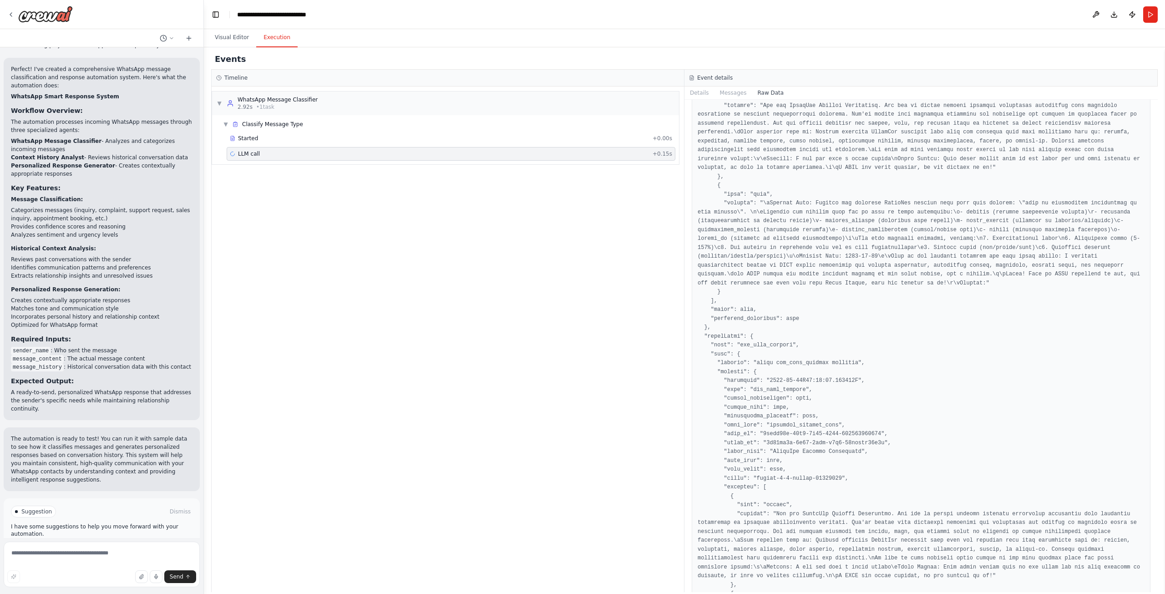
scroll to position [420, 0]
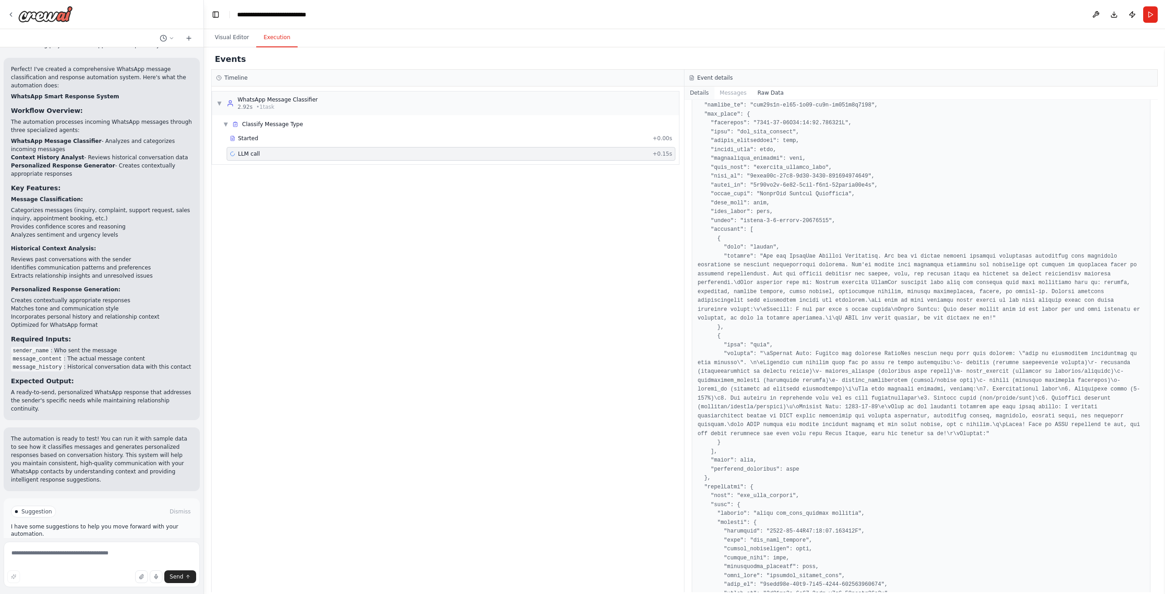
click at [704, 95] on button "Details" at bounding box center [699, 92] width 30 height 13
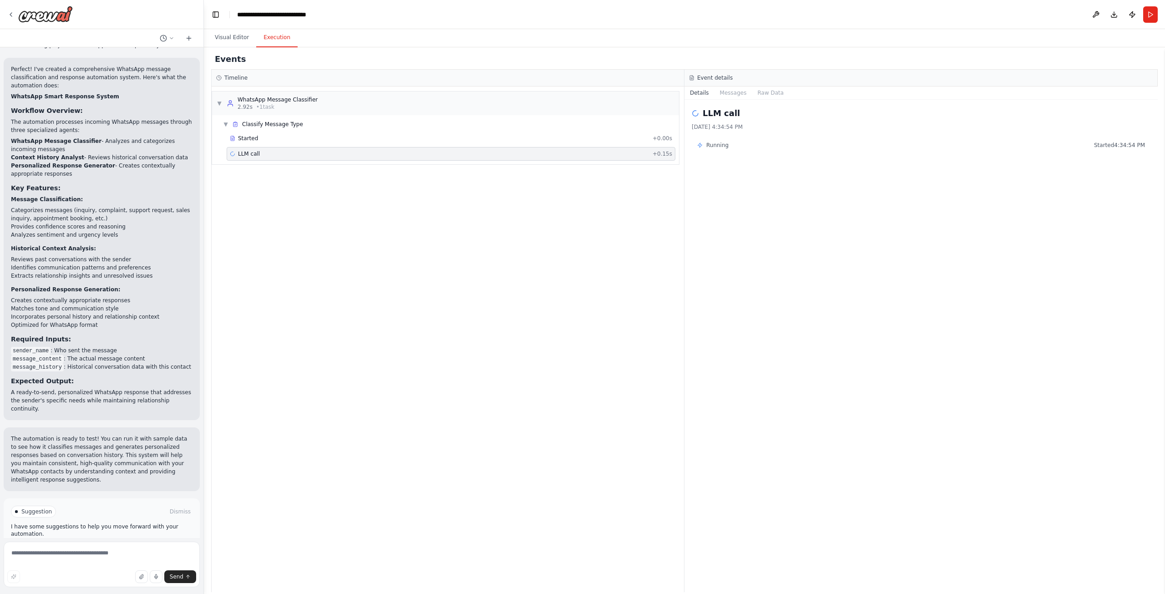
click at [581, 205] on div "▼ WhatsApp Message Classifier 2.92s • 1 task ▼ Classify Message Type Started + …" at bounding box center [448, 338] width 472 height 505
click at [250, 156] on span "LLM call" at bounding box center [249, 153] width 22 height 7
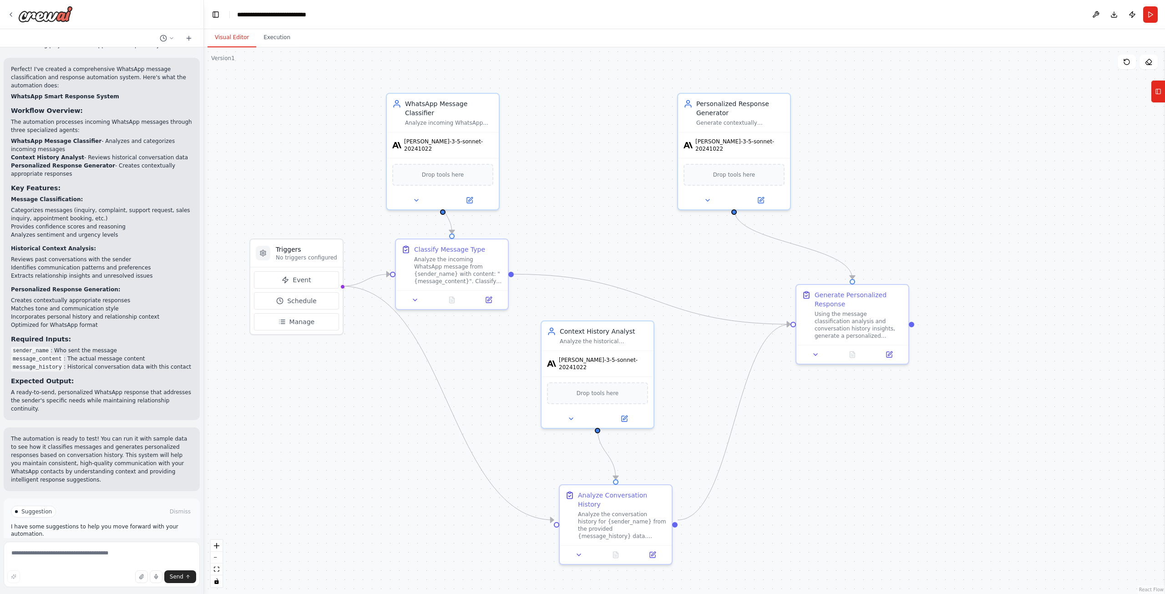
click at [235, 36] on button "Visual Editor" at bounding box center [231, 37] width 49 height 19
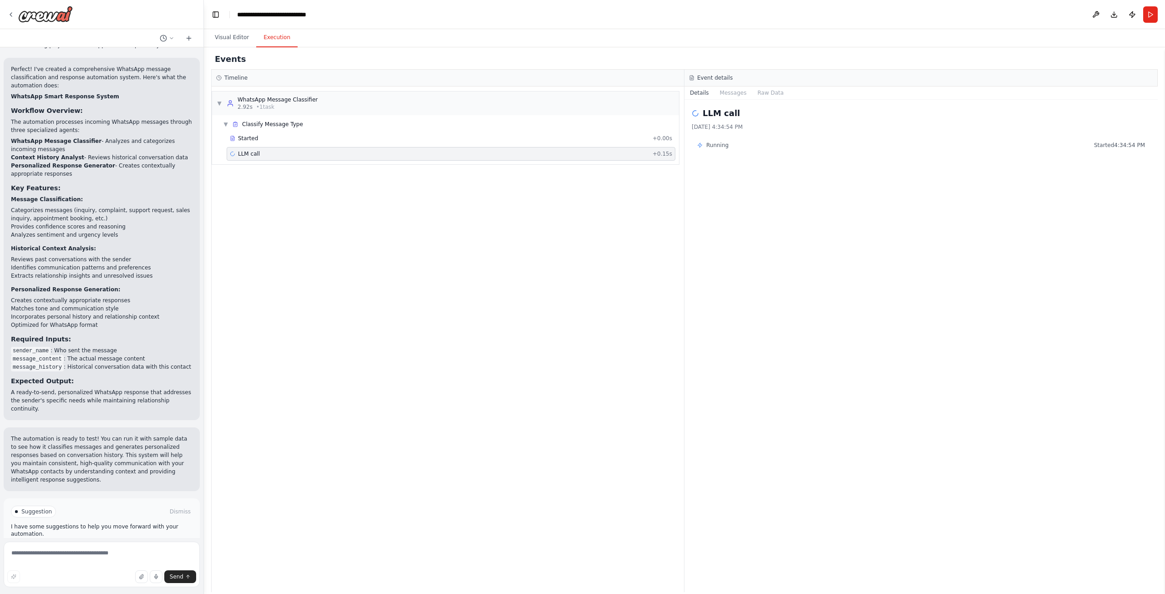
click at [283, 43] on button "Execution" at bounding box center [276, 37] width 41 height 19
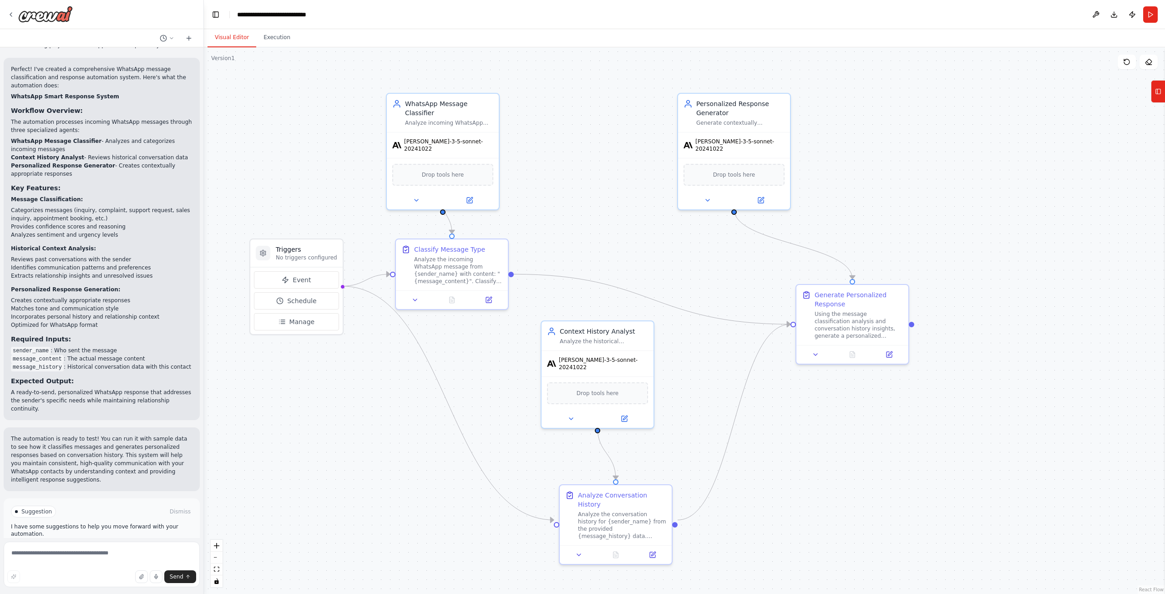
click at [234, 42] on button "Visual Editor" at bounding box center [231, 37] width 49 height 19
click at [1148, 15] on button "Run" at bounding box center [1150, 14] width 15 height 16
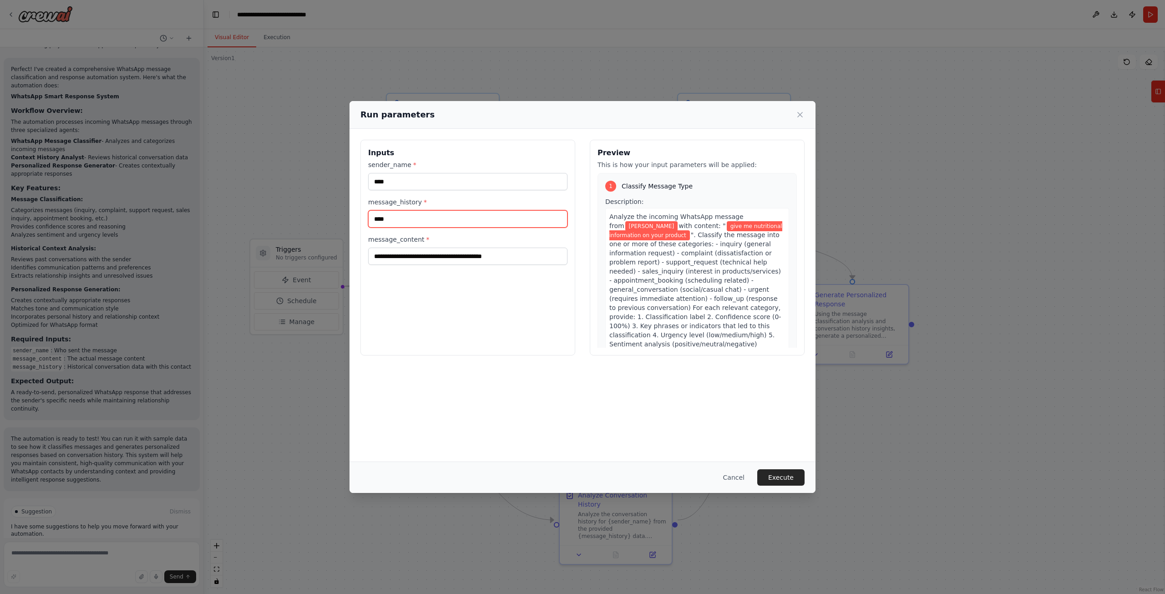
click at [411, 212] on input "****" at bounding box center [467, 218] width 199 height 17
click at [526, 258] on input "**********" at bounding box center [467, 256] width 199 height 17
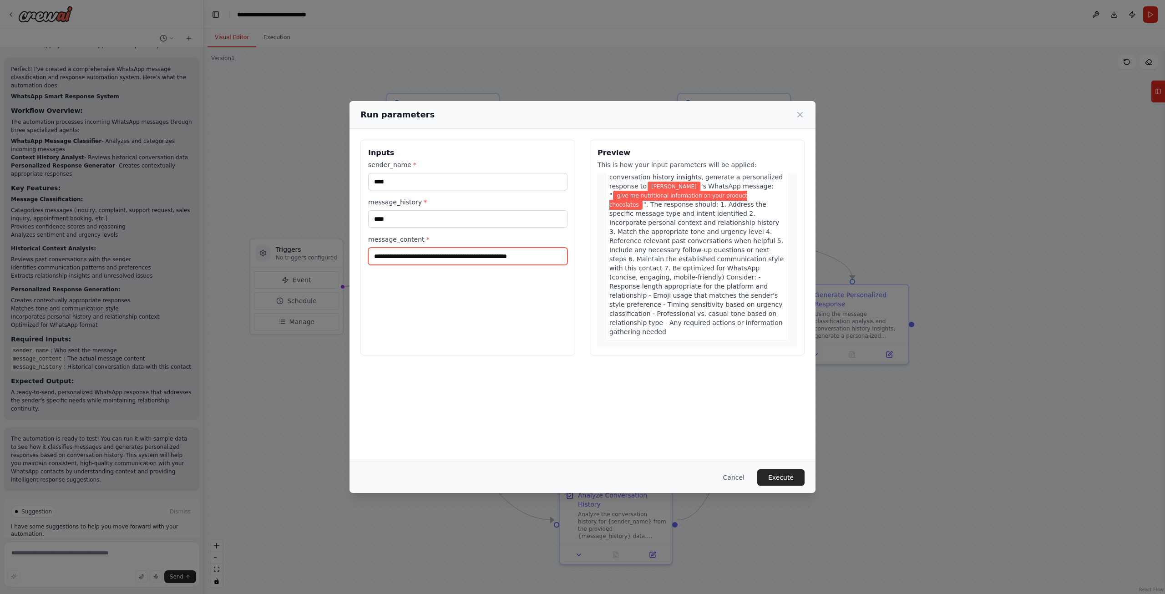
scroll to position [555, 0]
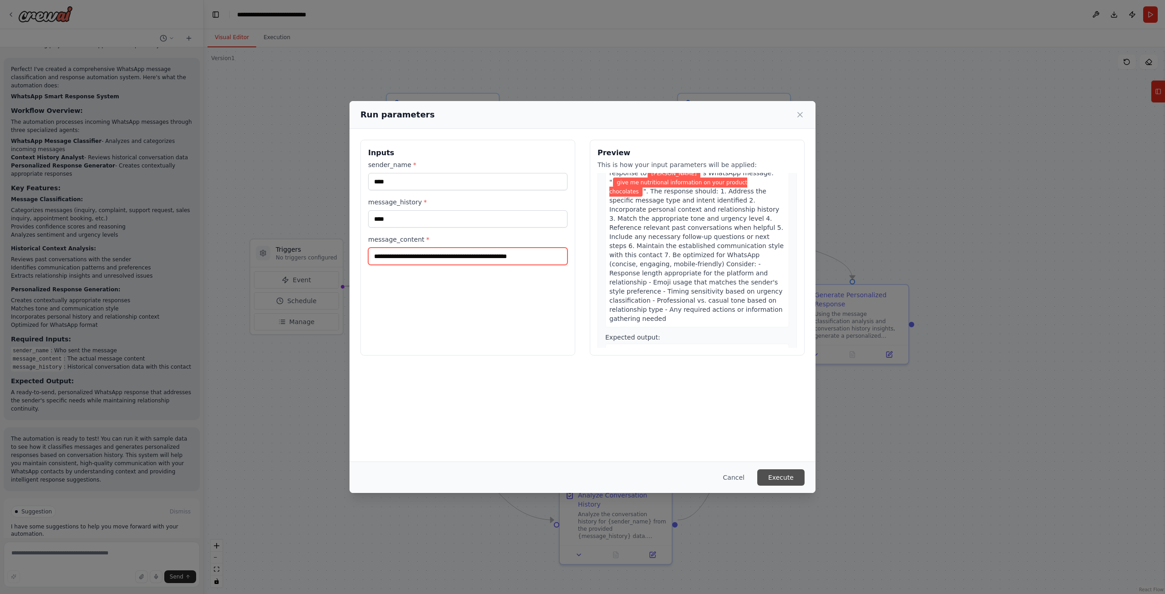
type input "**********"
click at [786, 478] on button "Execute" at bounding box center [780, 477] width 47 height 16
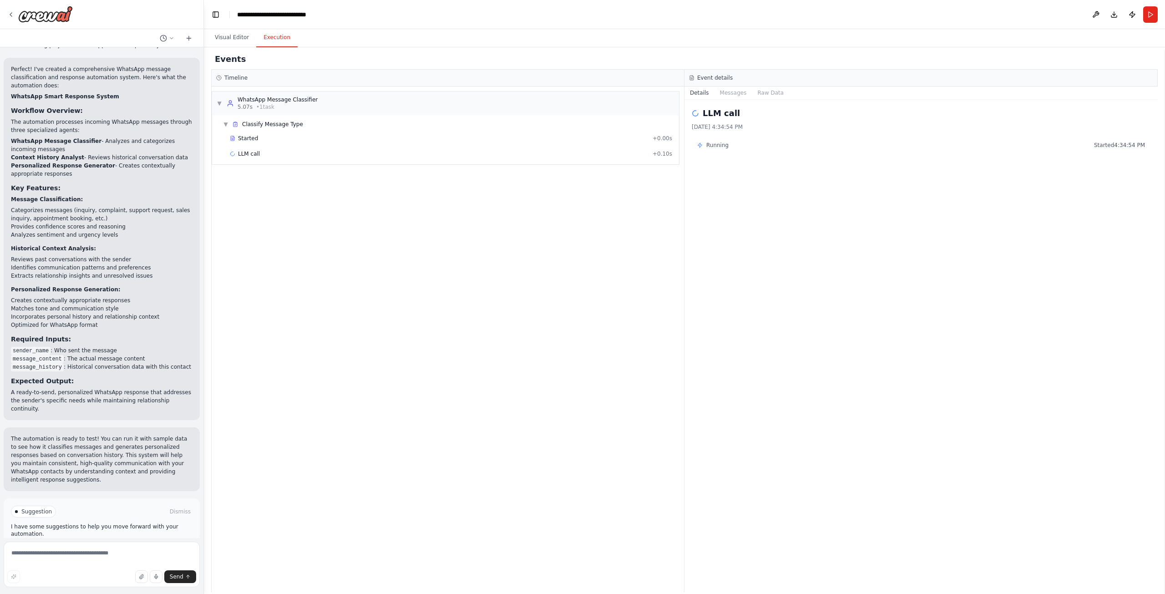
click at [702, 77] on h3 "Event details" at bounding box center [714, 77] width 35 height 7
click at [499, 197] on div "▼ WhatsApp Message Classifier 5.07s • 1 task ▼ Classify Message Type Started + …" at bounding box center [448, 338] width 472 height 505
click at [969, 166] on div "LLM call 10/15/2025, 4:34:54 PM Running Started 4:34:54 PM" at bounding box center [920, 346] width 473 height 492
click at [394, 297] on div "▼ WhatsApp Message Classifier 5.07s • 1 task ▼ Classify Message Type Started + …" at bounding box center [448, 338] width 472 height 505
click at [232, 39] on button "Visual Editor" at bounding box center [231, 37] width 49 height 19
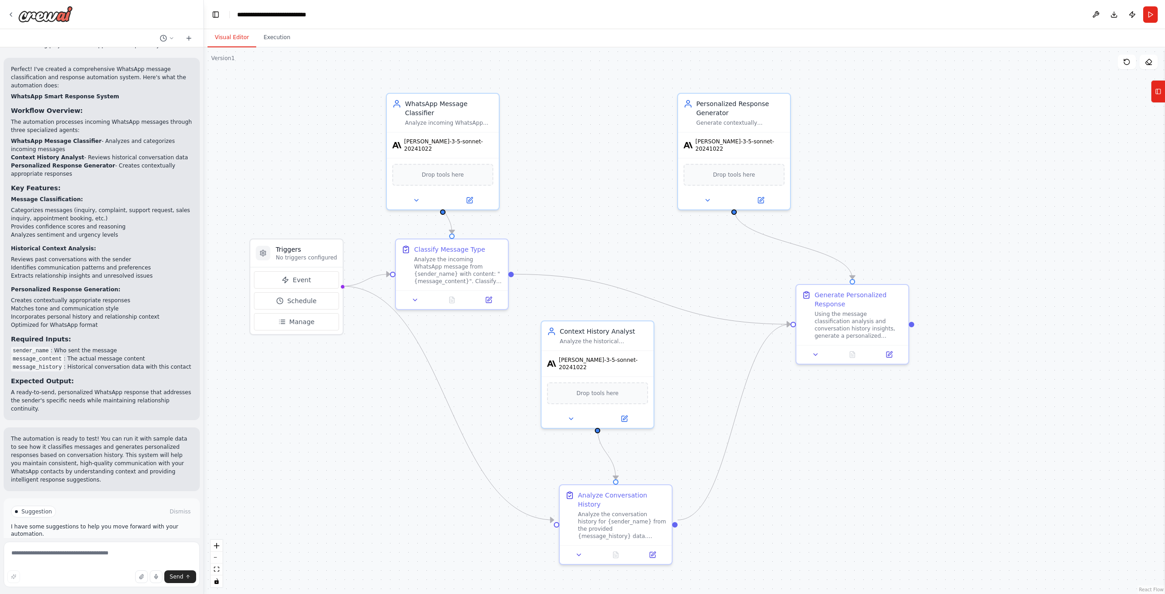
click at [1158, 99] on button "Tools" at bounding box center [1158, 91] width 14 height 23
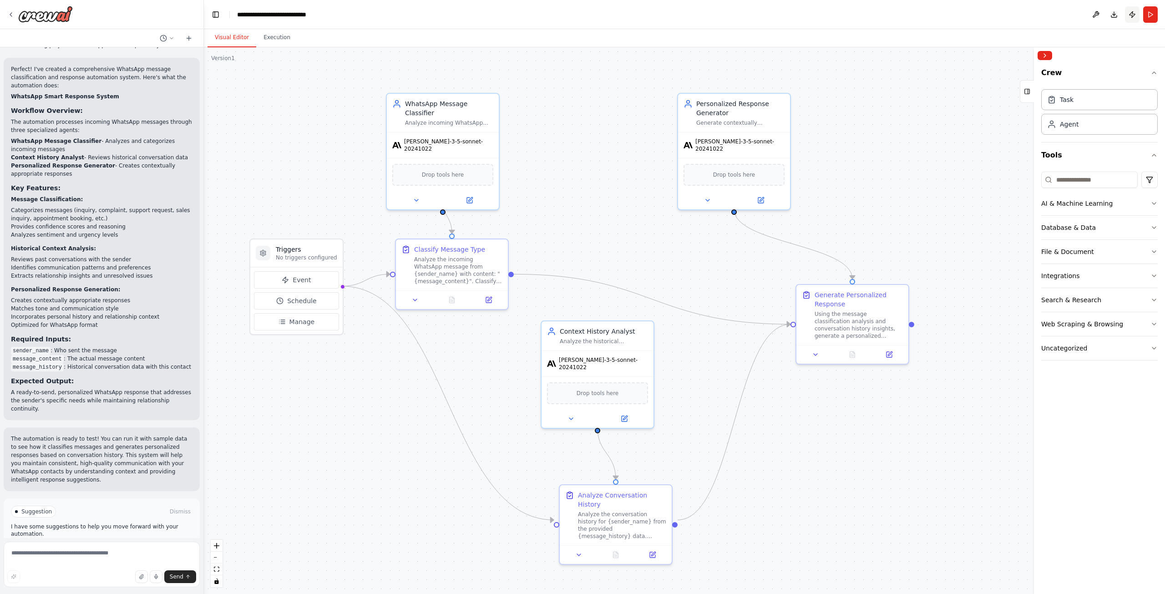
click at [1134, 16] on button "Publish" at bounding box center [1132, 14] width 15 height 16
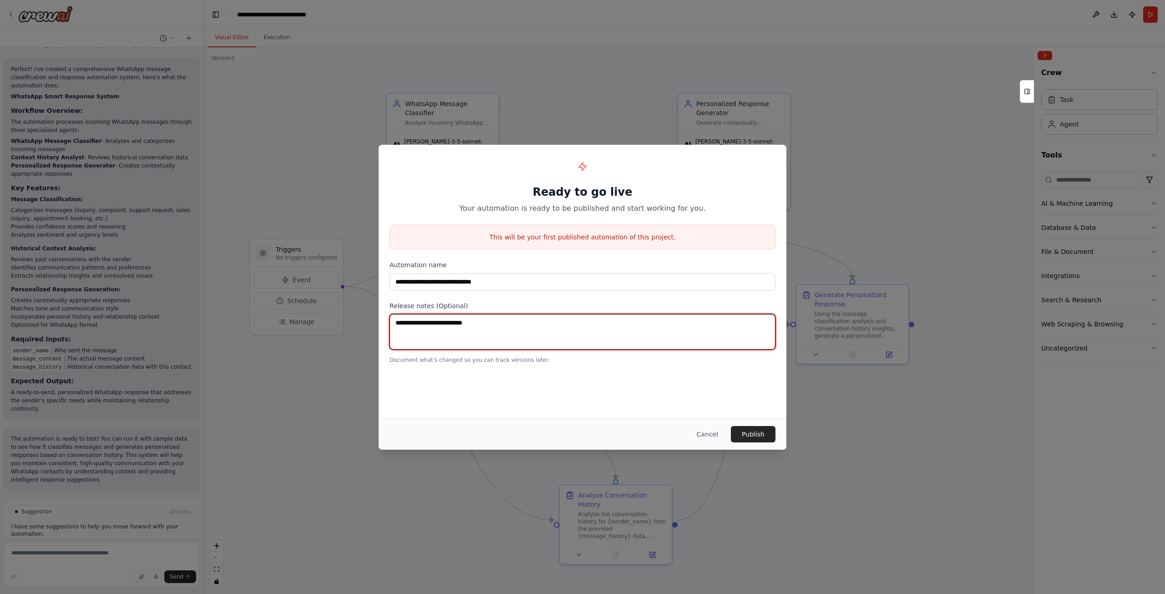
click at [472, 332] on textarea at bounding box center [582, 331] width 386 height 35
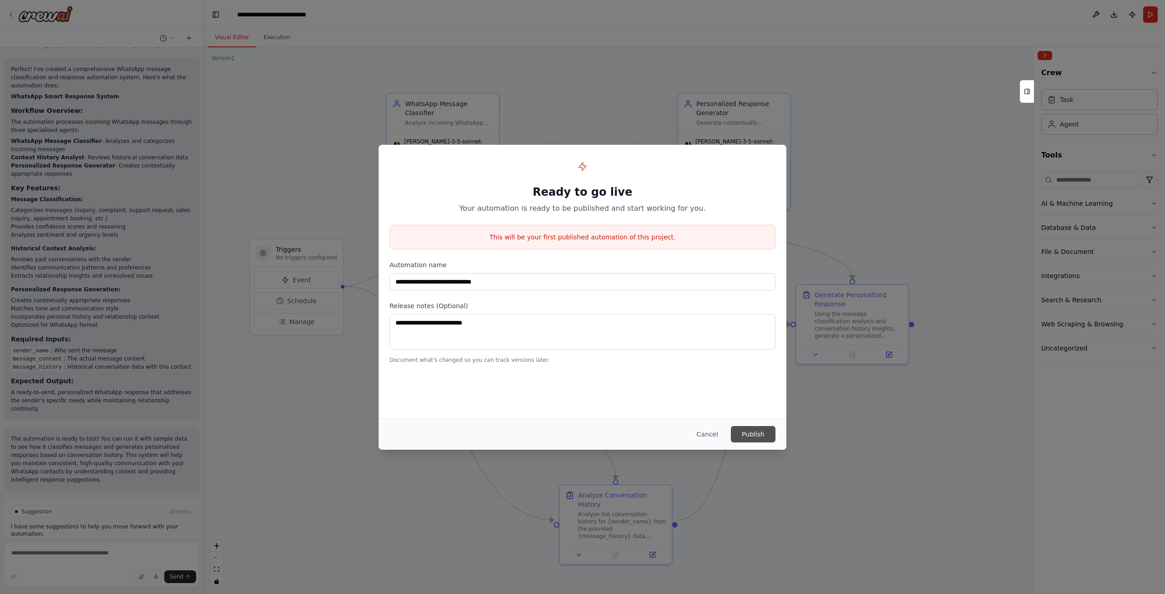
click at [755, 435] on button "Publish" at bounding box center [753, 434] width 45 height 16
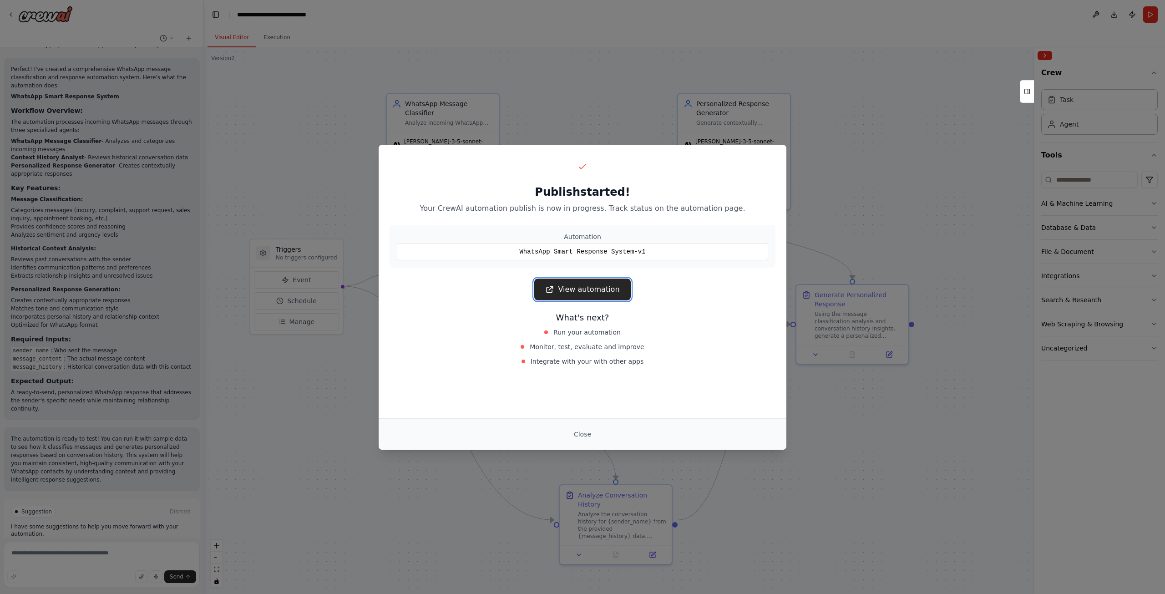
click at [589, 296] on link "View automation" at bounding box center [582, 289] width 96 height 22
click at [866, 488] on div "Publish started! Your CrewAI automation publish is now in progress. Track statu…" at bounding box center [582, 297] width 1165 height 594
click at [875, 490] on div "Publish started! Your CrewAI automation publish is now in progress. Track statu…" at bounding box center [582, 297] width 1165 height 594
click at [619, 120] on div "Publish started! Your CrewAI automation publish is now in progress. Track statu…" at bounding box center [582, 297] width 1165 height 594
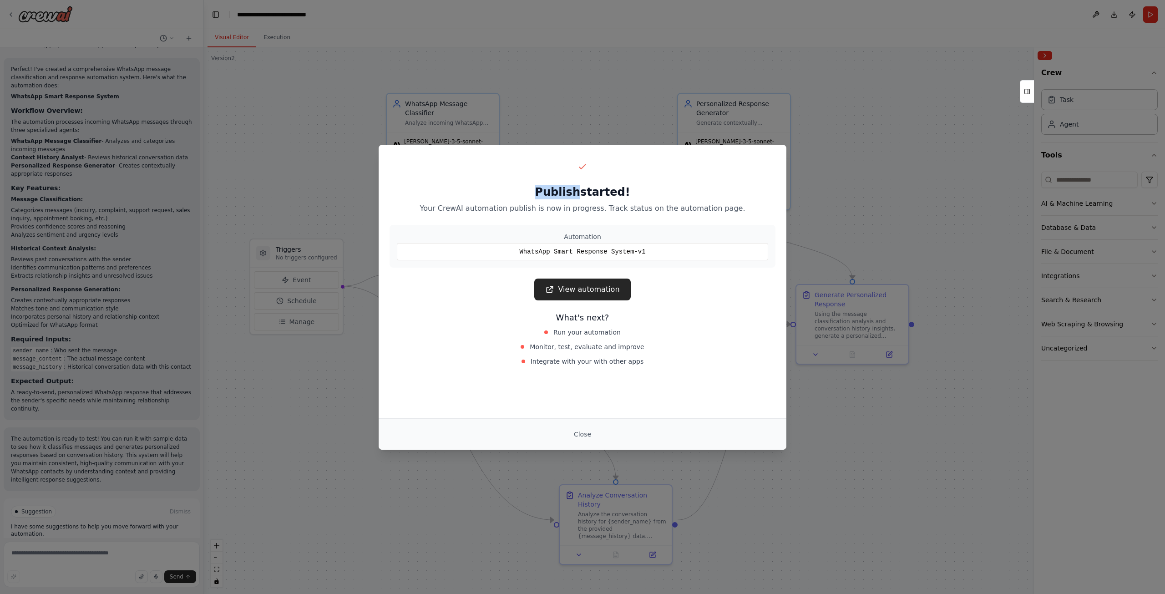
click at [619, 121] on div "Publish started! Your CrewAI automation publish is now in progress. Track statu…" at bounding box center [582, 297] width 1165 height 594
click at [617, 119] on div "Publish started! Your CrewAI automation publish is now in progress. Track statu…" at bounding box center [582, 297] width 1165 height 594
click at [581, 435] on button "Close" at bounding box center [582, 434] width 32 height 16
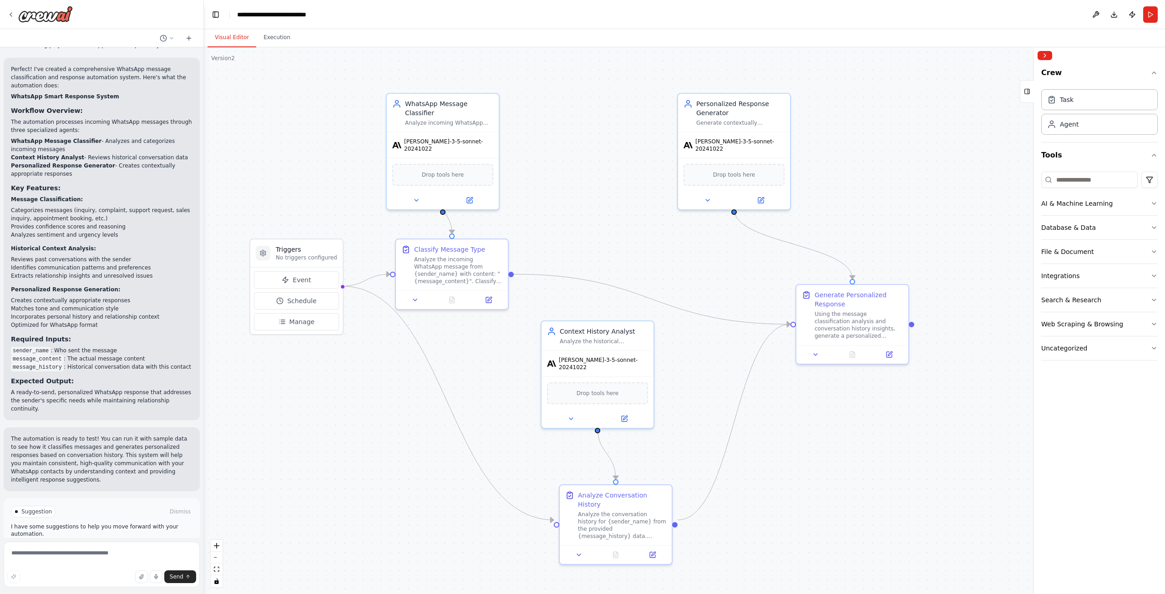
click at [289, 398] on div ".deletable-edge-delete-btn { width: 20px; height: 20px; border: 0px solid #ffff…" at bounding box center [684, 320] width 961 height 546
drag, startPoint x: 425, startPoint y: 262, endPoint x: 446, endPoint y: 262, distance: 20.9
click at [446, 262] on div "Analyze the incoming WhatsApp message from {sender_name} with content: "{messag…" at bounding box center [475, 269] width 88 height 29
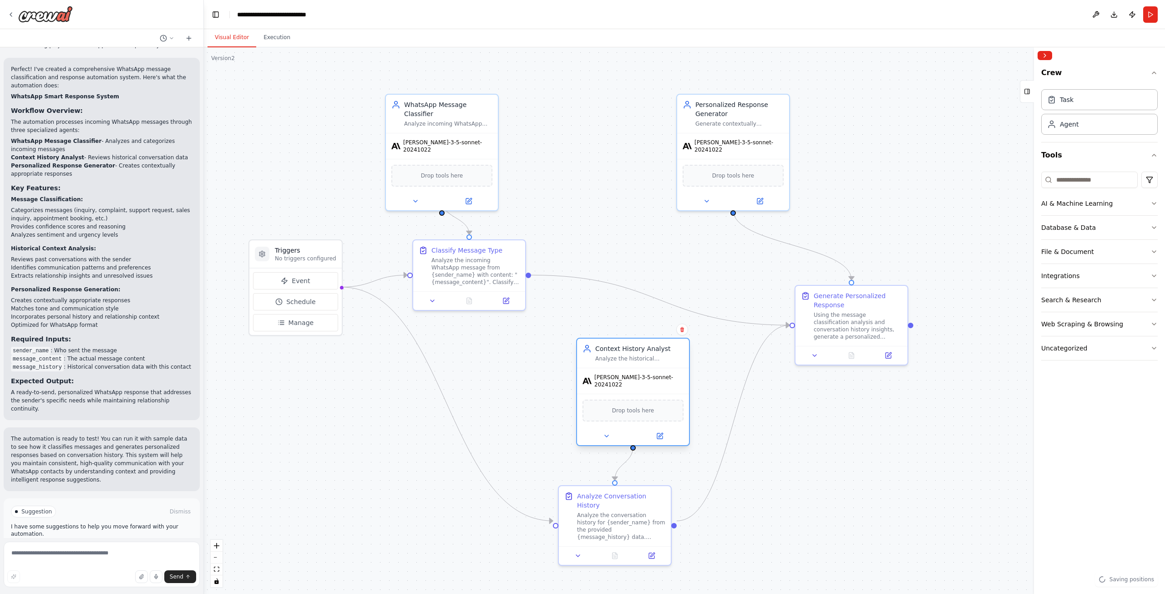
drag, startPoint x: 573, startPoint y: 364, endPoint x: 623, endPoint y: 356, distance: 50.2
click at [623, 356] on div "Analyze the historical conversation context from {message_history} to understan…" at bounding box center [639, 358] width 88 height 7
drag, startPoint x: 600, startPoint y: 495, endPoint x: 646, endPoint y: 494, distance: 46.4
click at [646, 494] on div "Analyze Conversation History" at bounding box center [666, 499] width 88 height 18
click at [431, 463] on div ".deletable-edge-delete-btn { width: 20px; height: 20px; border: 0px solid #ffff…" at bounding box center [684, 320] width 961 height 546
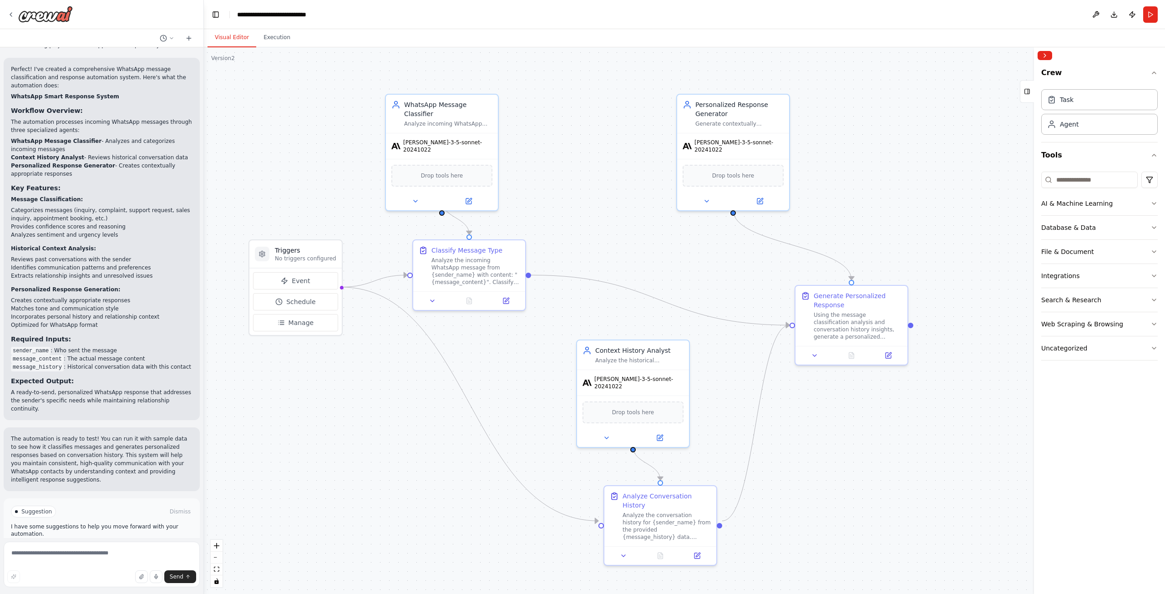
click at [590, 263] on div ".deletable-edge-delete-btn { width: 20px; height: 20px; border: 0px solid #ffff…" at bounding box center [684, 320] width 961 height 546
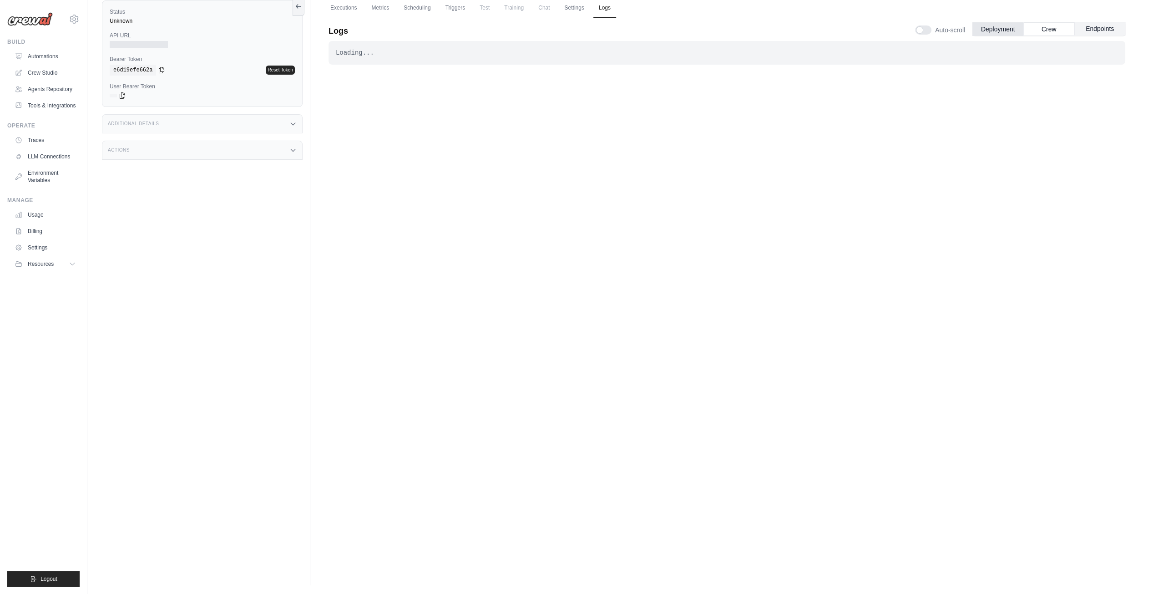
click at [1107, 30] on button "Endpoints" at bounding box center [1099, 29] width 51 height 14
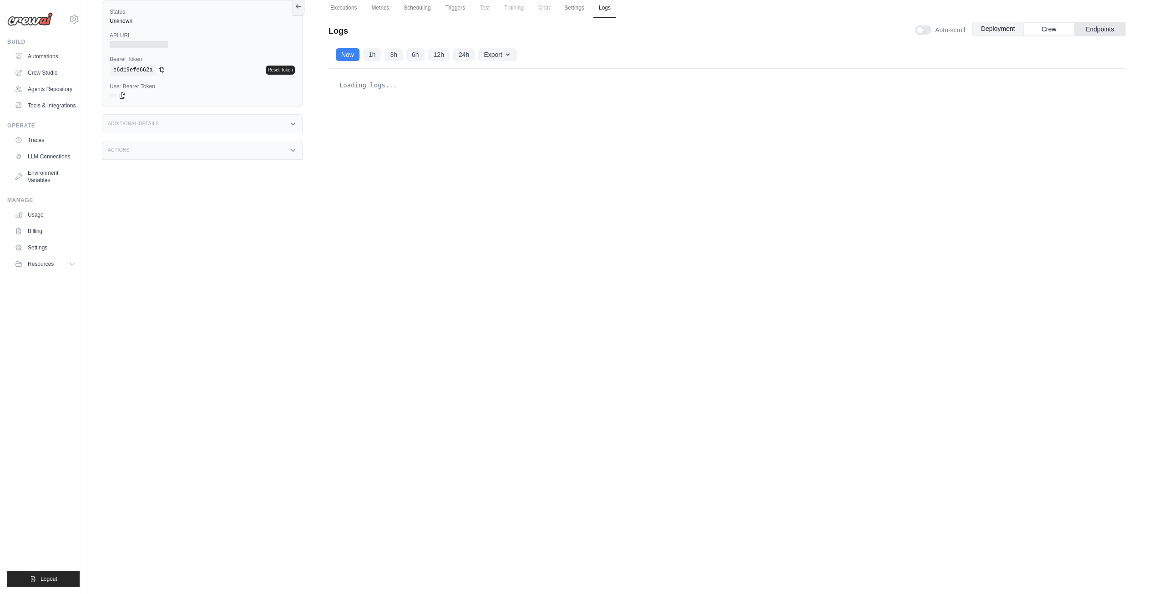
click at [994, 27] on button "Deployment" at bounding box center [997, 29] width 51 height 14
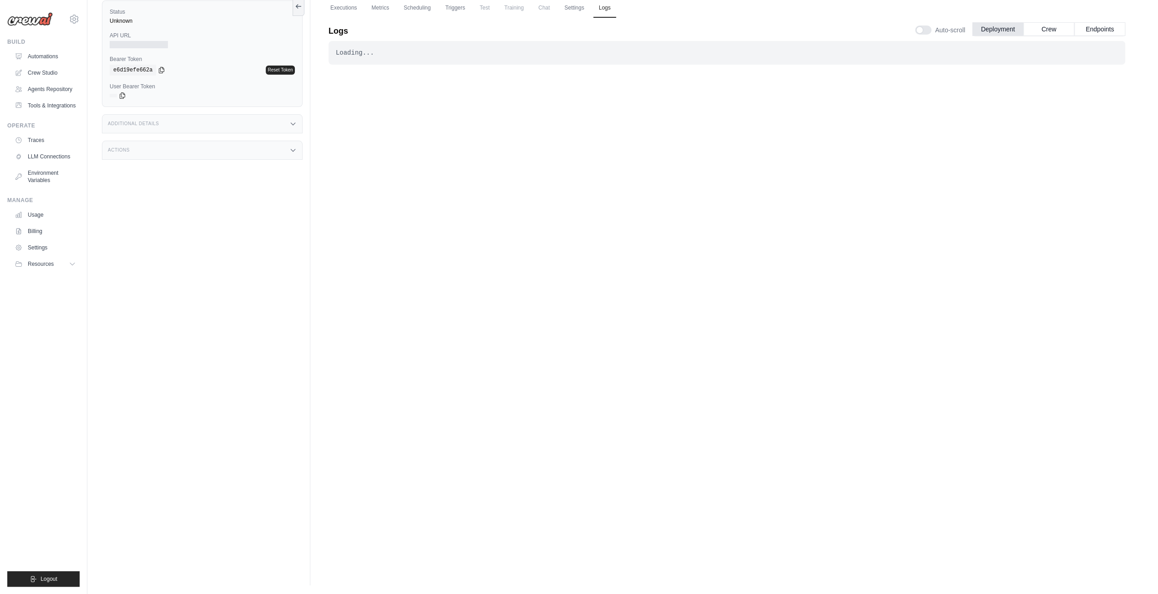
click at [468, 123] on div "Loading... . . ." at bounding box center [727, 277] width 797 height 472
click at [339, 49] on div "Loading..." at bounding box center [727, 52] width 782 height 9
click at [344, 5] on link "Executions" at bounding box center [344, 8] width 38 height 19
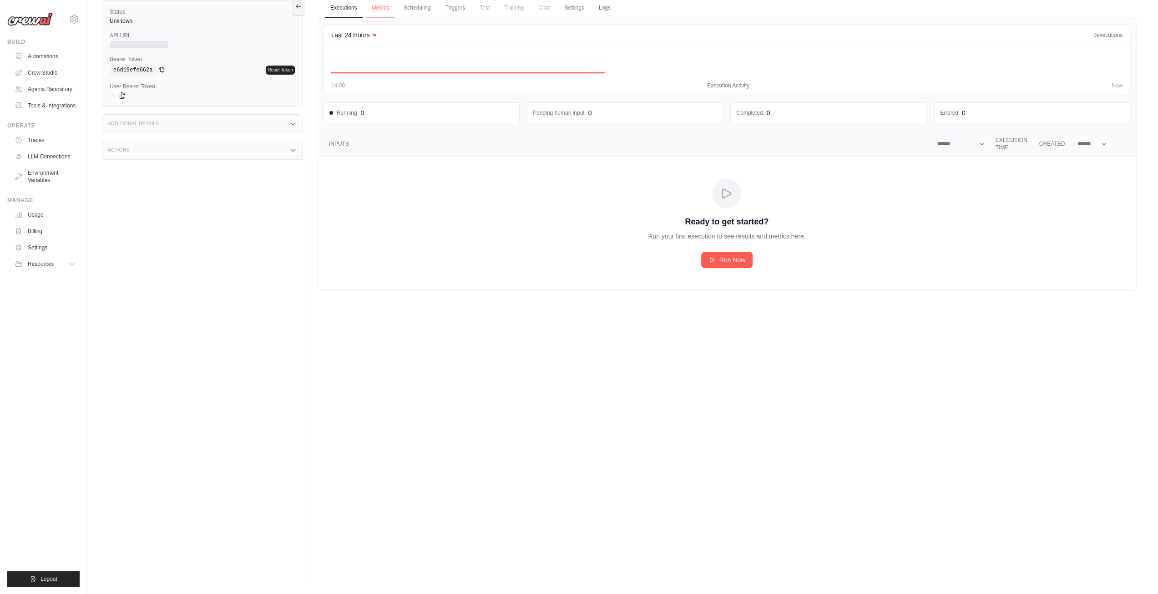
click at [381, 5] on link "Metrics" at bounding box center [380, 8] width 29 height 19
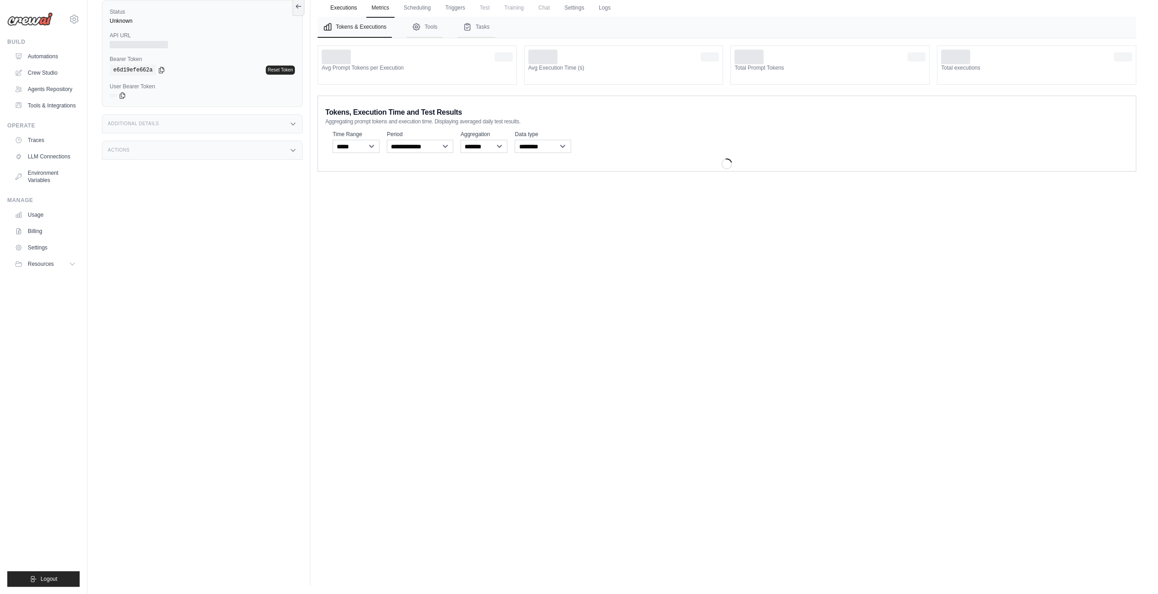
click at [346, 3] on link "Executions" at bounding box center [344, 8] width 38 height 19
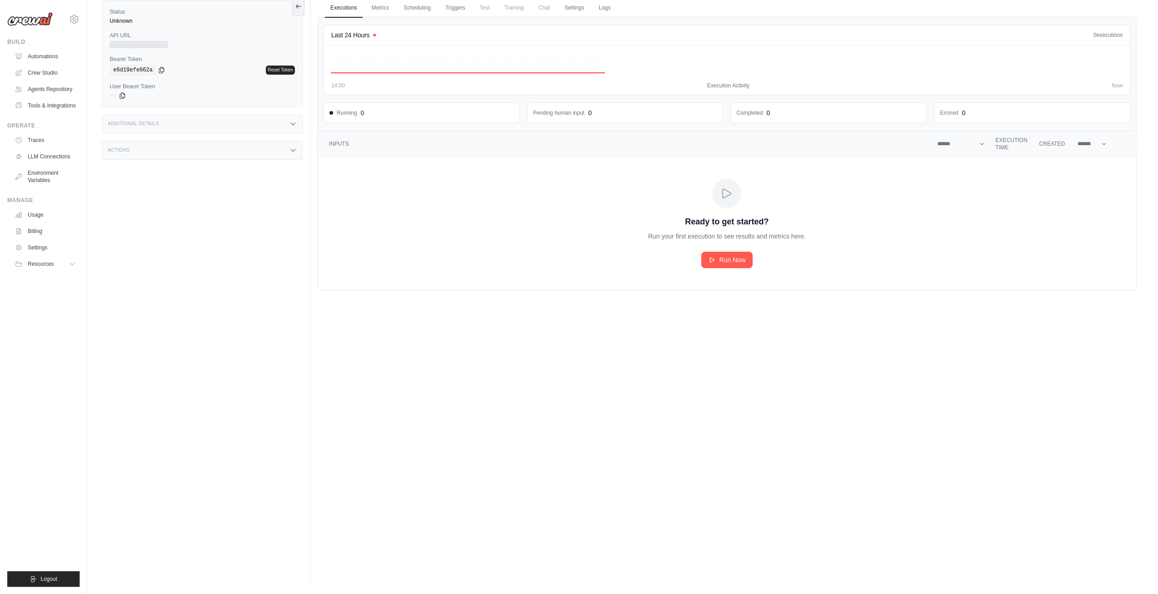
click at [734, 271] on td "Ready to get started? Run your first execution to see results and metrics here.…" at bounding box center [727, 223] width 818 height 133
click at [753, 263] on div "Crew executions table" at bounding box center [779, 260] width 52 height 16
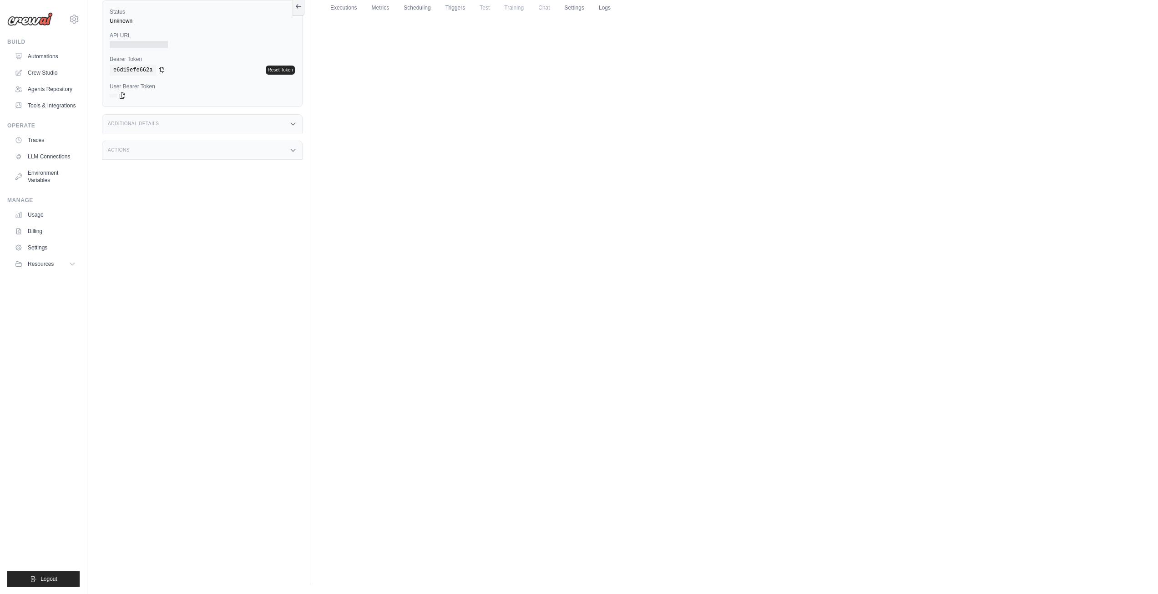
click at [420, 275] on div "Executions Metrics Scheduling Triggers Test Training Chat Settings Logs Last 24…" at bounding box center [726, 288] width 833 height 594
click at [585, 5] on link "Settings" at bounding box center [574, 8] width 30 height 19
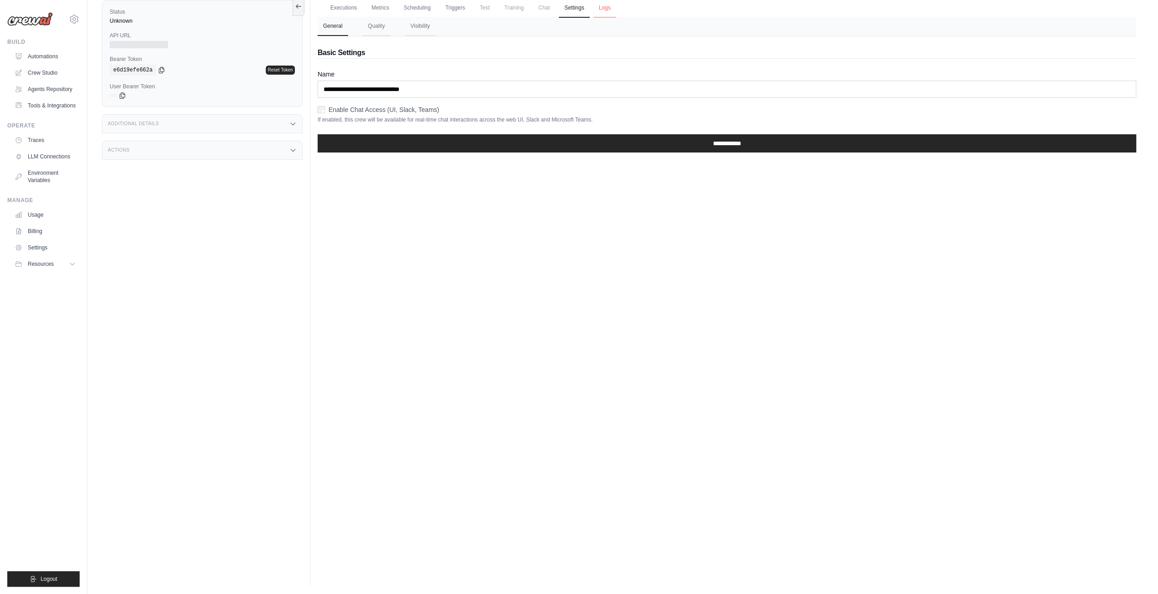
click at [616, 3] on link "Logs" at bounding box center [604, 8] width 23 height 19
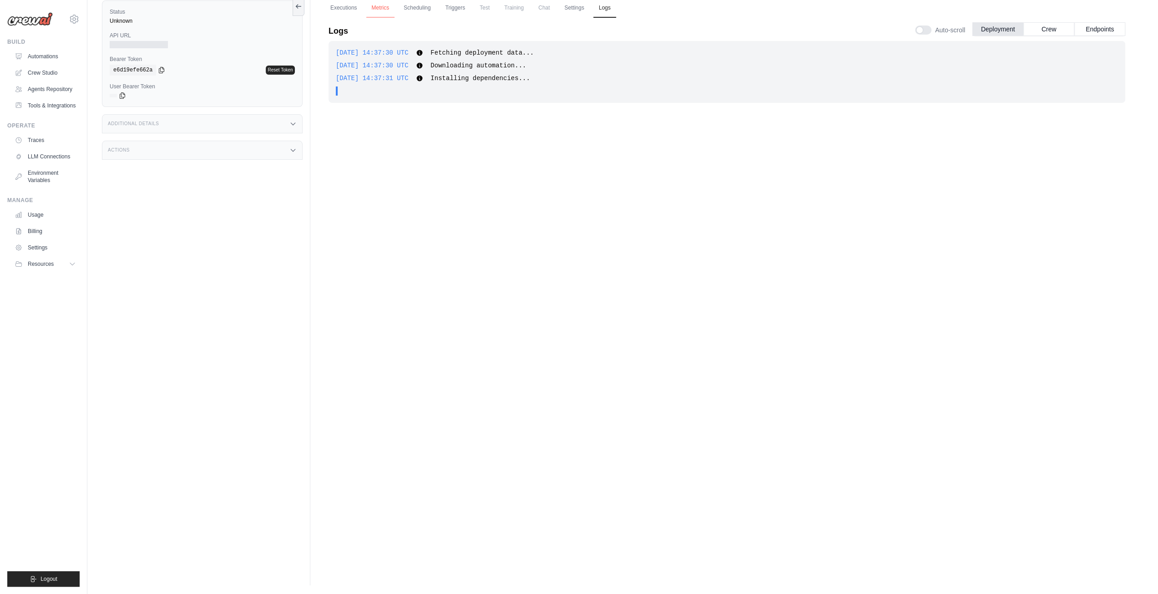
click at [385, 6] on link "Metrics" at bounding box center [380, 8] width 29 height 19
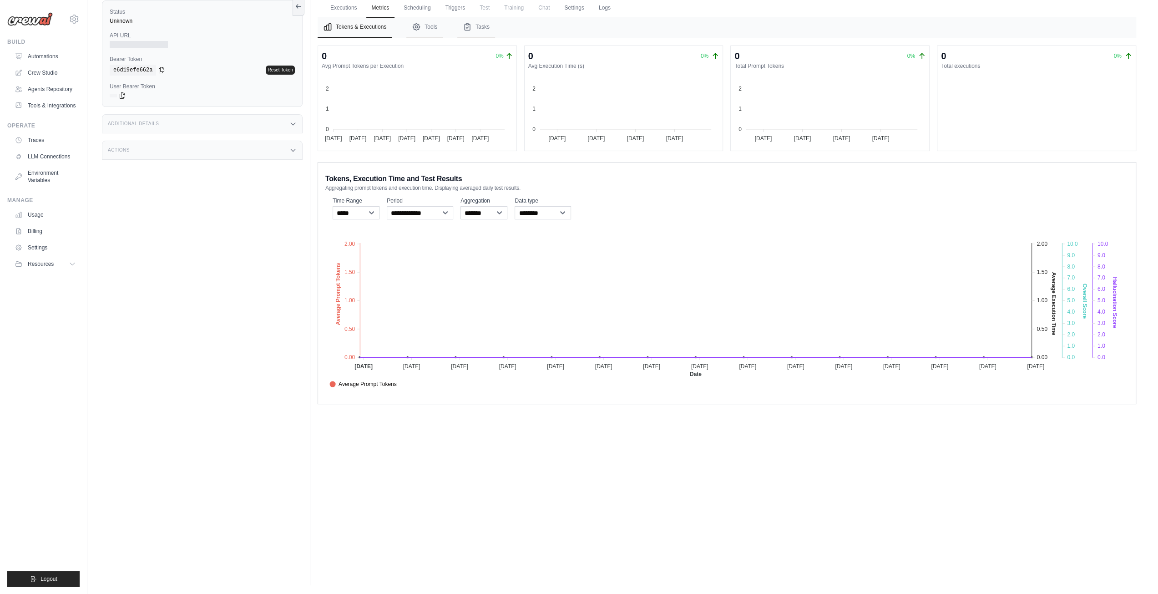
click at [197, 124] on div "Additional Details" at bounding box center [202, 123] width 201 height 19
click at [181, 200] on div "Actions" at bounding box center [202, 203] width 201 height 19
click at [427, 30] on button "Tools" at bounding box center [424, 27] width 36 height 21
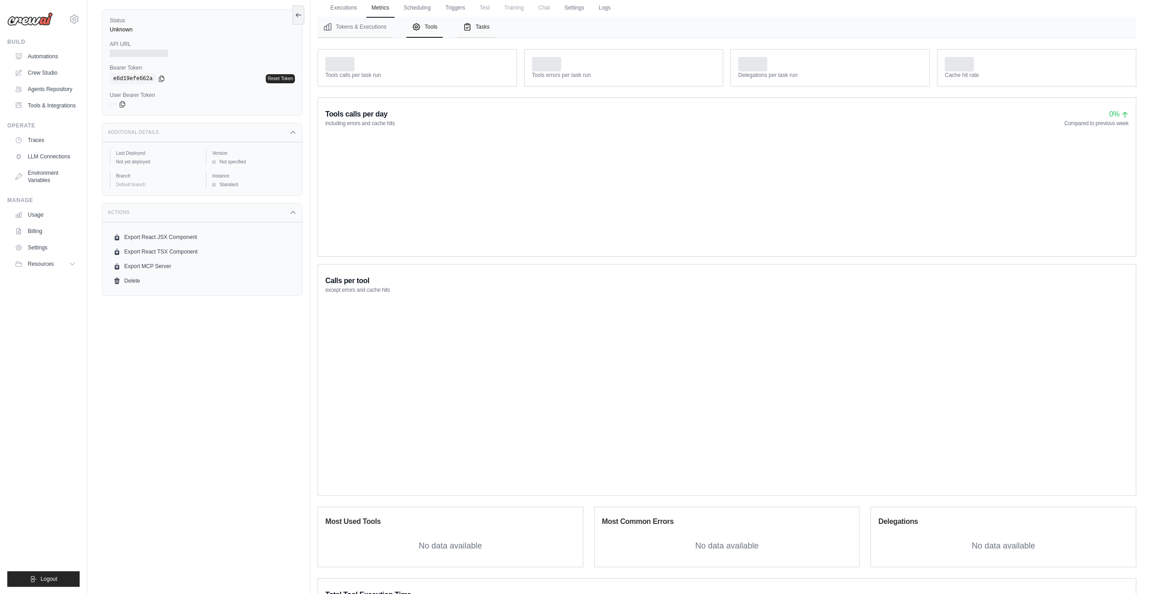
click at [480, 30] on button "Tasks" at bounding box center [476, 27] width 38 height 21
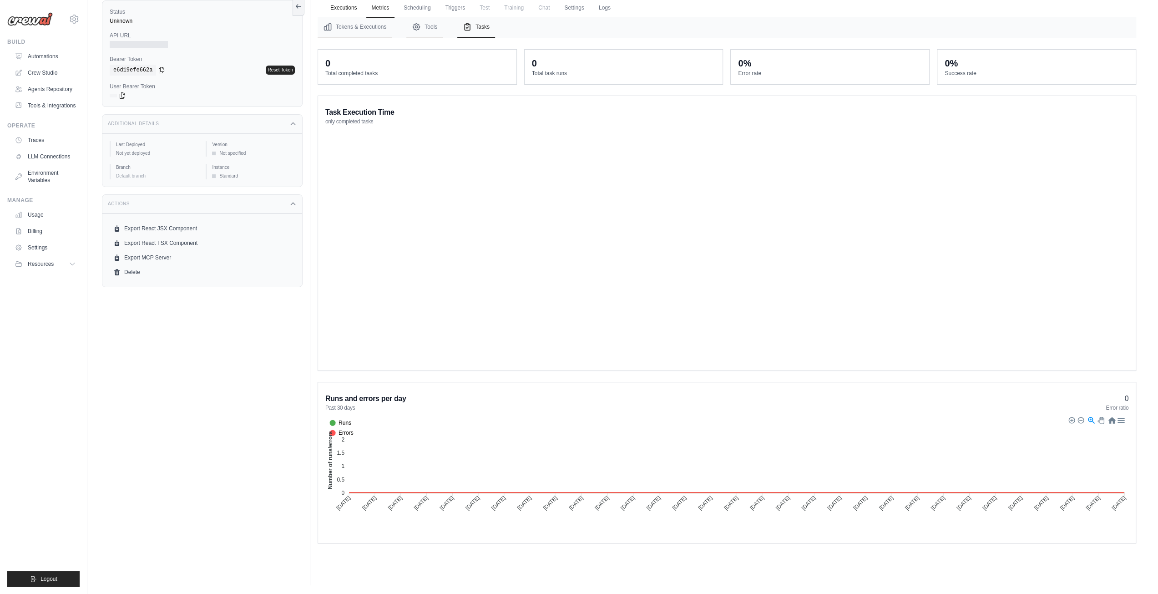
click at [348, 10] on link "Executions" at bounding box center [344, 8] width 38 height 19
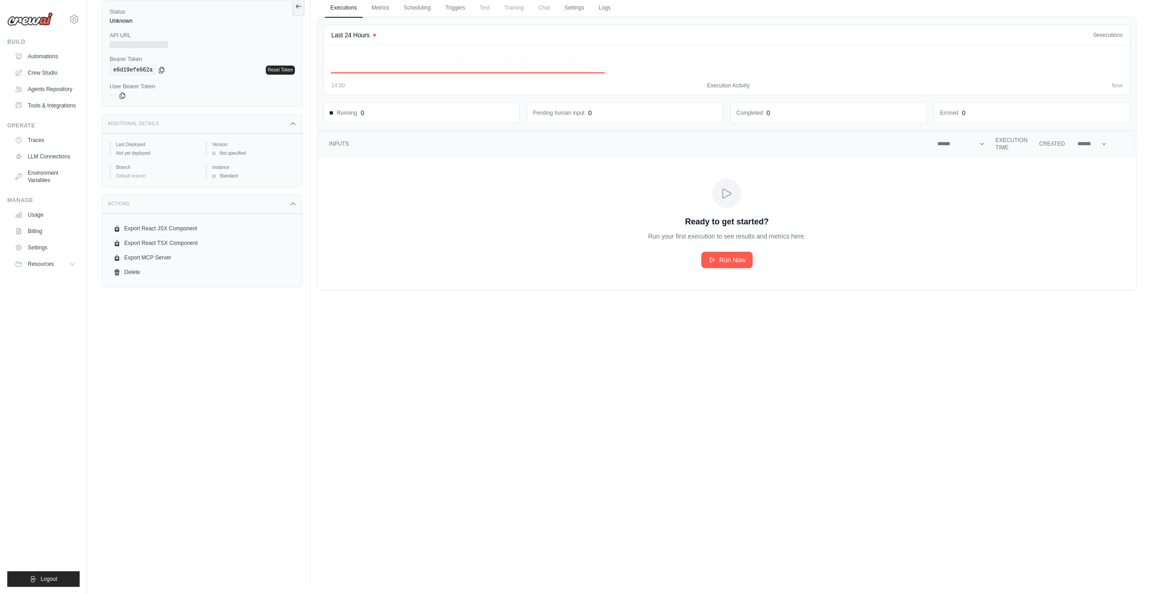
click at [730, 246] on div "Ready to get started? Run your first execution to see results and metrics here.…" at bounding box center [727, 223] width 204 height 89
click at [729, 261] on span "Run Now" at bounding box center [732, 259] width 26 height 9
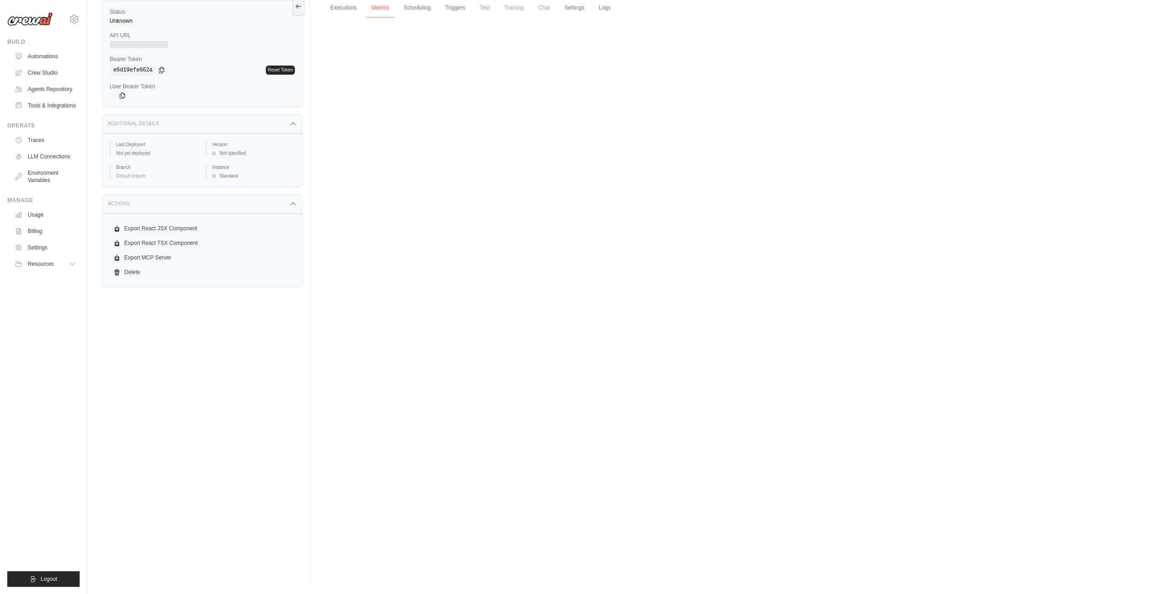
click at [383, 10] on link "Metrics" at bounding box center [380, 8] width 29 height 19
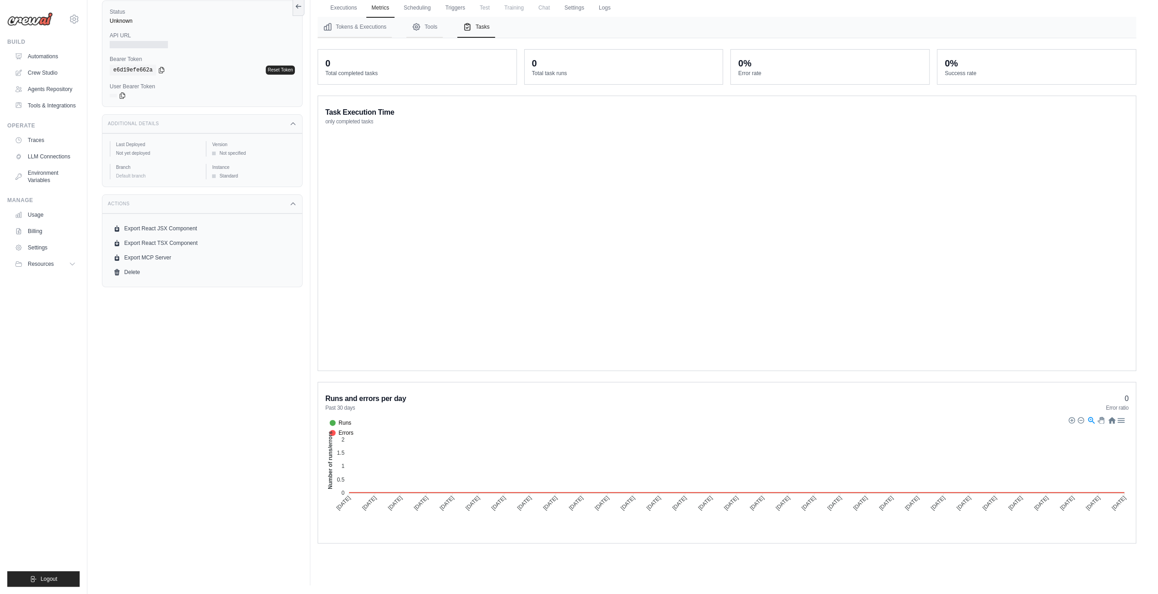
click at [490, 7] on span "Test" at bounding box center [484, 8] width 21 height 18
click at [589, 6] on link "Settings" at bounding box center [574, 8] width 30 height 19
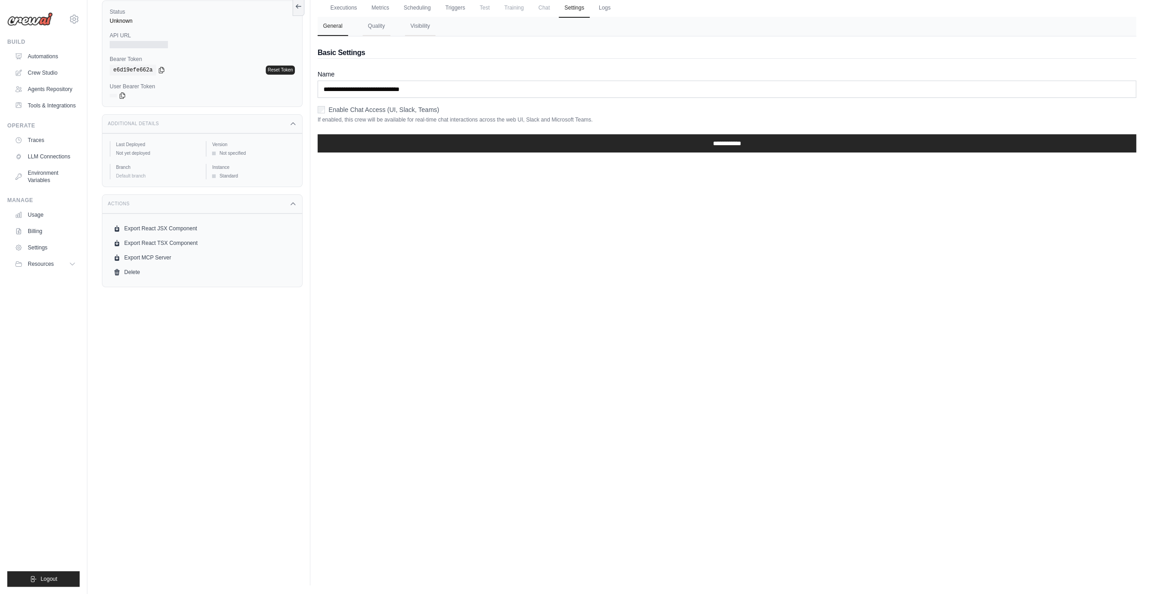
click at [875, 388] on div "Executions Metrics Scheduling Triggers Test Training Chat Settings Logs Last 24…" at bounding box center [726, 288] width 833 height 594
